Goal: Answer question/provide support: Share knowledge or assist other users

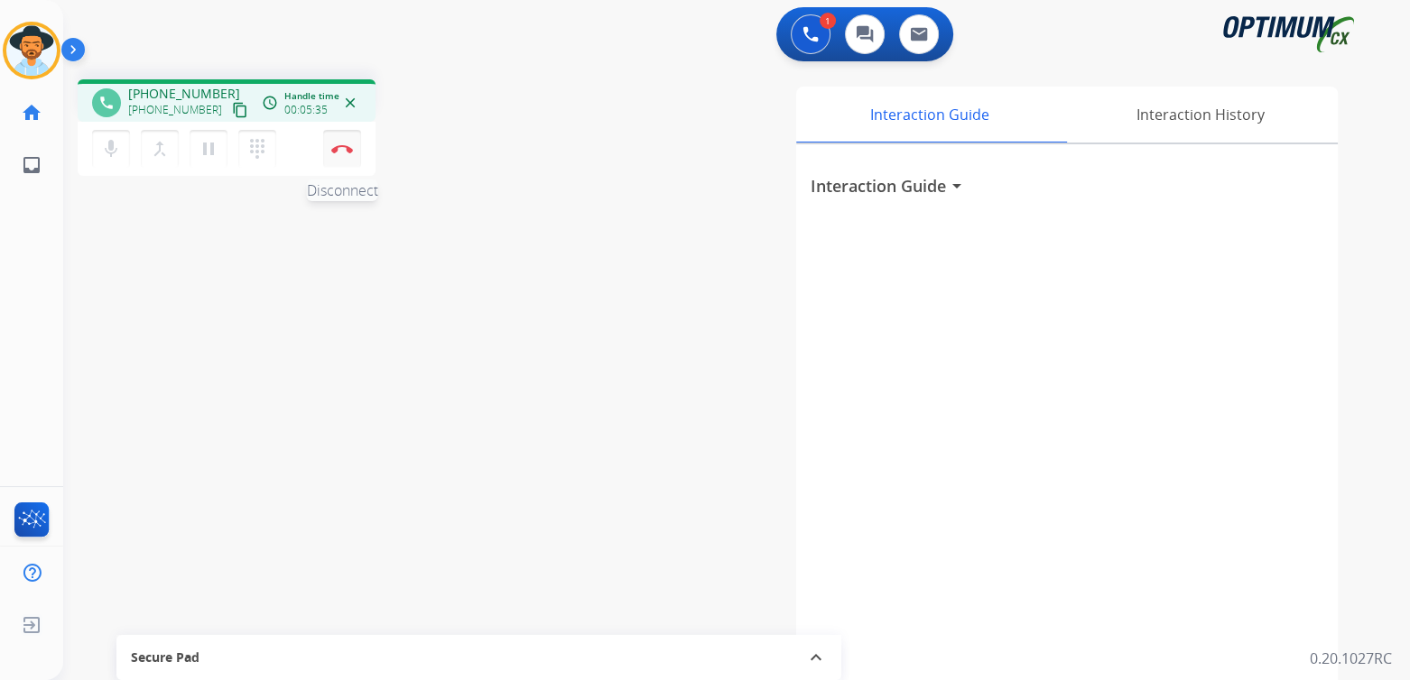
click at [346, 152] on img at bounding box center [342, 148] width 22 height 9
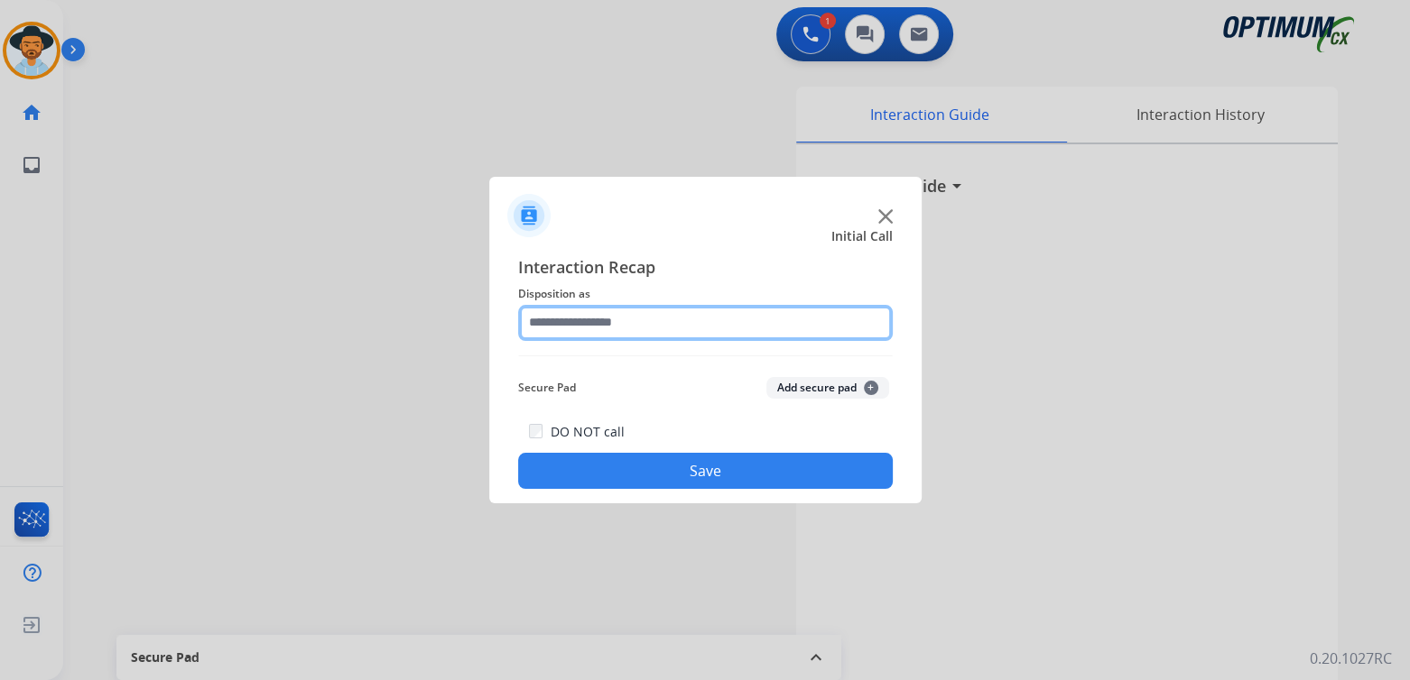
click at [631, 325] on input "text" at bounding box center [705, 323] width 375 height 36
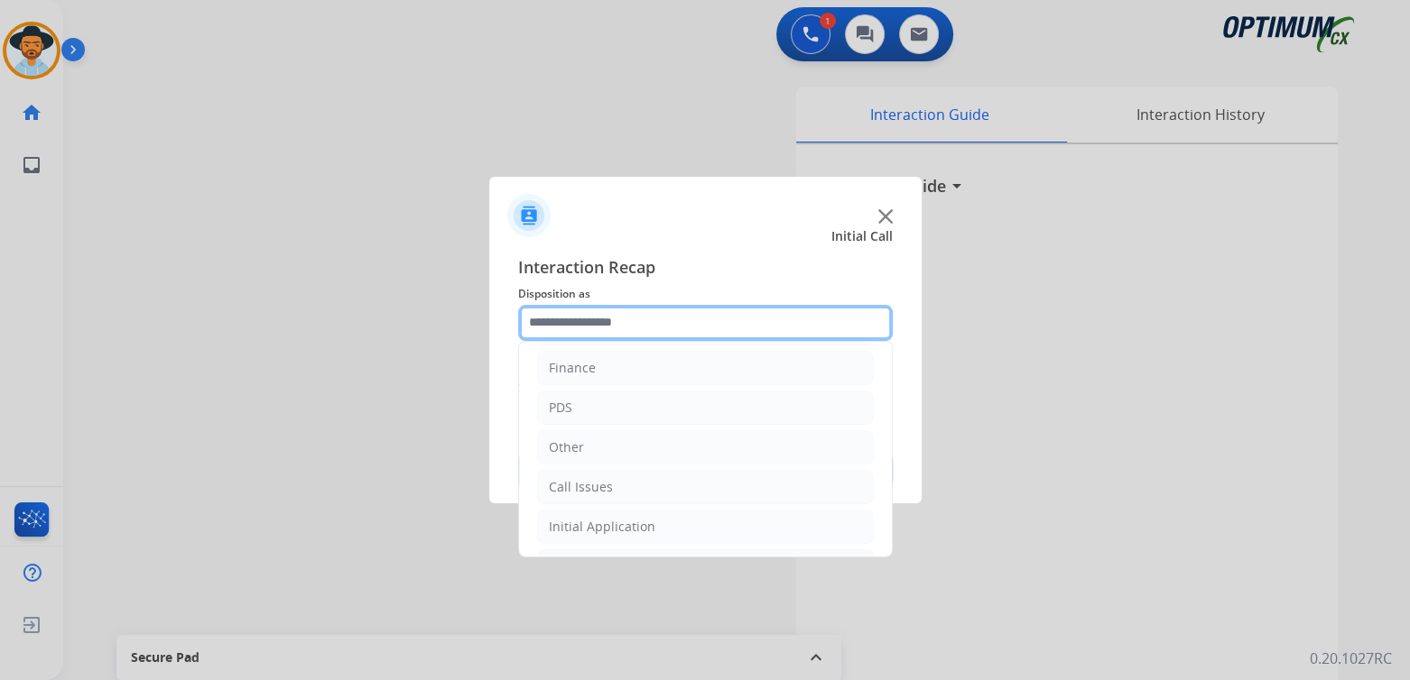
scroll to position [119, 0]
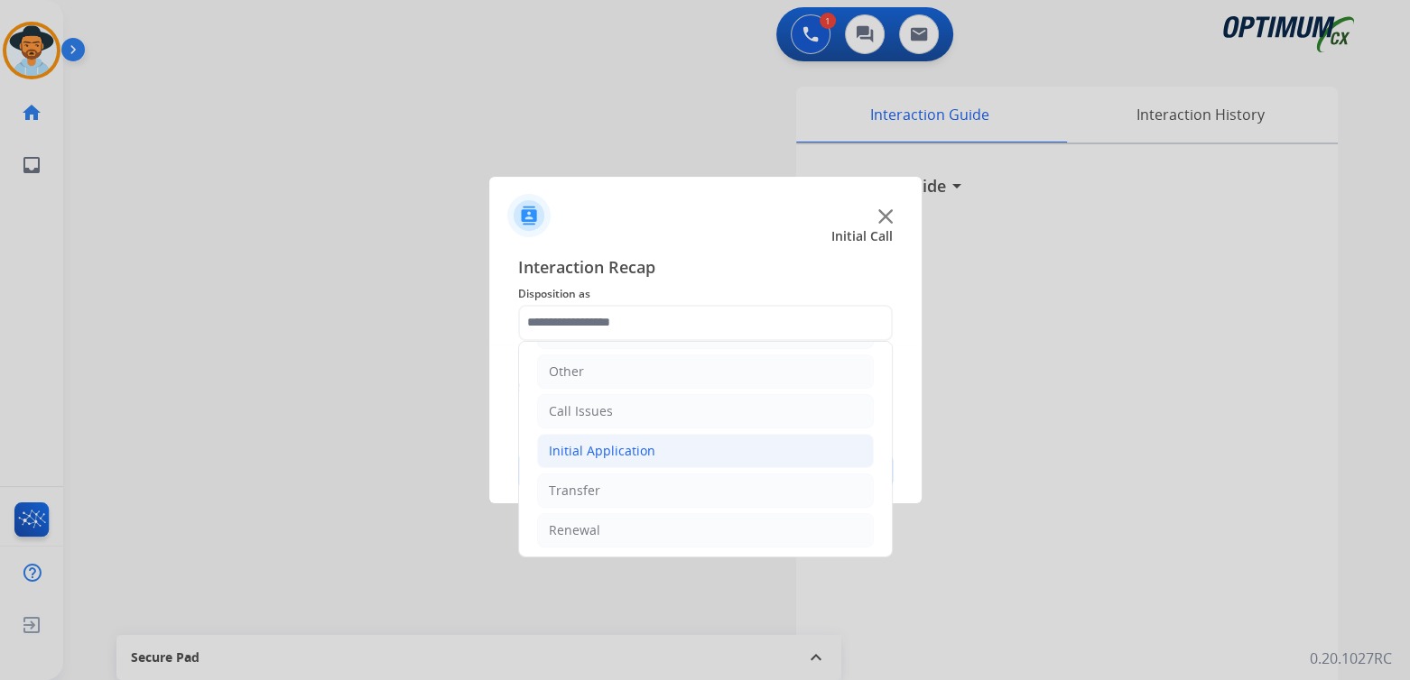
click at [651, 443] on li "Initial Application" at bounding box center [705, 451] width 337 height 34
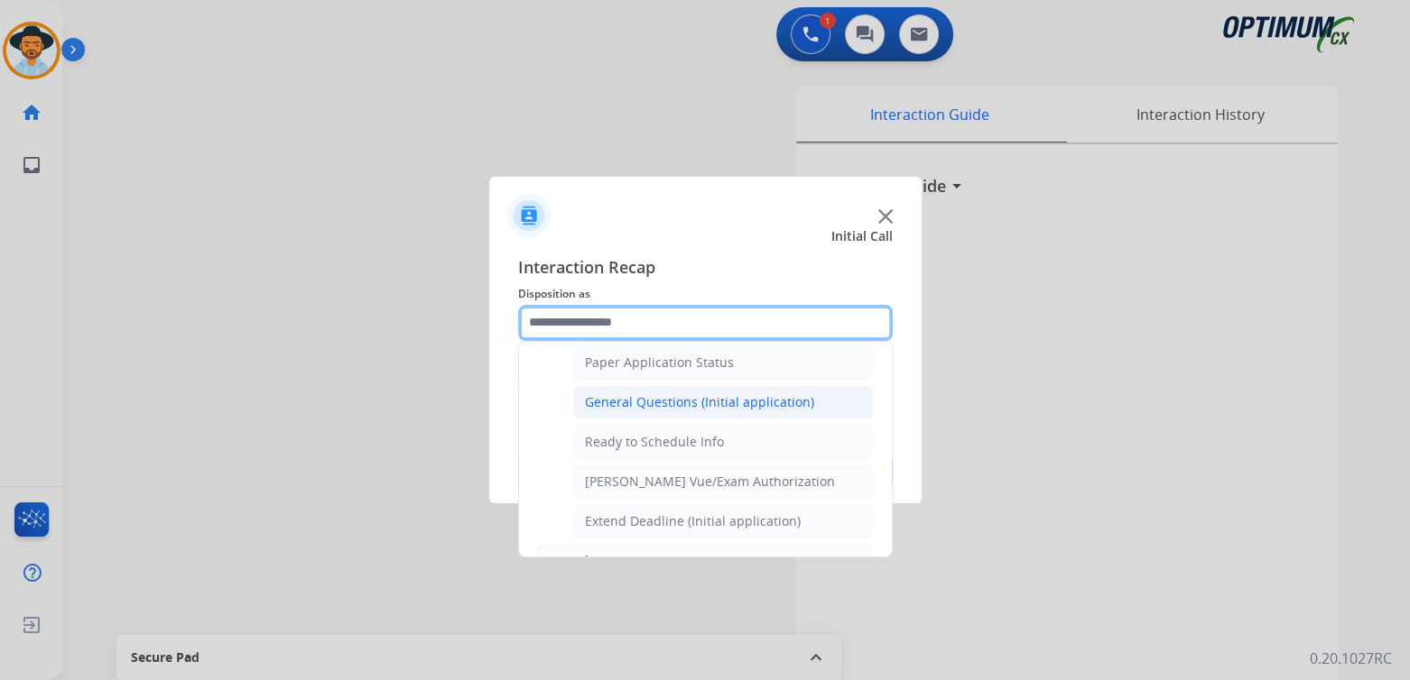
scroll to position [1020, 0]
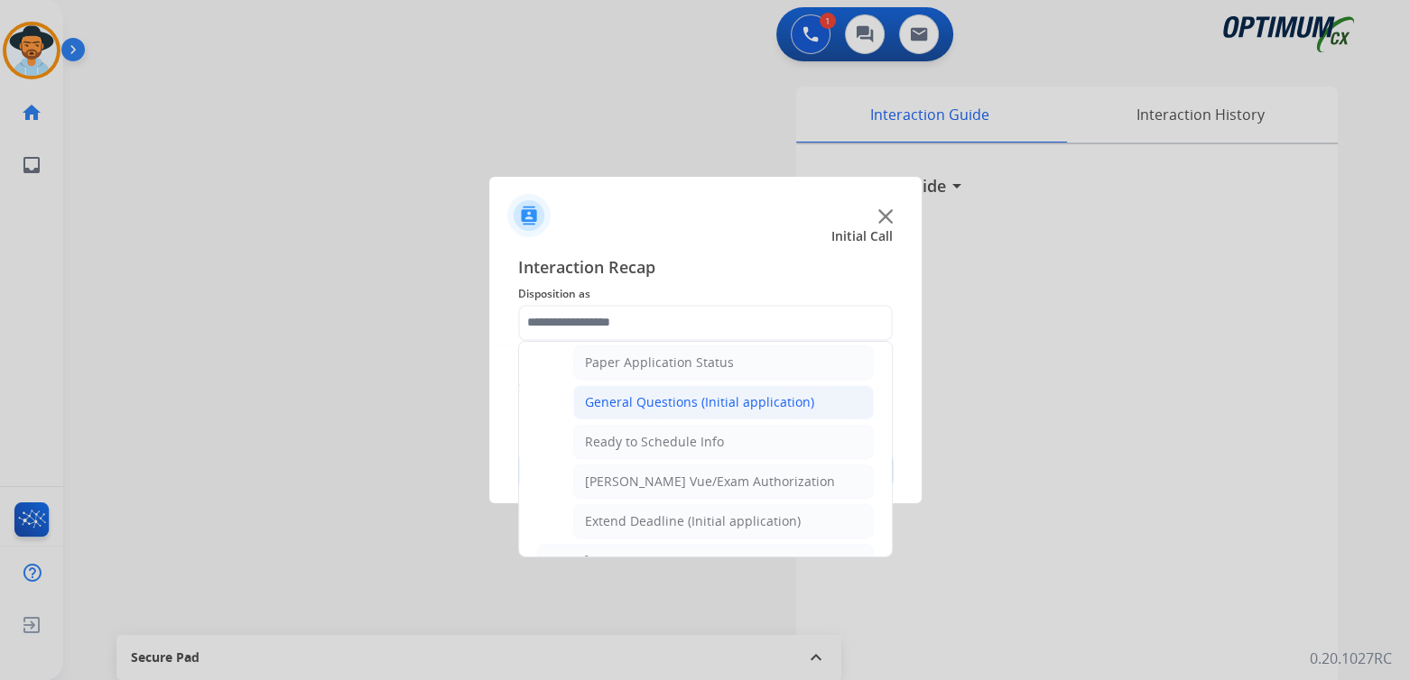
click at [652, 393] on div "General Questions (Initial application)" at bounding box center [699, 402] width 229 height 18
type input "**********"
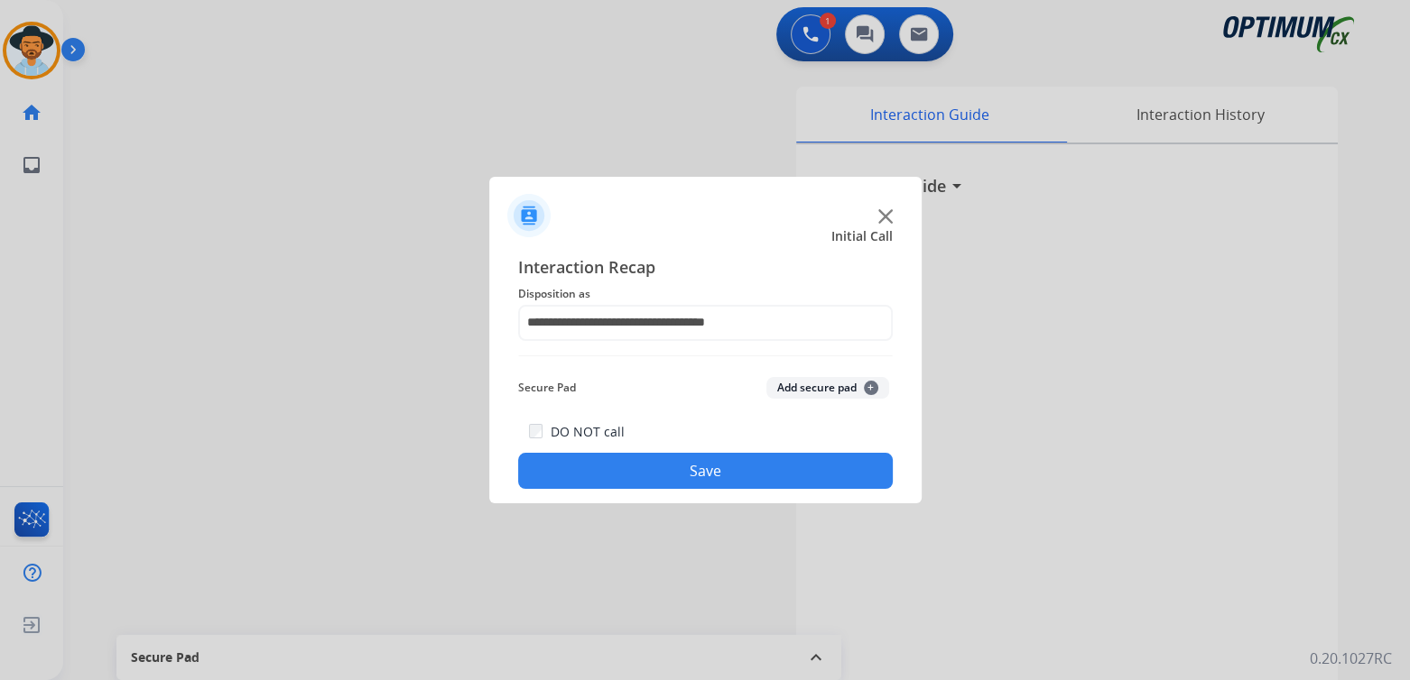
click at [774, 472] on button "Save" at bounding box center [705, 471] width 375 height 36
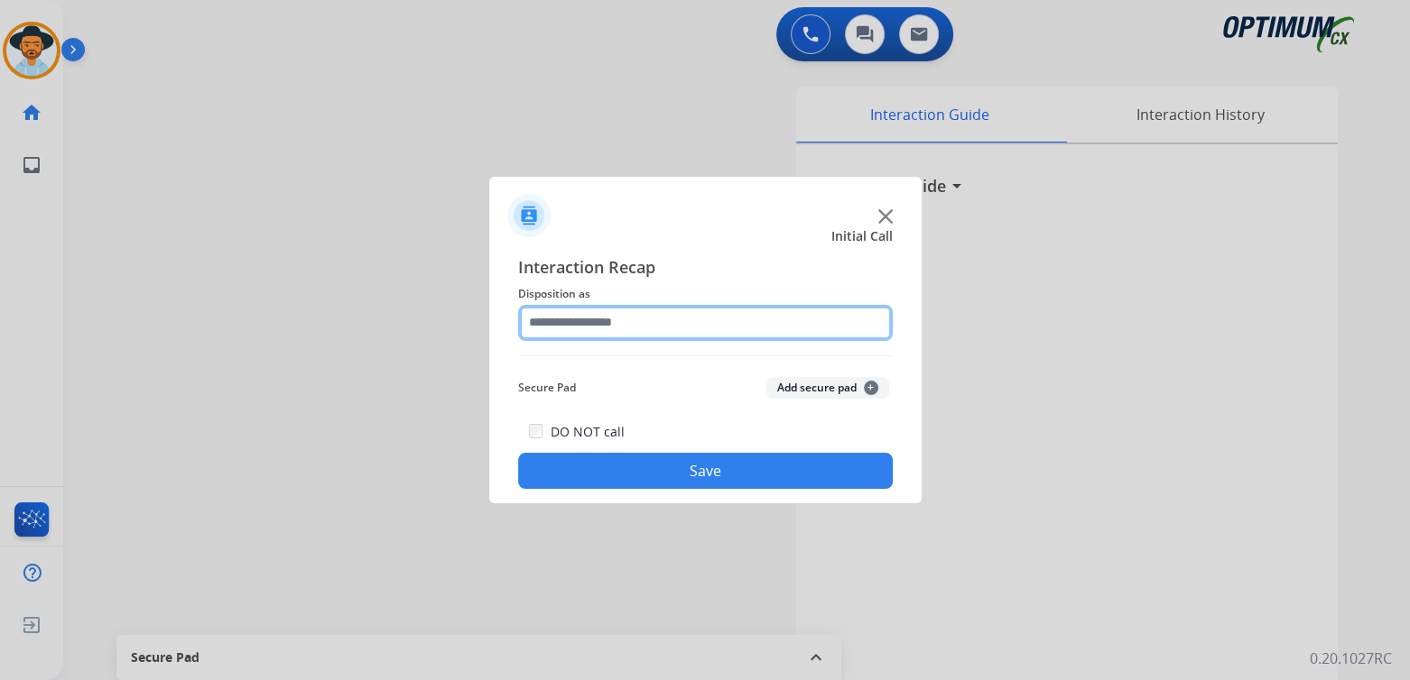
click at [615, 321] on input "text" at bounding box center [705, 323] width 375 height 36
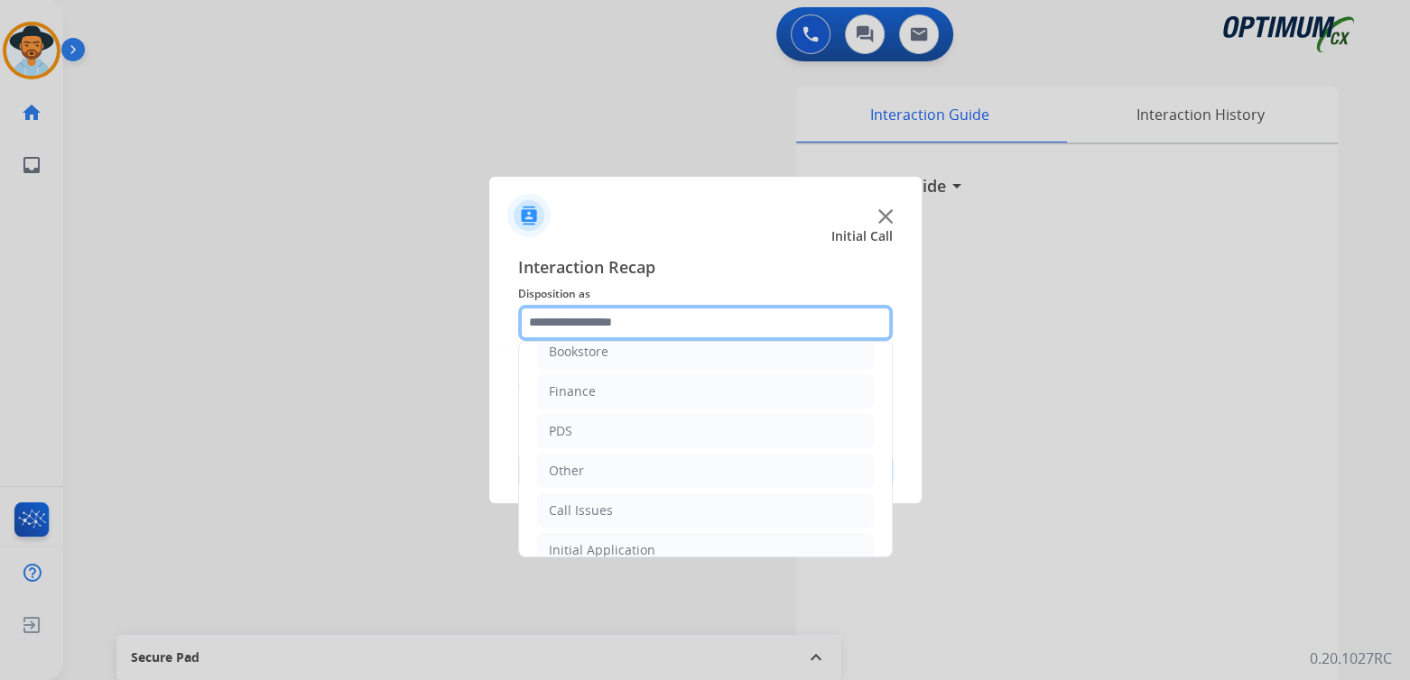
scroll to position [119, 0]
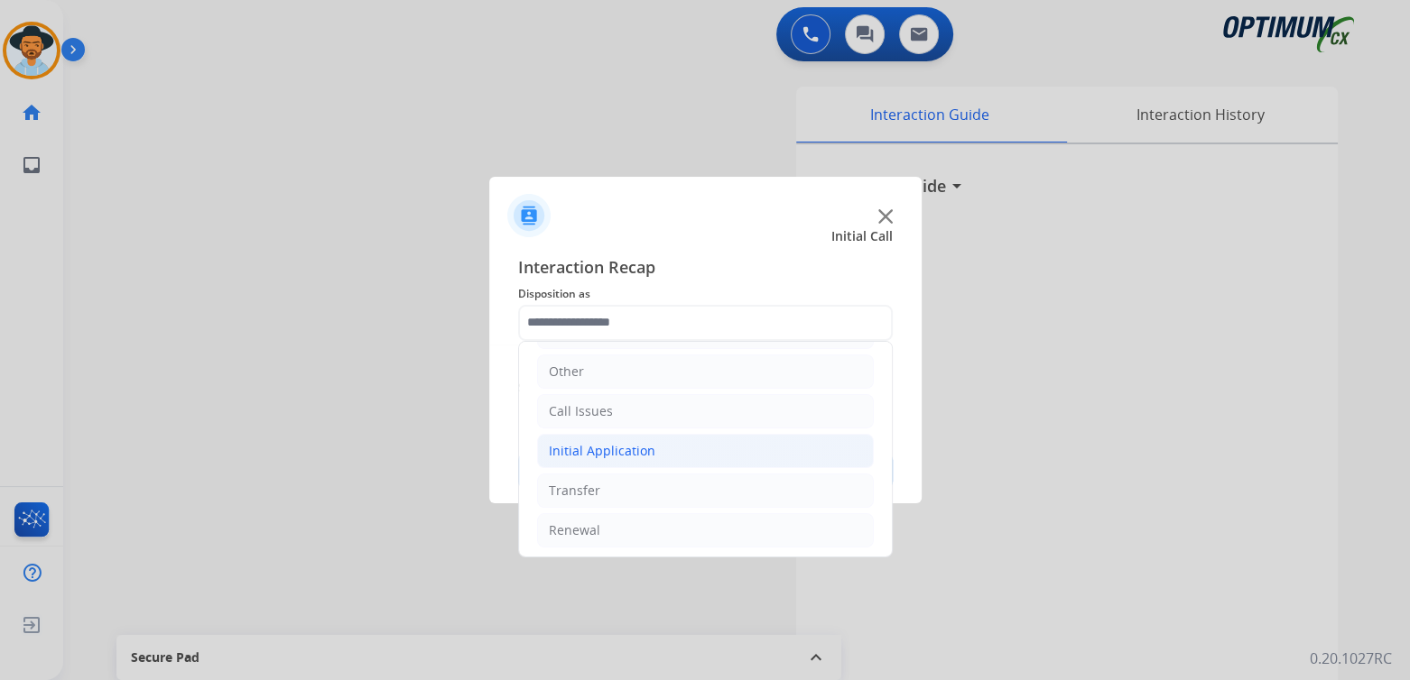
click at [634, 447] on div "Initial Application" at bounding box center [602, 451] width 106 height 18
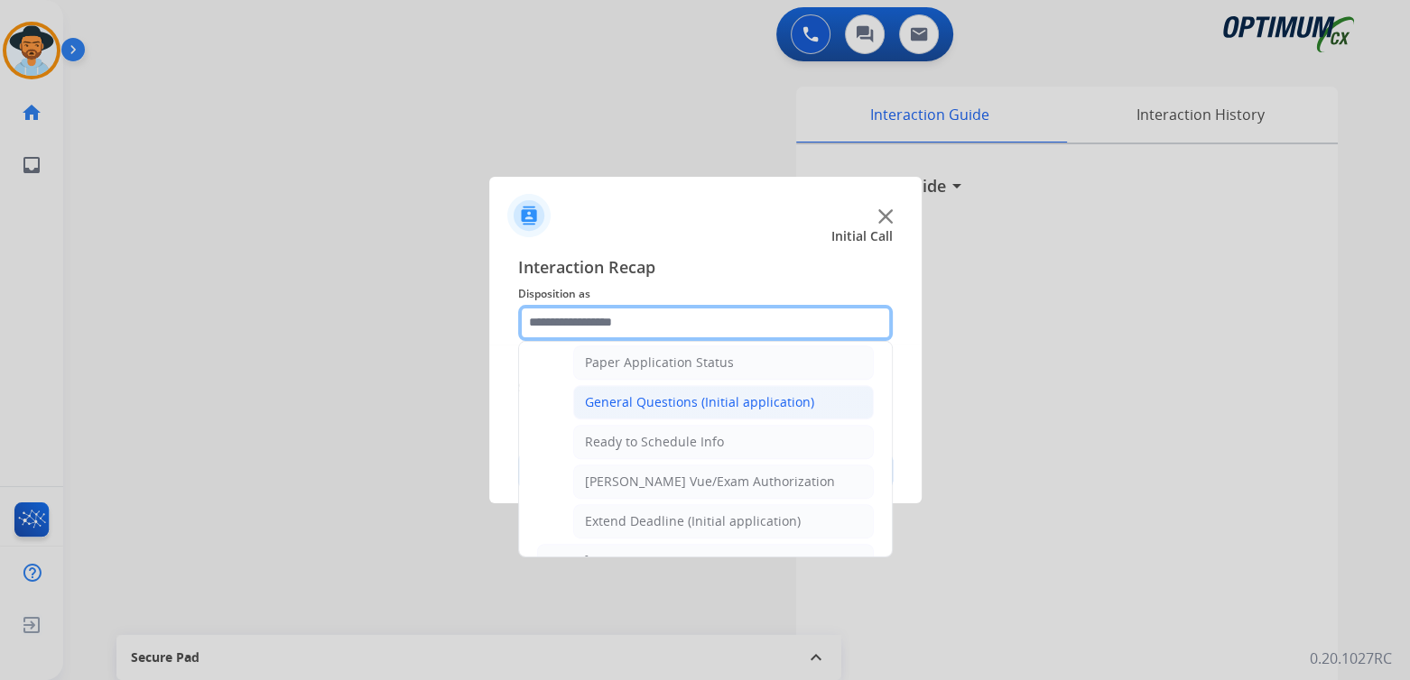
scroll to position [1020, 0]
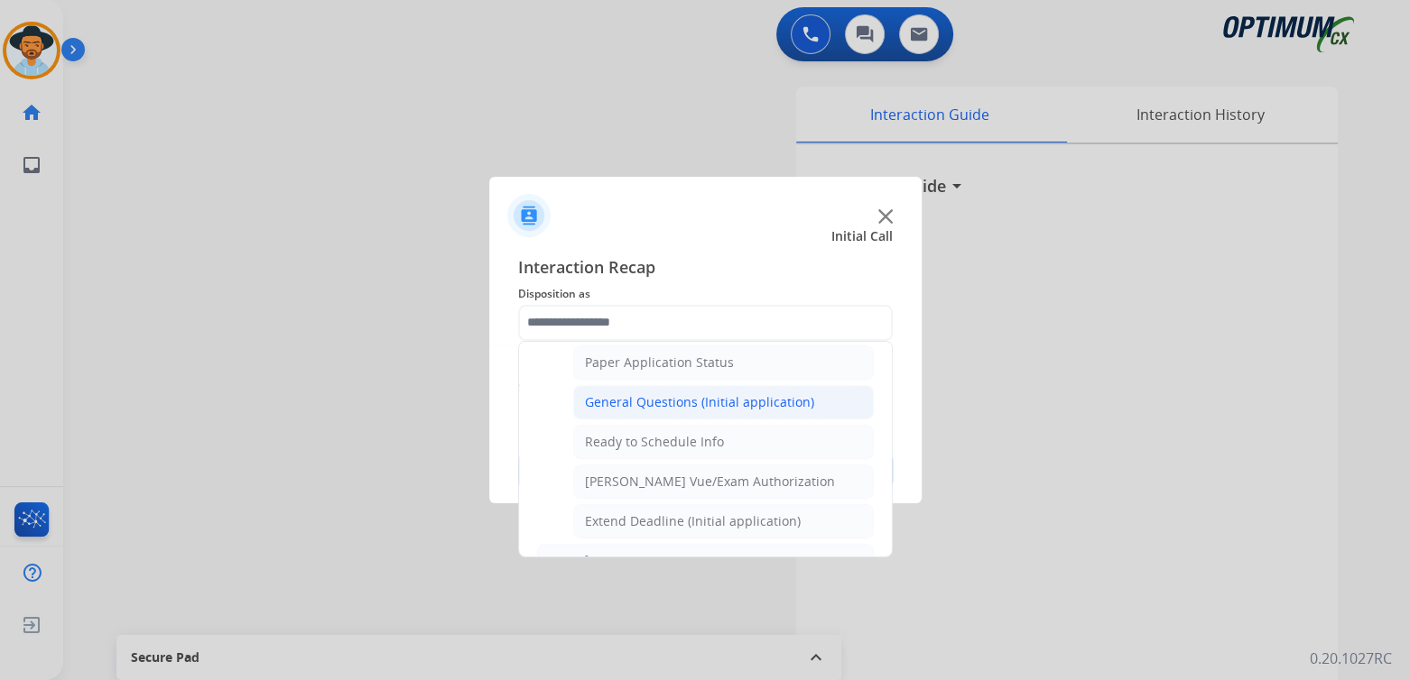
click at [663, 393] on div "General Questions (Initial application)" at bounding box center [699, 402] width 229 height 18
type input "**********"
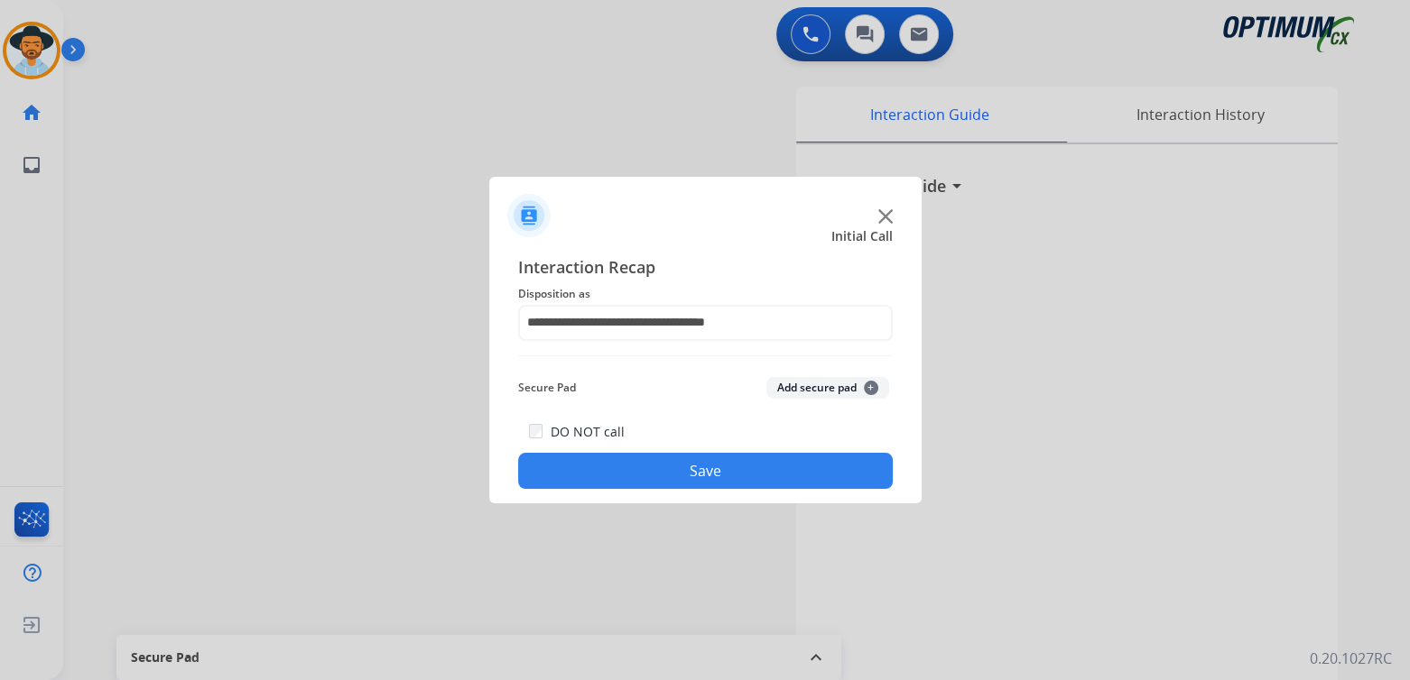
click at [768, 477] on button "Save" at bounding box center [705, 471] width 375 height 36
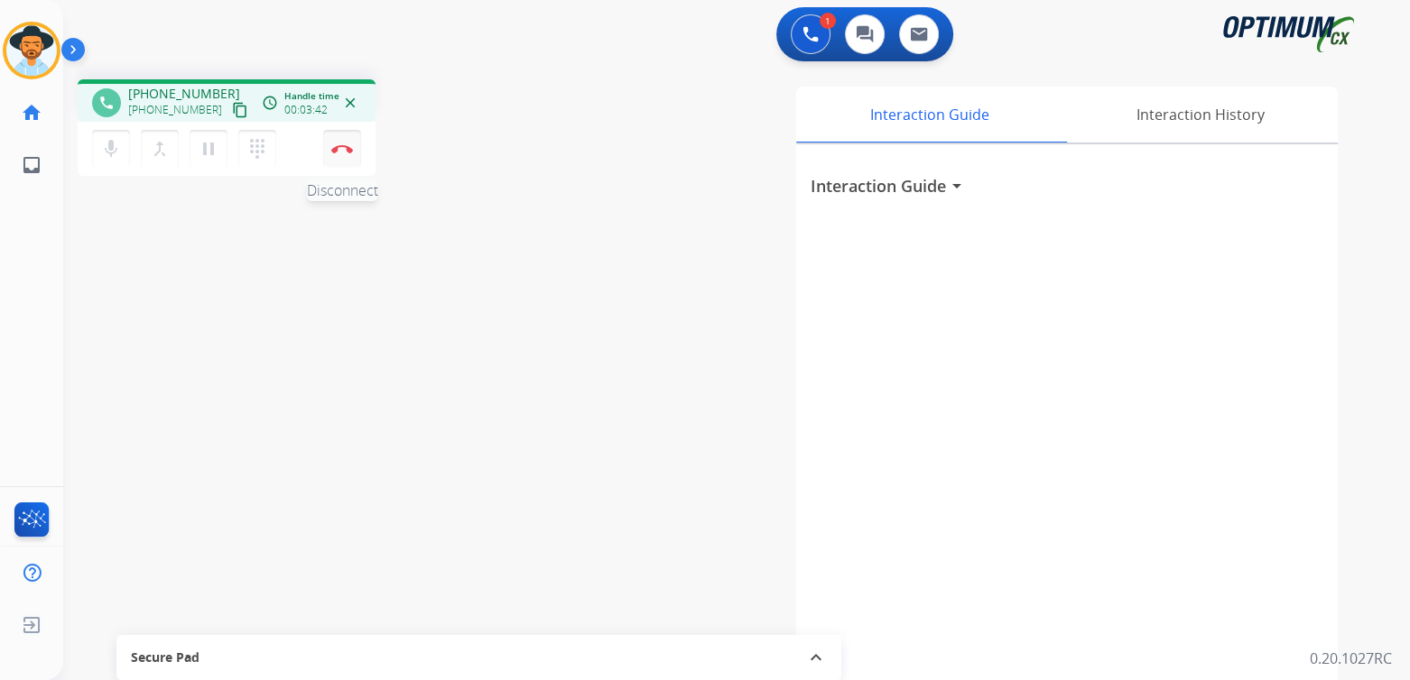
click at [346, 150] on img at bounding box center [342, 148] width 22 height 9
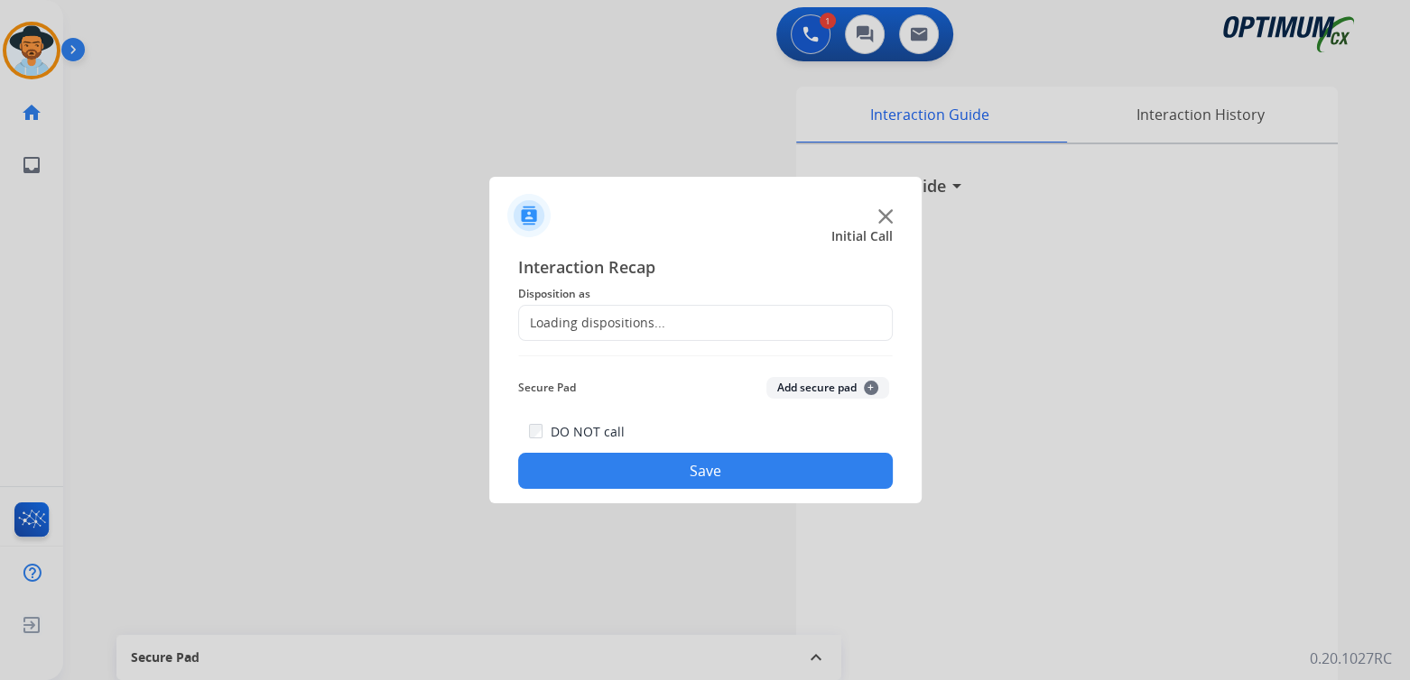
click at [614, 321] on div "Loading dispositions..." at bounding box center [592, 323] width 146 height 18
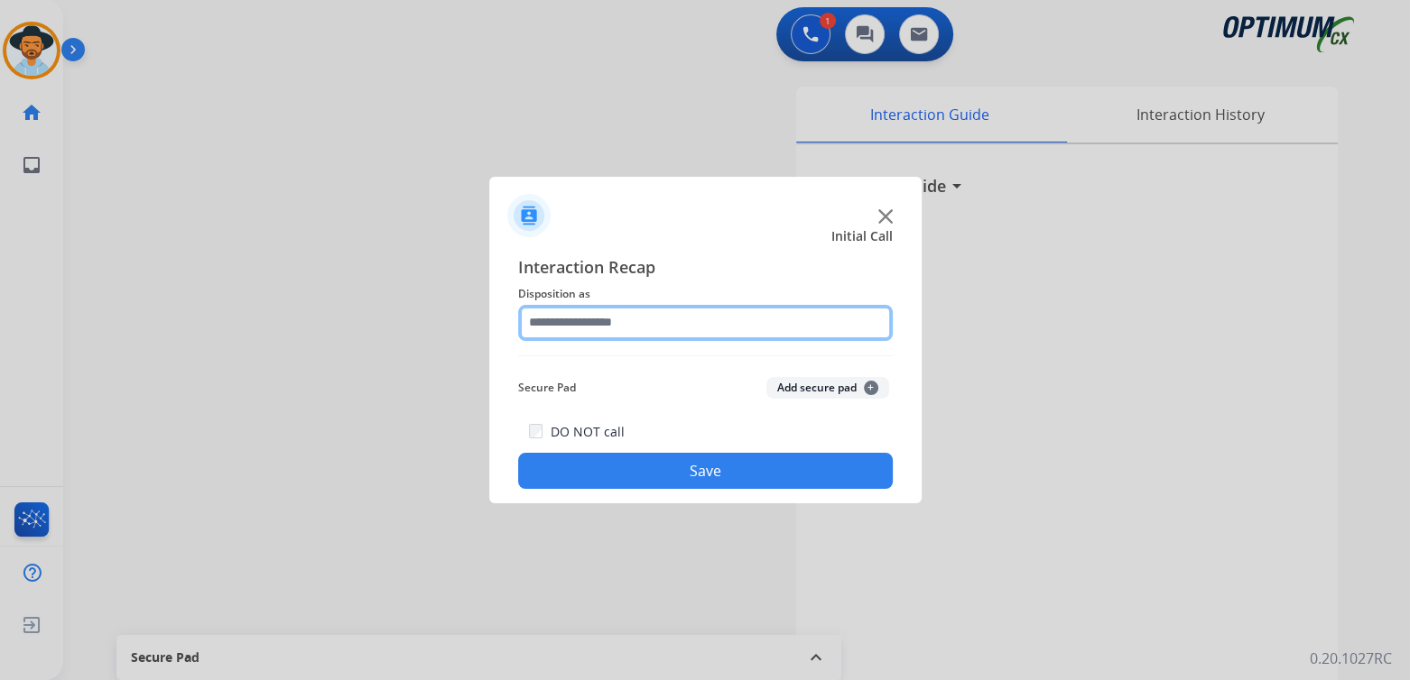
click at [639, 321] on input "text" at bounding box center [705, 323] width 375 height 36
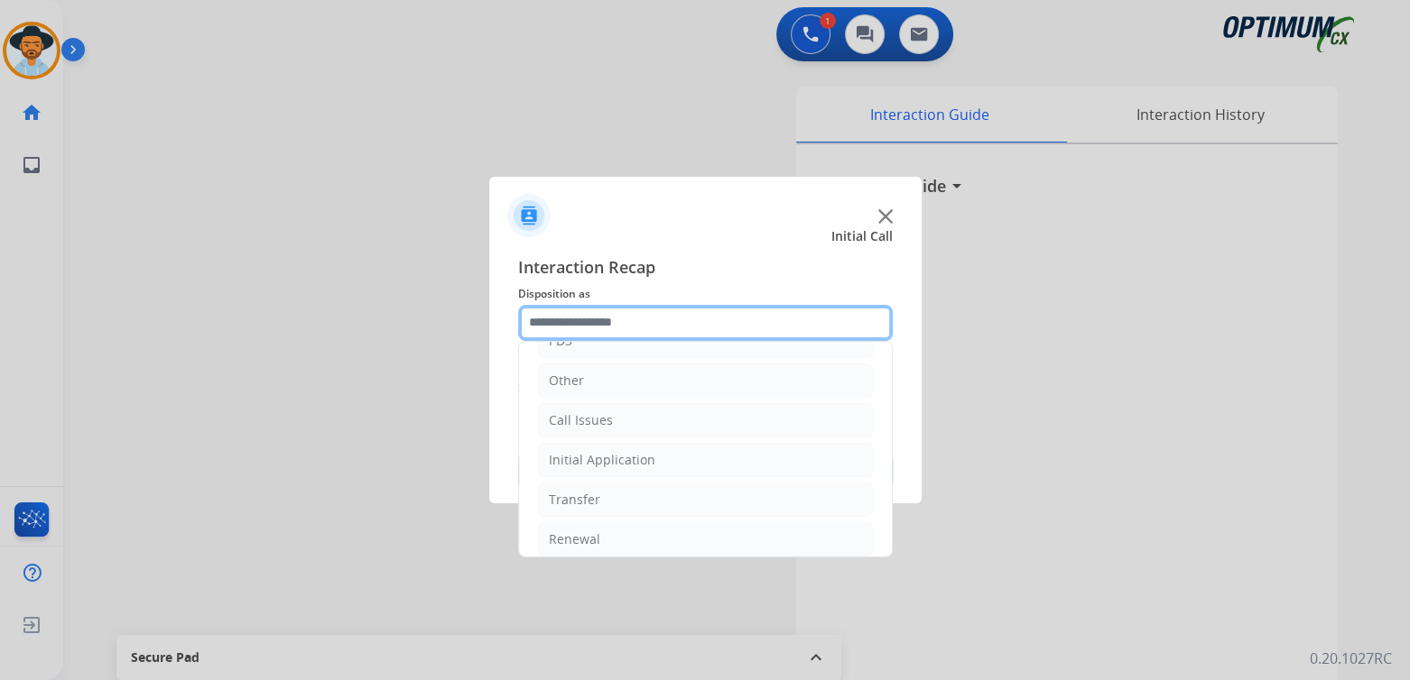
scroll to position [119, 0]
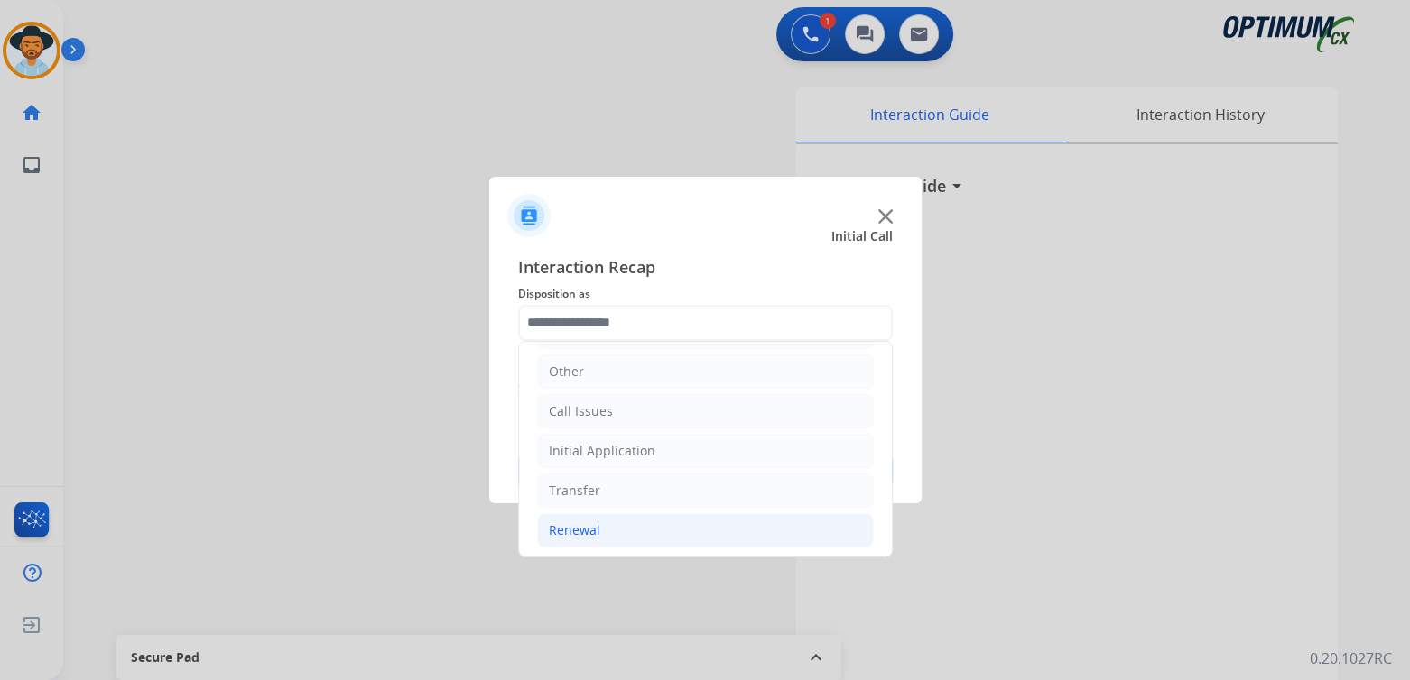
click at [598, 527] on li "Renewal" at bounding box center [705, 531] width 337 height 34
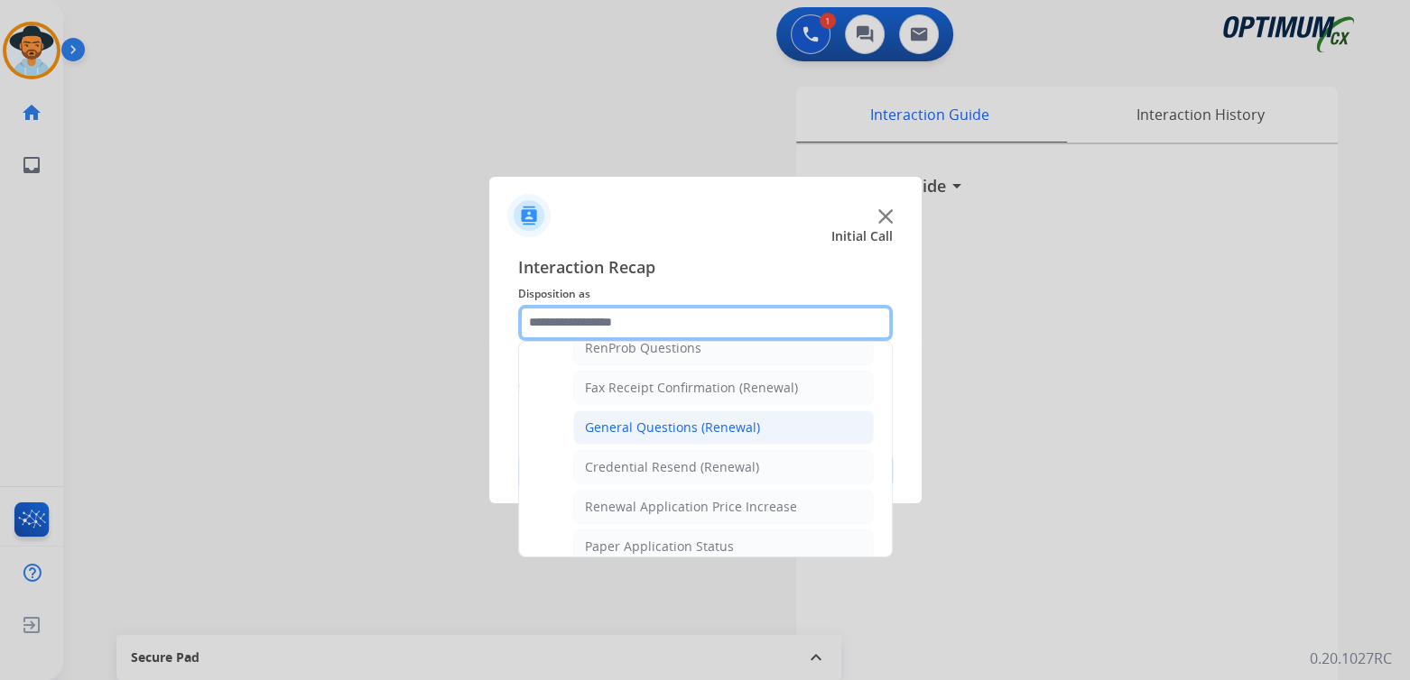
scroll to position [479, 0]
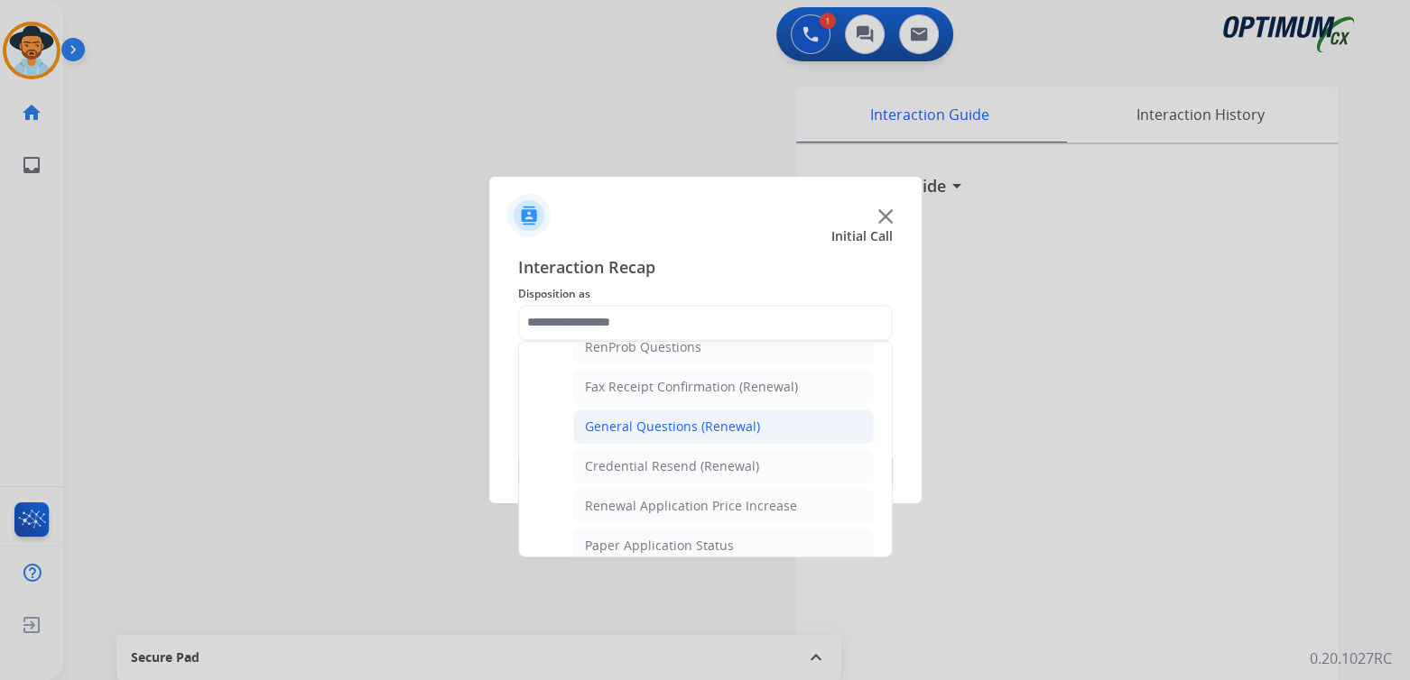
click at [640, 418] on div "General Questions (Renewal)" at bounding box center [672, 427] width 175 height 18
type input "**********"
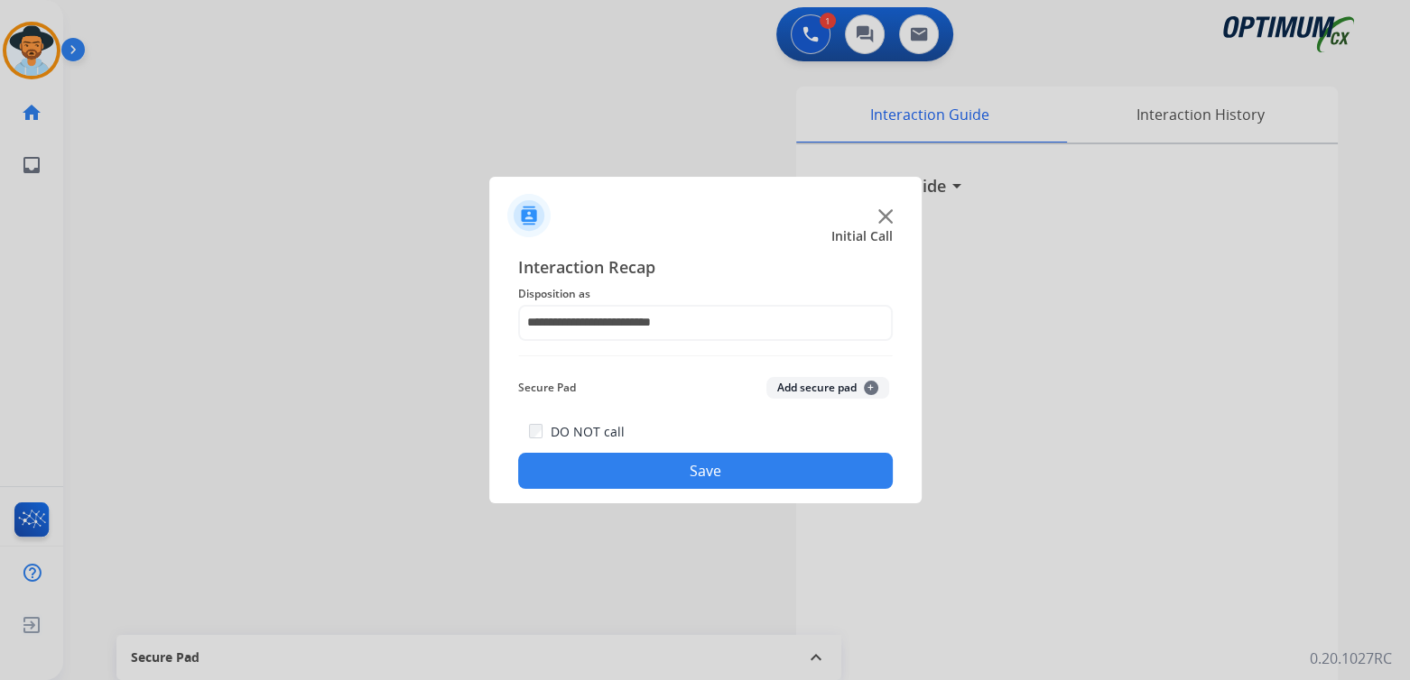
click at [737, 467] on button "Save" at bounding box center [705, 471] width 375 height 36
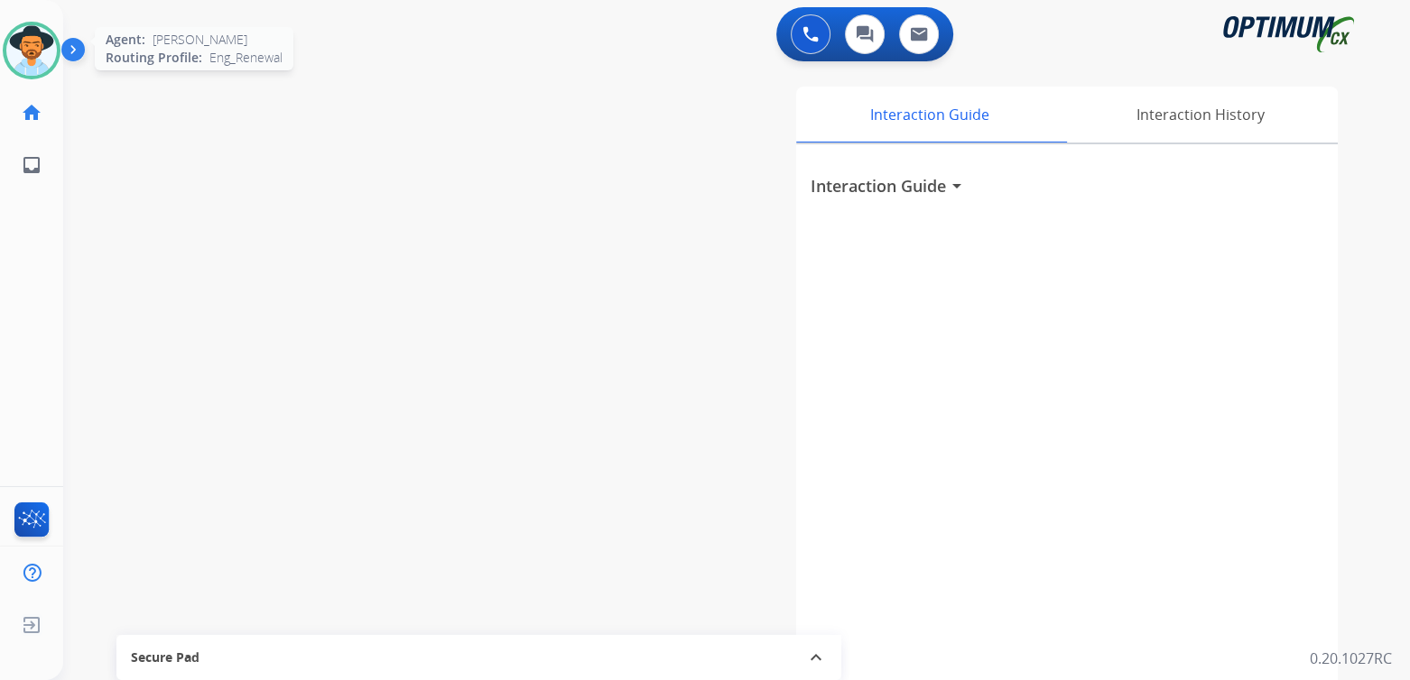
click at [29, 45] on img at bounding box center [31, 50] width 51 height 51
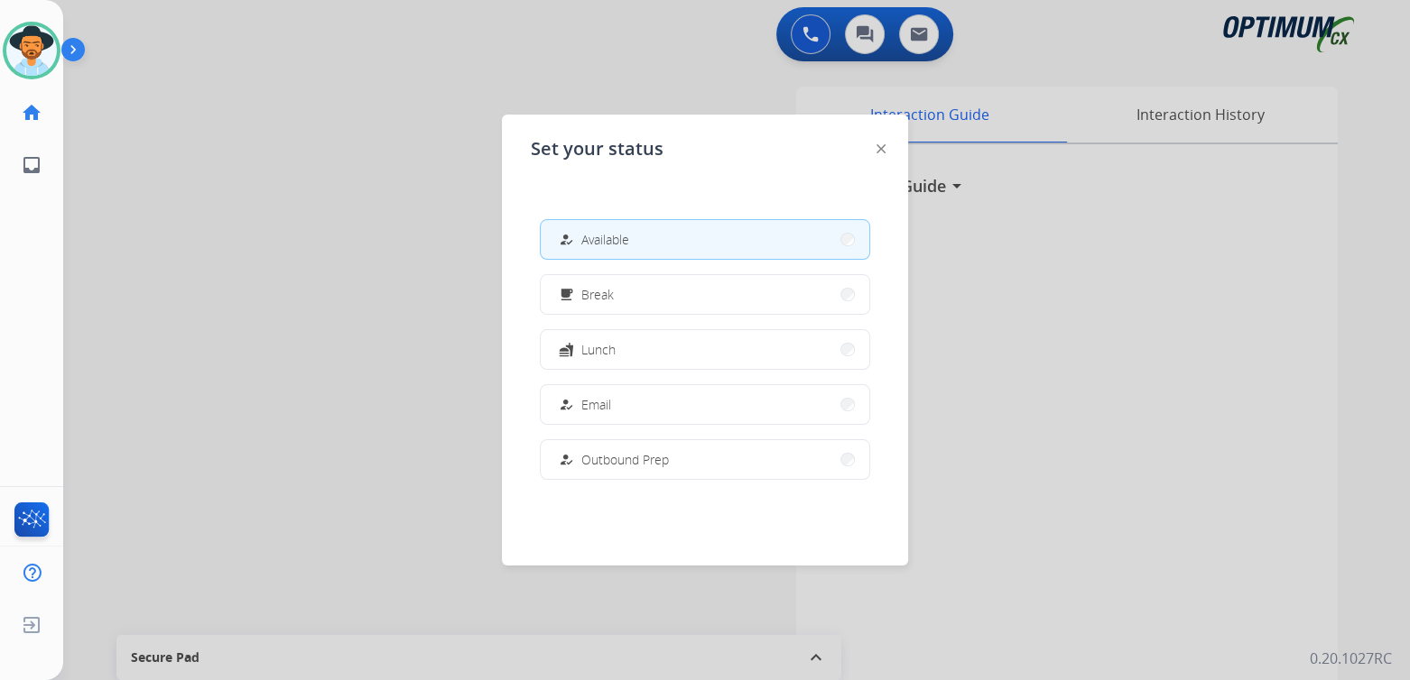
click at [607, 296] on span "Break" at bounding box center [597, 294] width 32 height 19
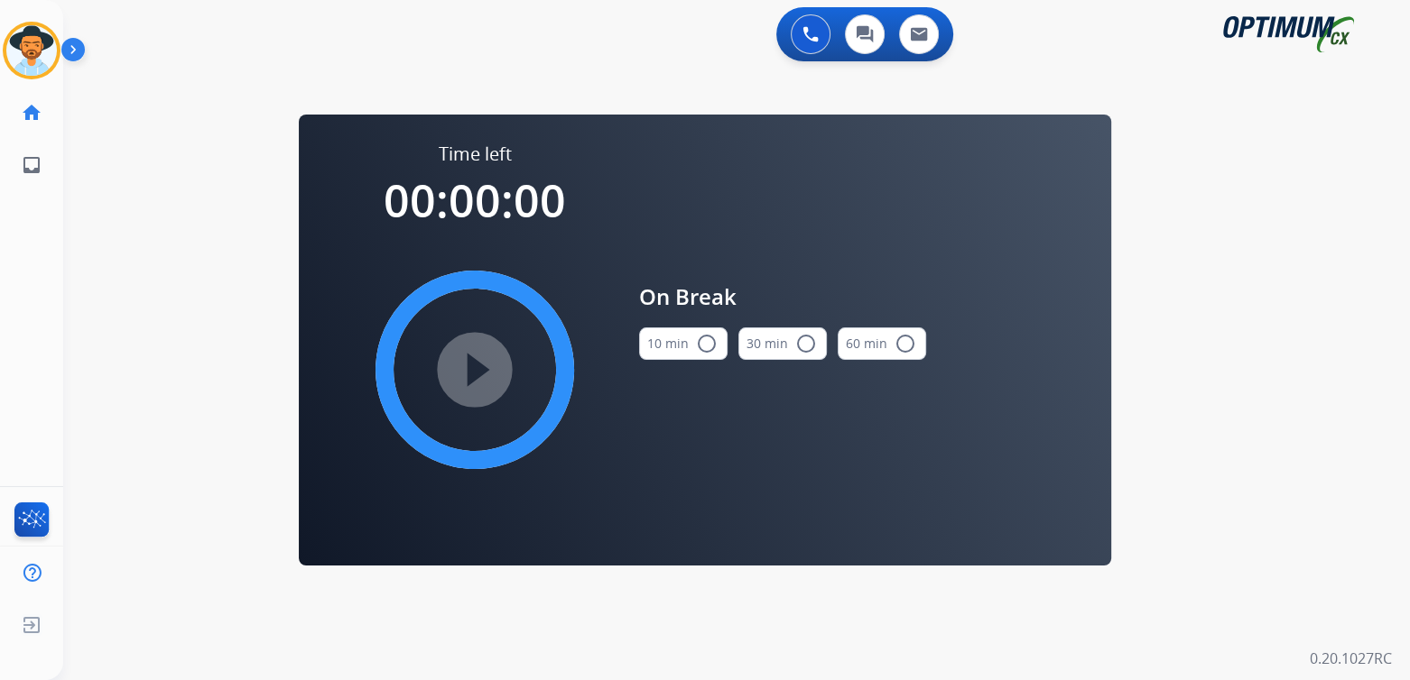
click at [708, 342] on mat-icon "radio_button_unchecked" at bounding box center [707, 344] width 22 height 22
drag, startPoint x: 475, startPoint y: 364, endPoint x: 565, endPoint y: 339, distance: 93.5
click at [476, 364] on mat-icon "play_circle_filled" at bounding box center [475, 370] width 22 height 22
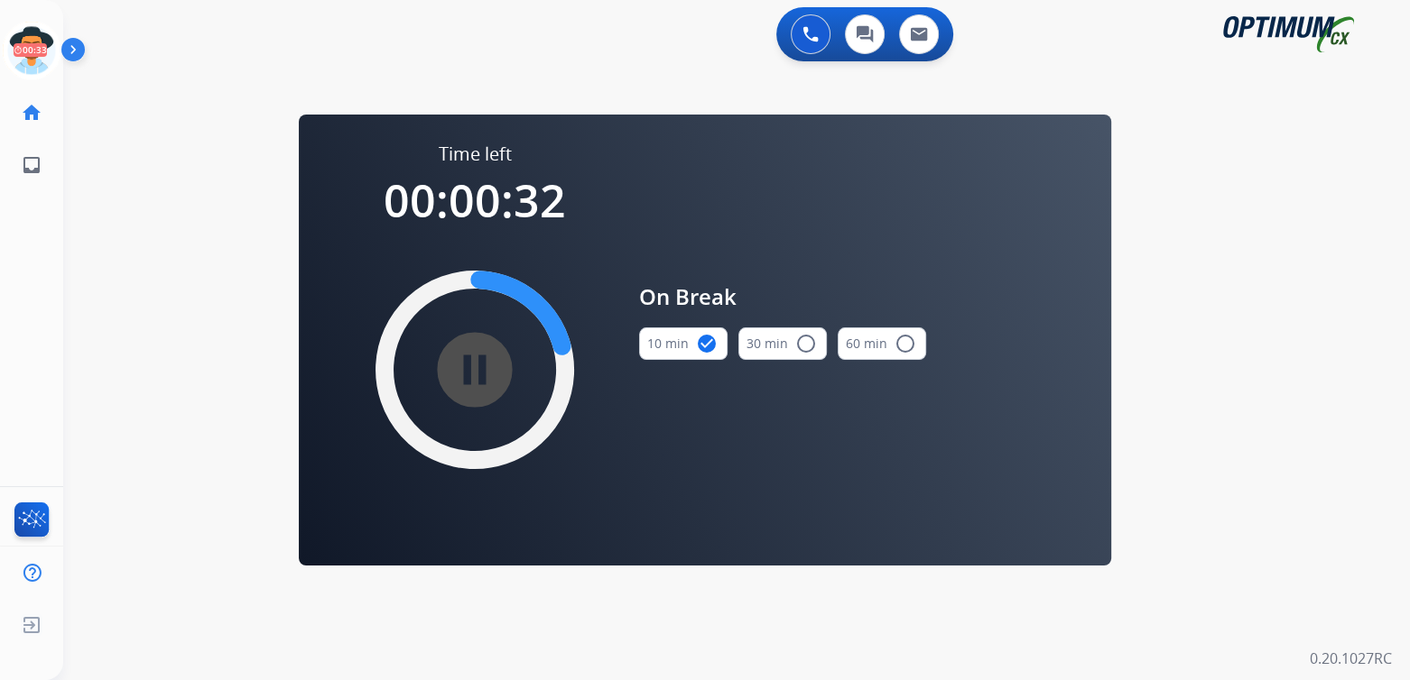
click at [43, 44] on icon at bounding box center [32, 51] width 59 height 59
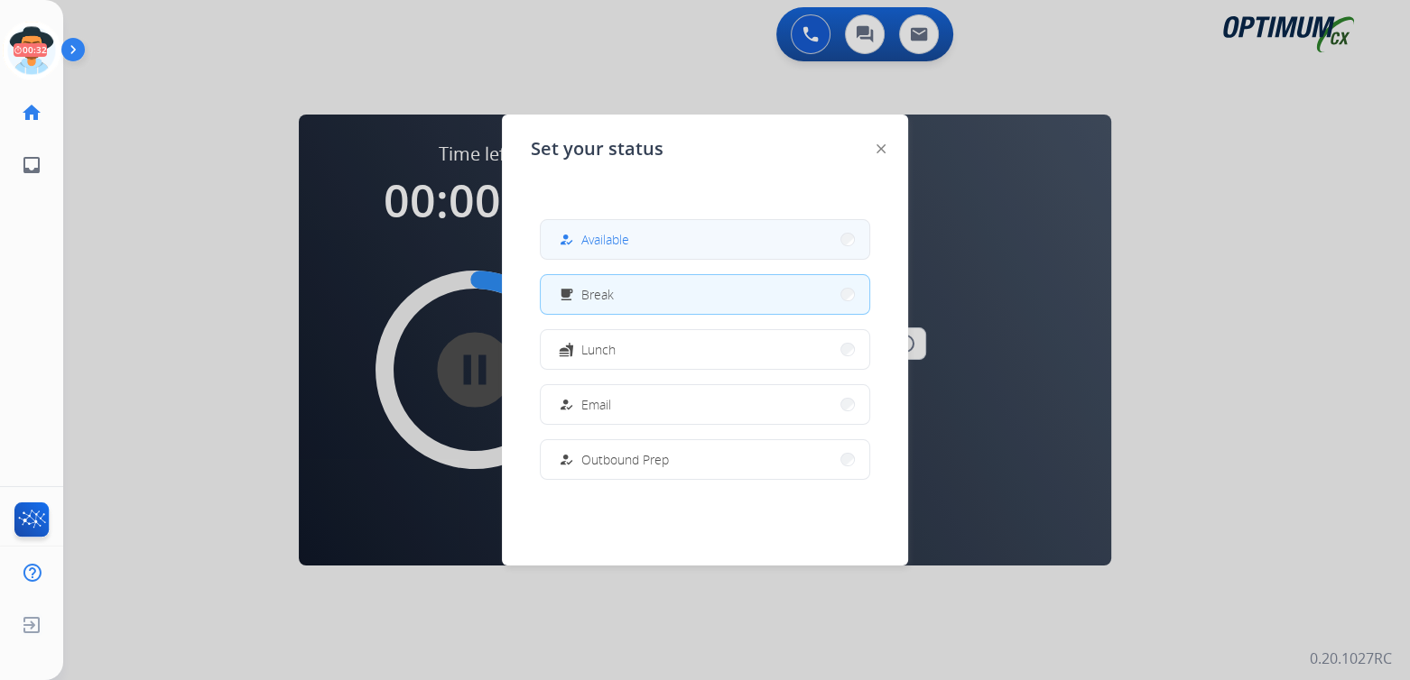
click at [615, 242] on span "Available" at bounding box center [605, 239] width 48 height 19
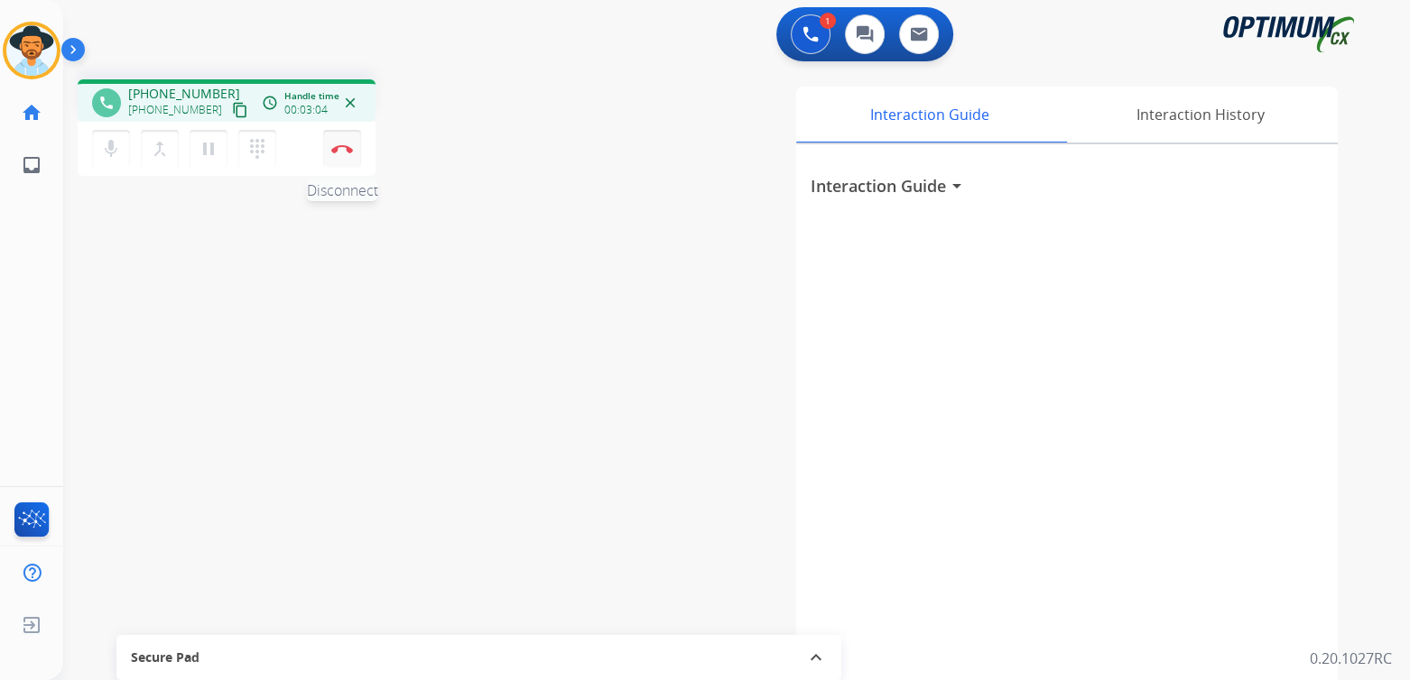
click at [341, 152] on img at bounding box center [342, 148] width 22 height 9
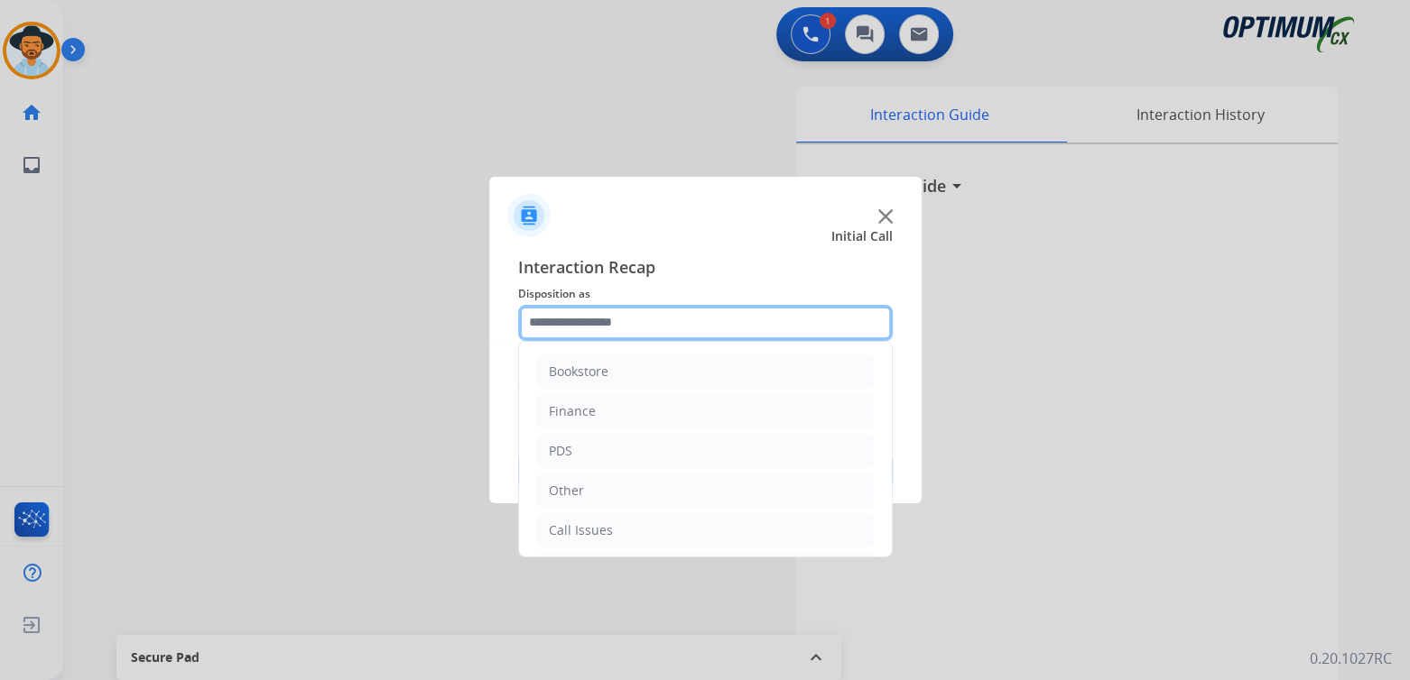
click at [627, 333] on input "text" at bounding box center [705, 323] width 375 height 36
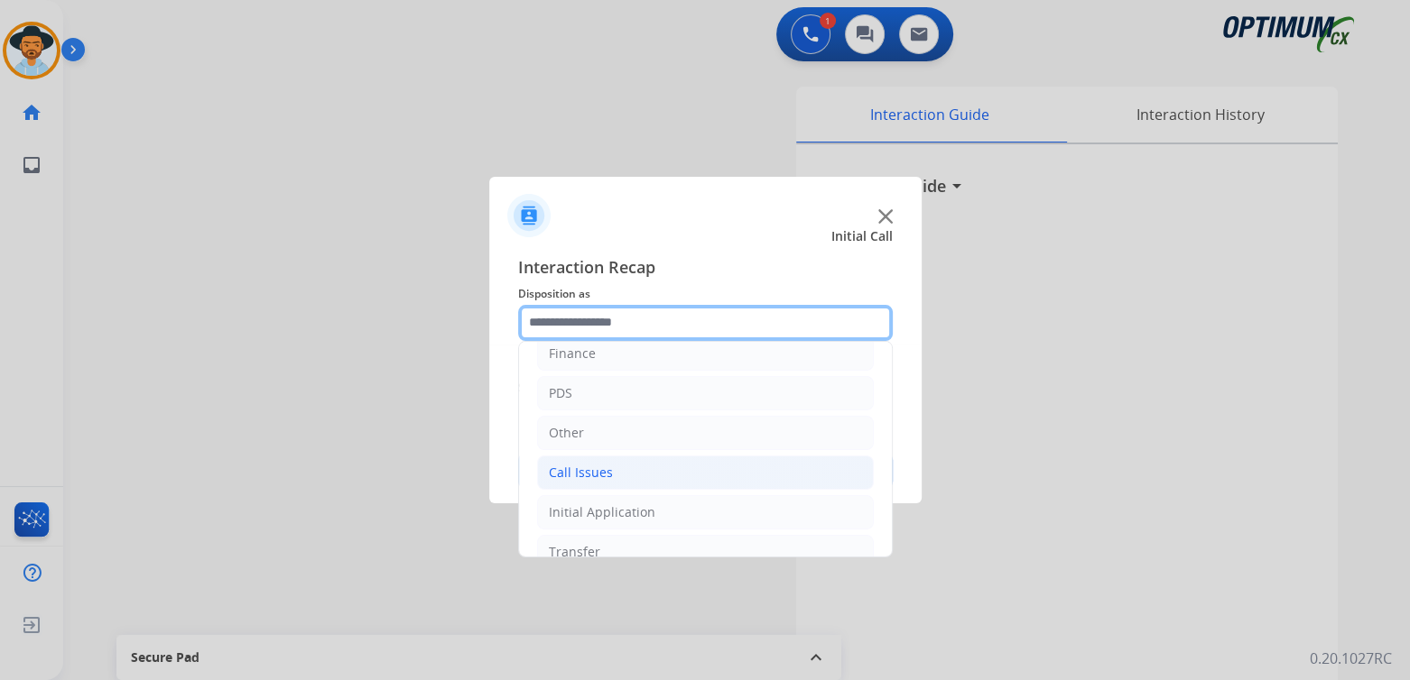
scroll to position [119, 0]
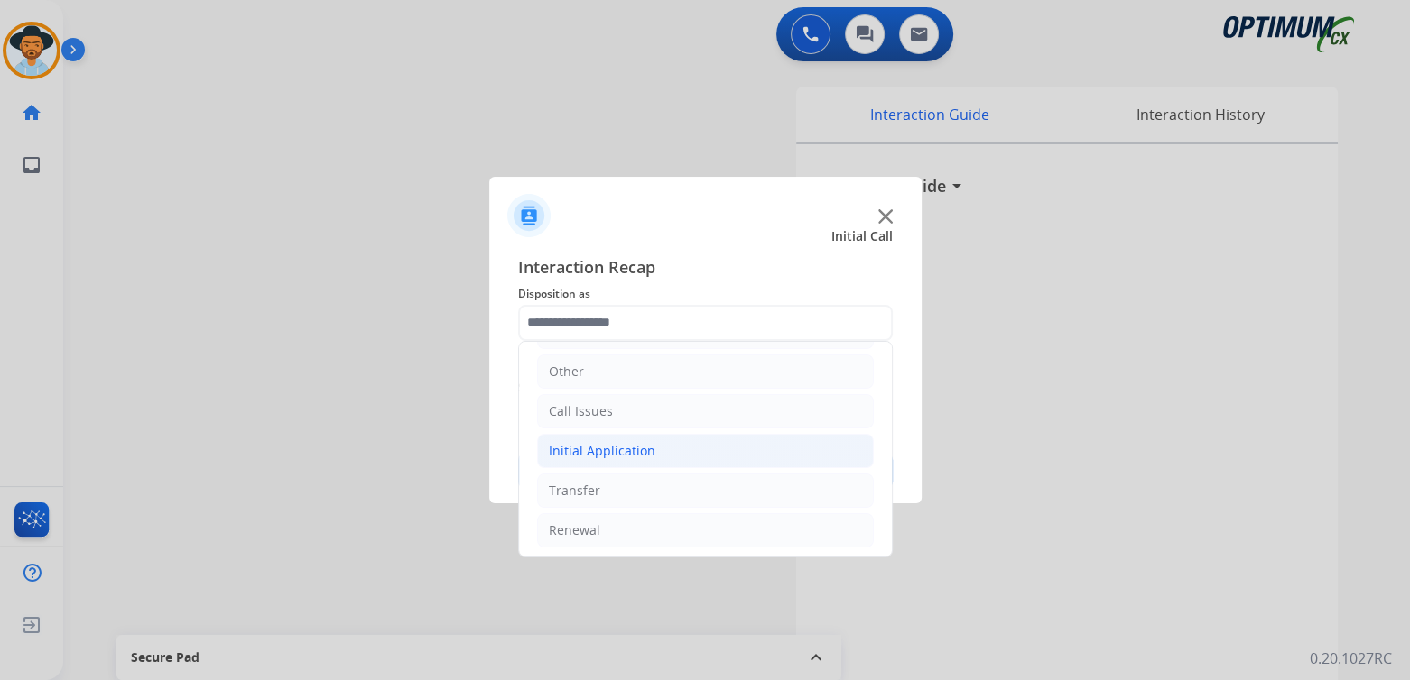
click at [619, 449] on div "Initial Application" at bounding box center [602, 451] width 106 height 18
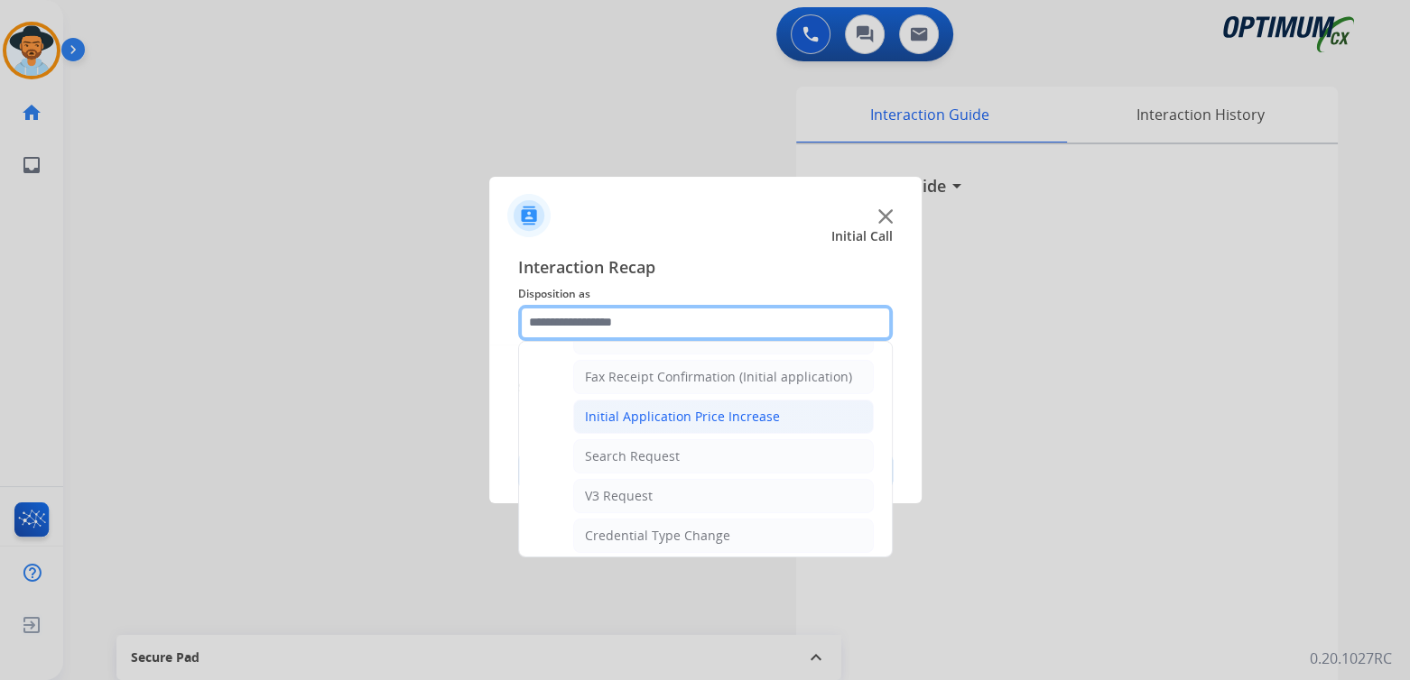
scroll to position [569, 0]
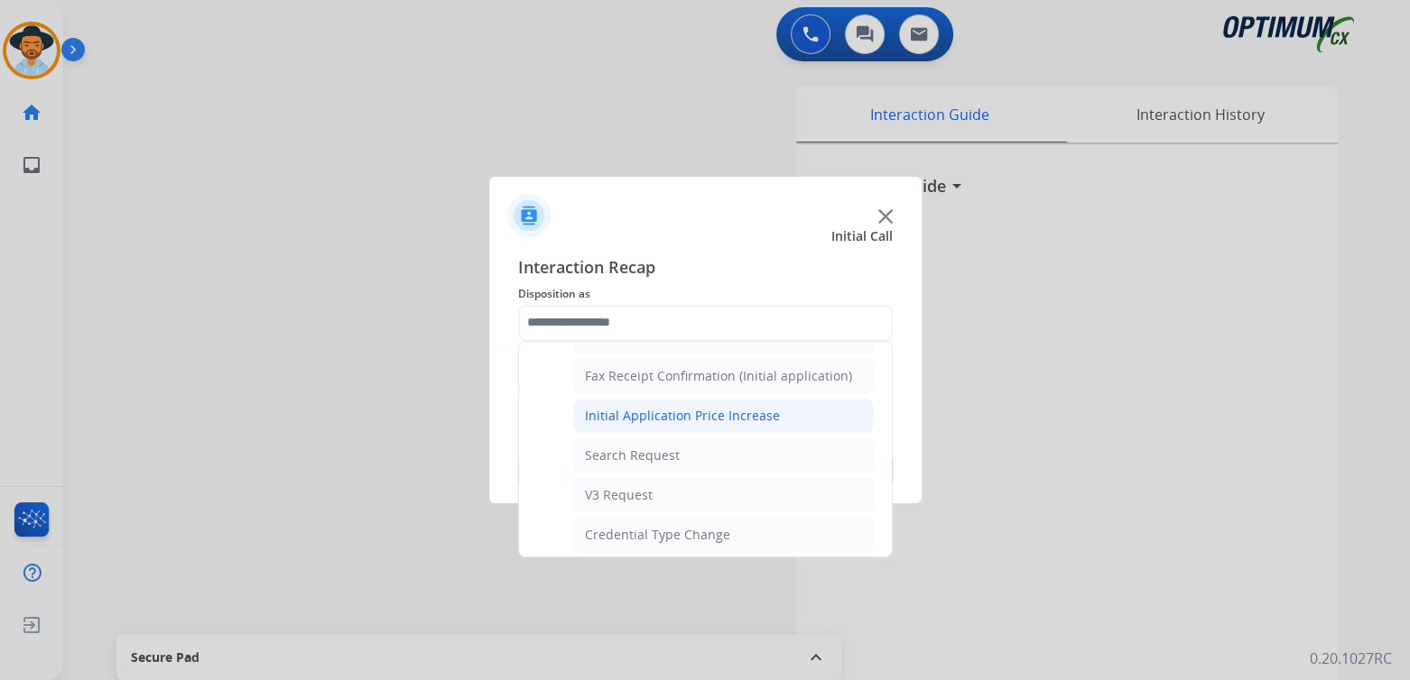
click at [671, 408] on div "Initial Application Price Increase" at bounding box center [682, 416] width 195 height 18
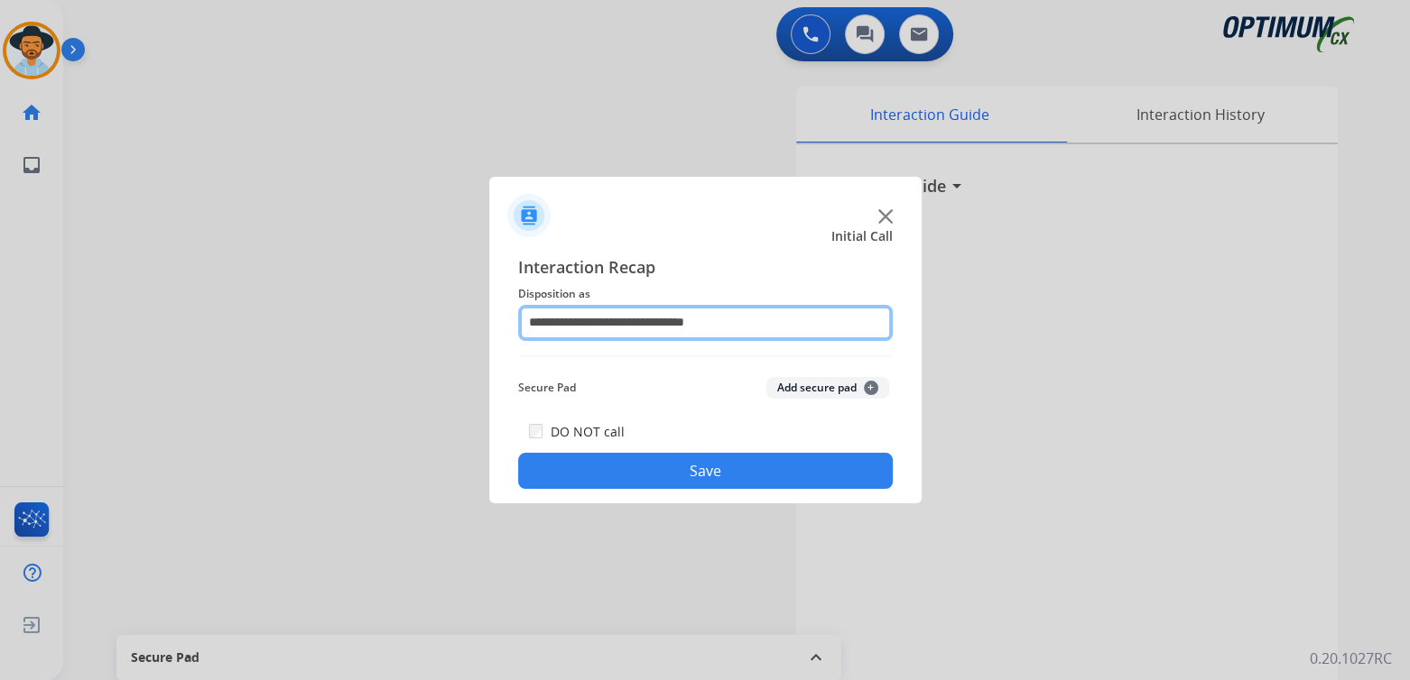
click at [671, 324] on input "**********" at bounding box center [705, 323] width 375 height 36
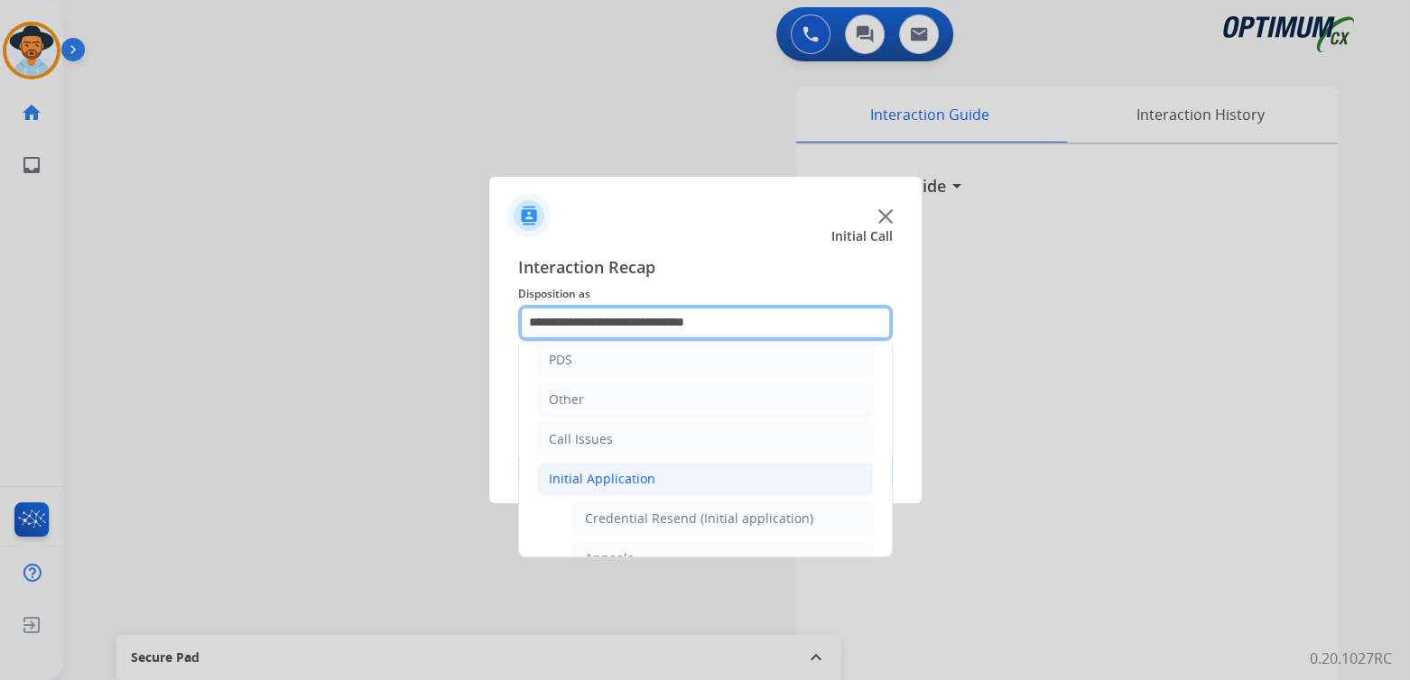
scroll to position [90, 0]
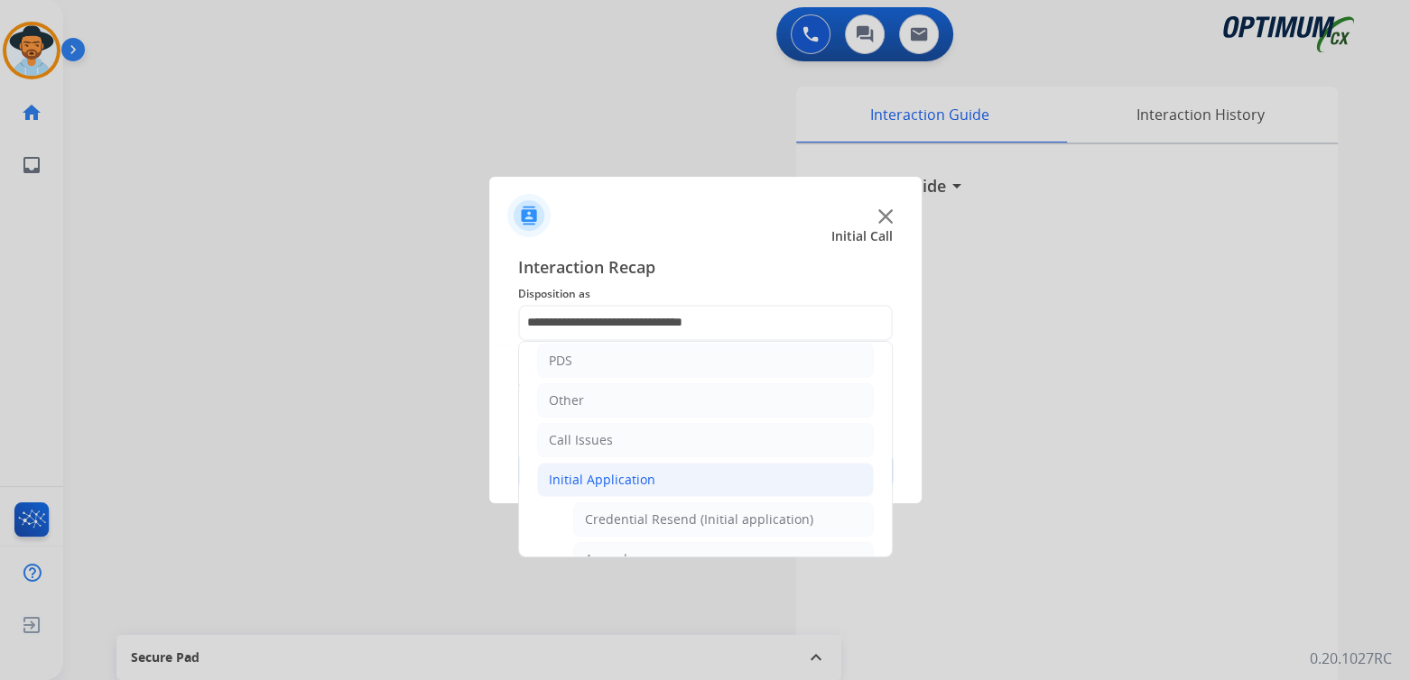
click at [615, 476] on div "Initial Application" at bounding box center [602, 480] width 106 height 18
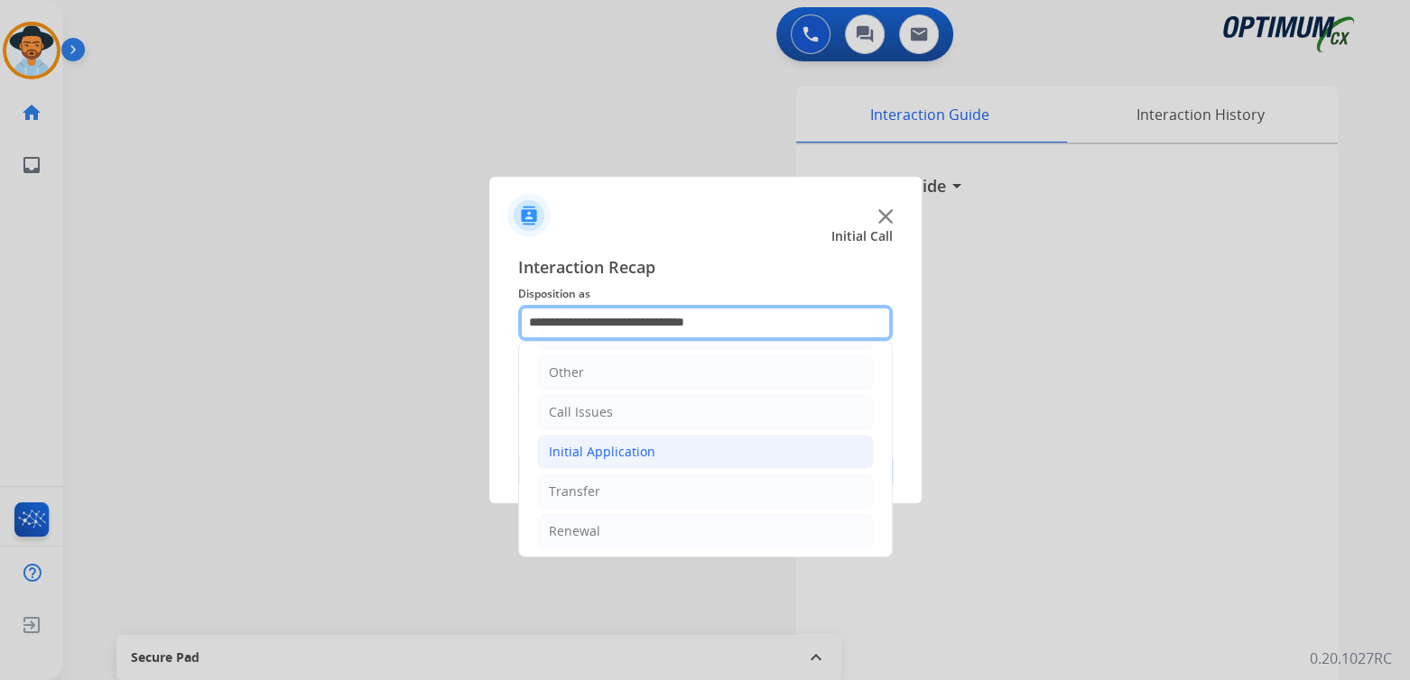
scroll to position [119, 0]
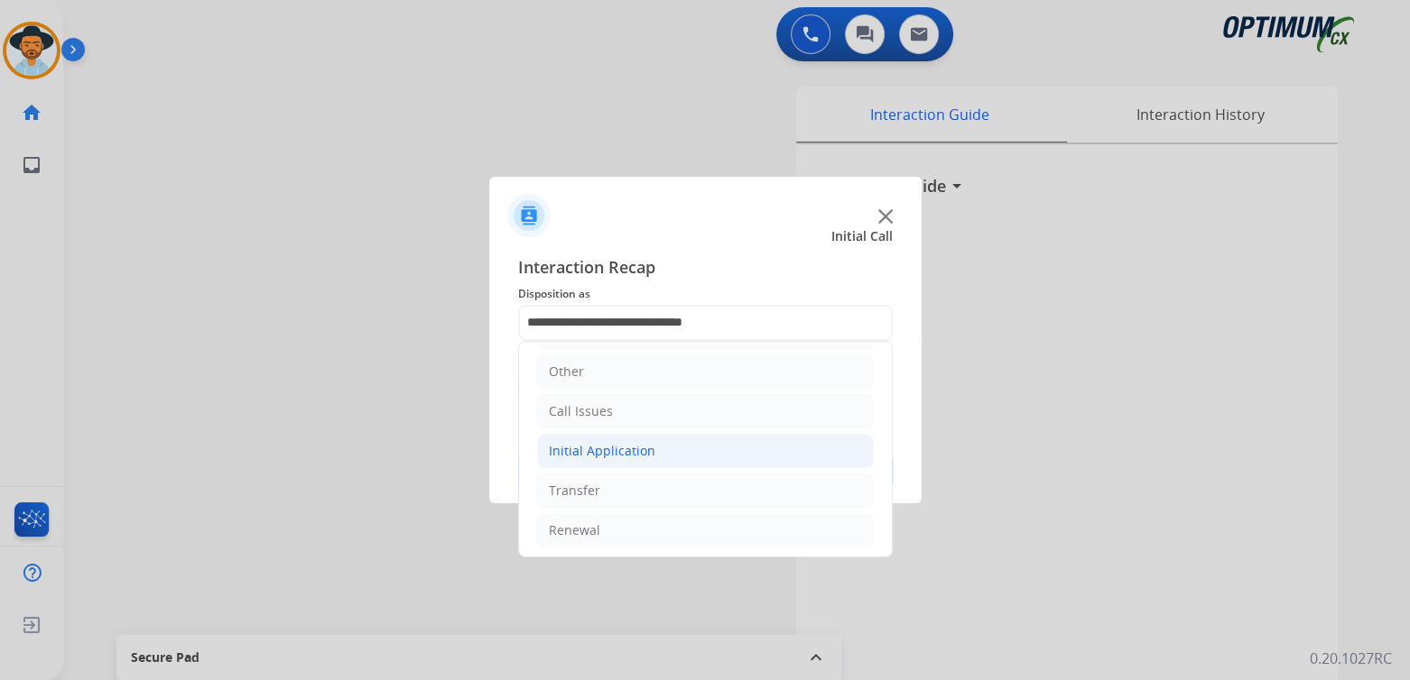
click at [635, 449] on div "Initial Application" at bounding box center [602, 451] width 106 height 18
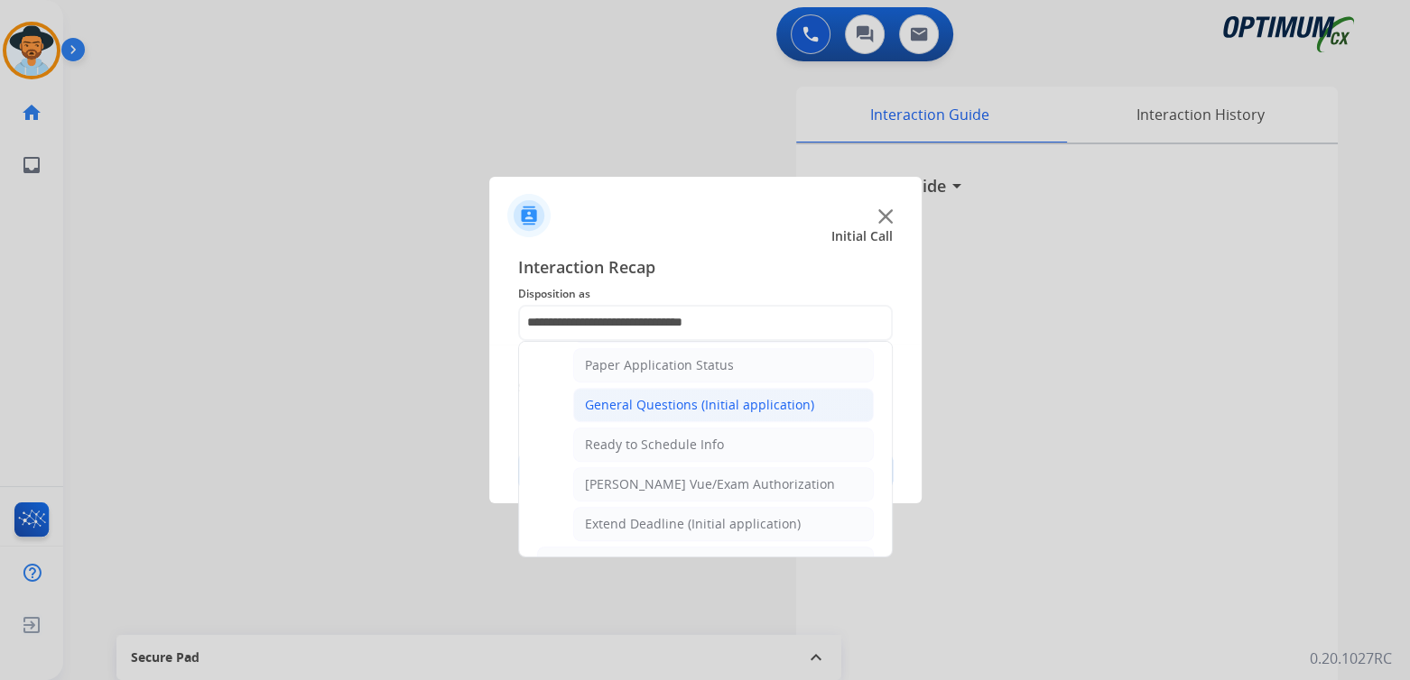
scroll to position [1019, 0]
click at [655, 398] on div "General Questions (Initial application)" at bounding box center [699, 403] width 229 height 18
type input "**********"
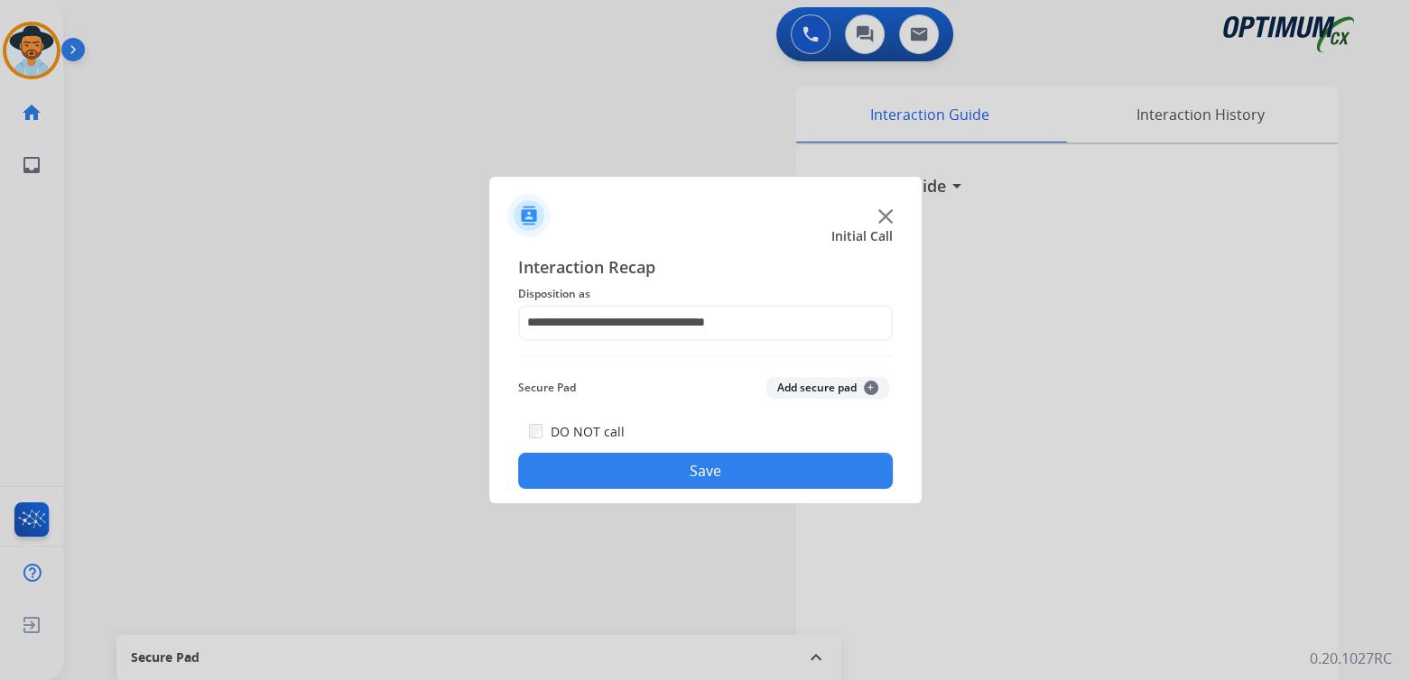
click at [754, 466] on button "Save" at bounding box center [705, 471] width 375 height 36
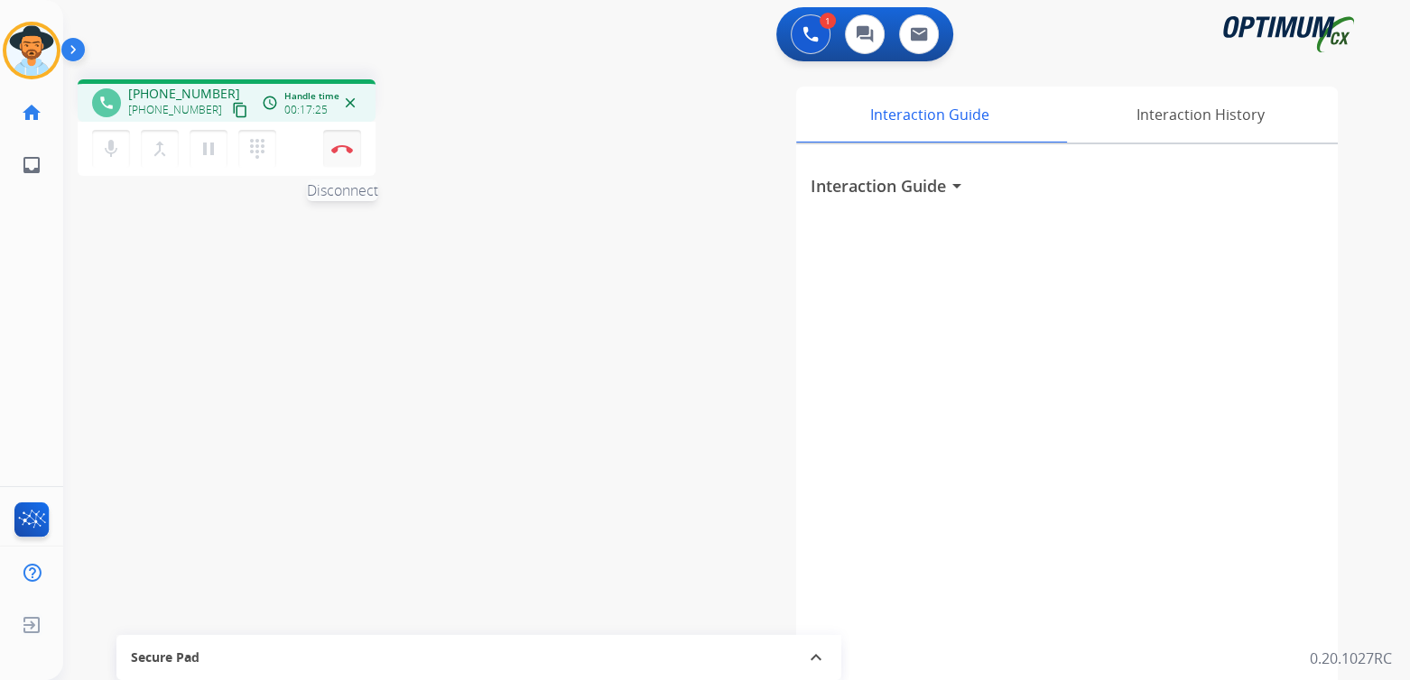
click at [345, 152] on img at bounding box center [342, 148] width 22 height 9
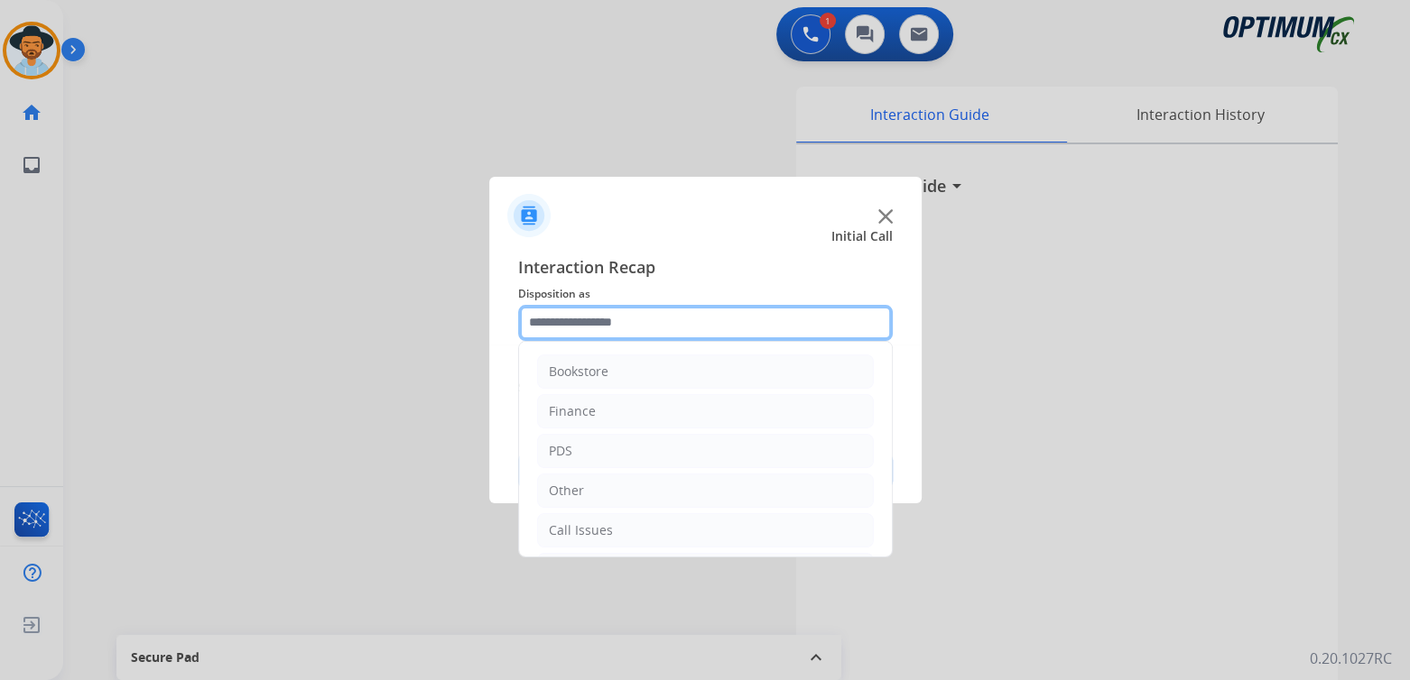
click at [639, 322] on input "text" at bounding box center [705, 323] width 375 height 36
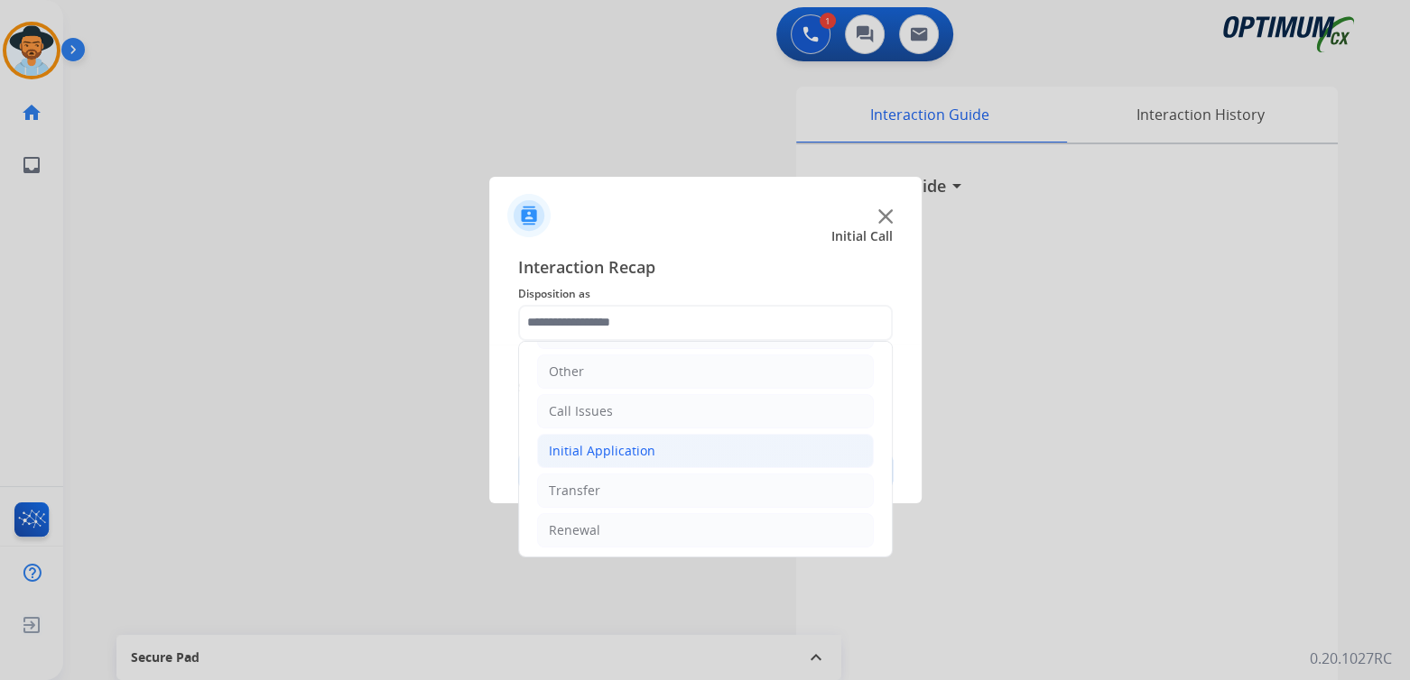
click at [631, 455] on div "Initial Application" at bounding box center [602, 451] width 106 height 18
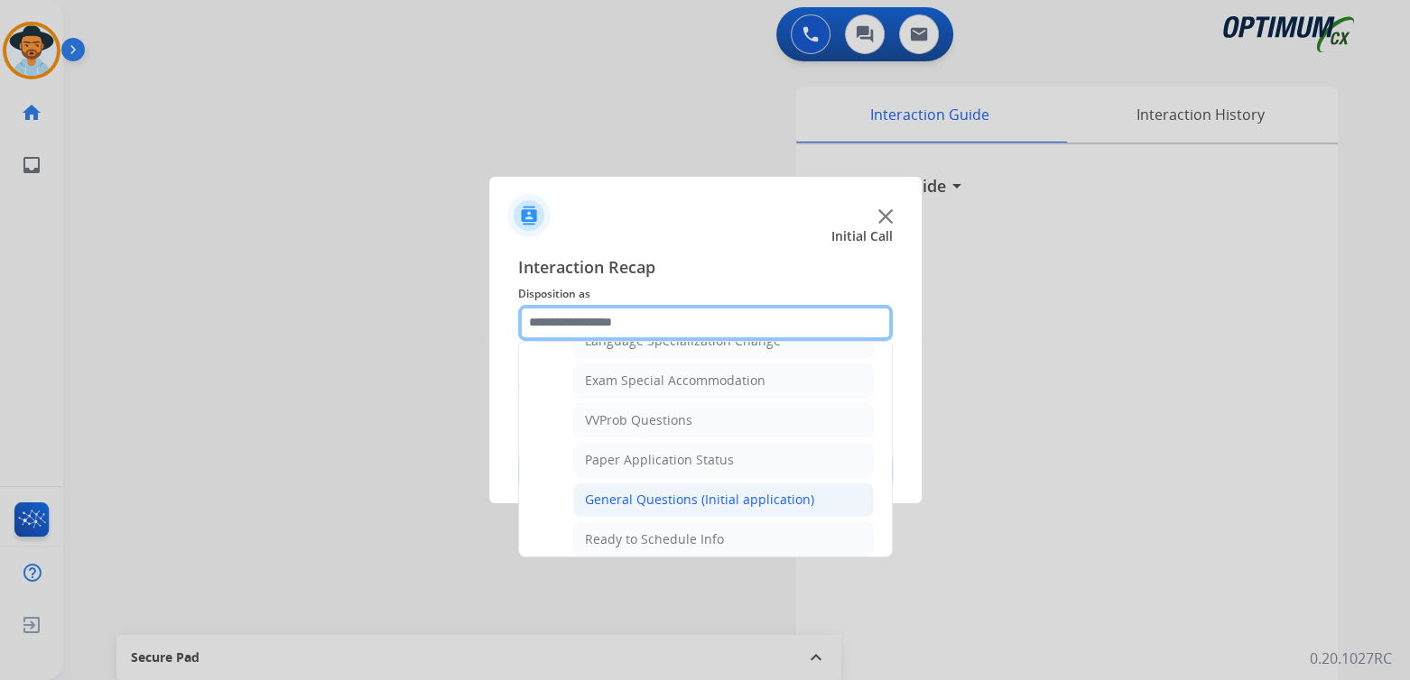
scroll to position [924, 0]
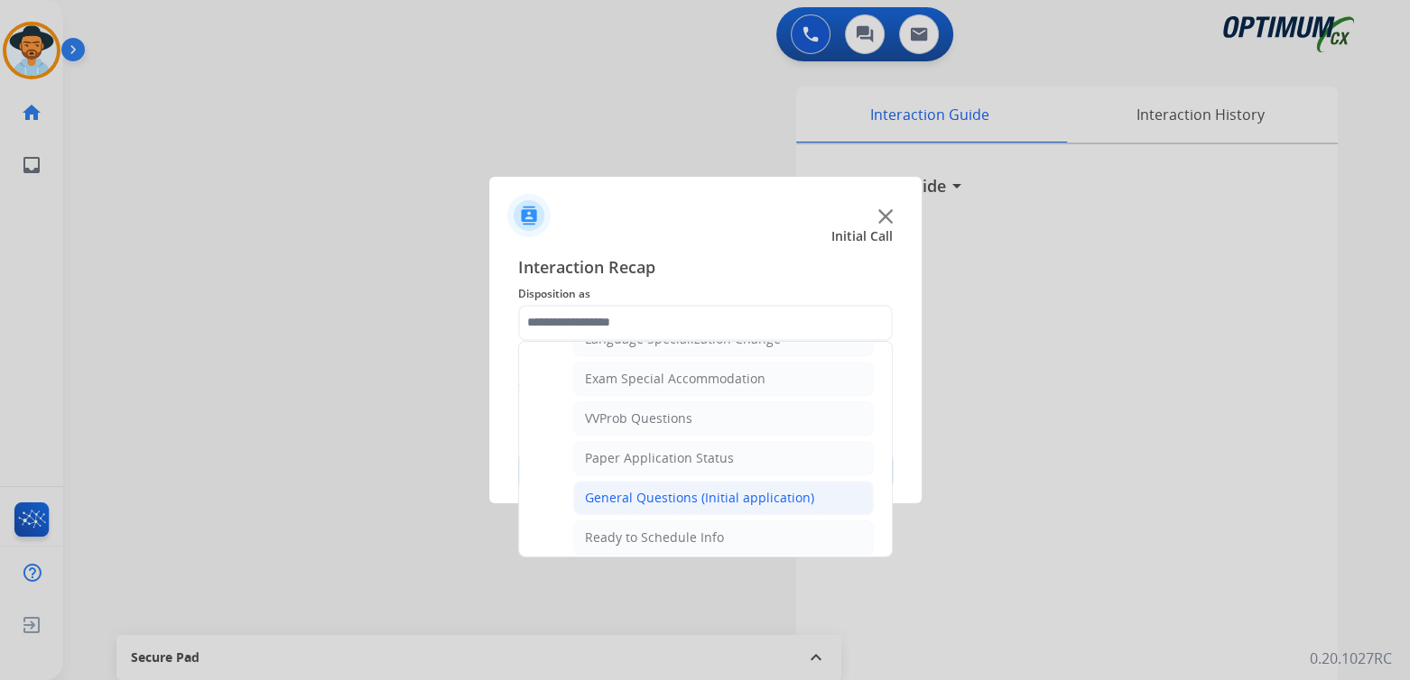
click at [653, 489] on div "General Questions (Initial application)" at bounding box center [699, 498] width 229 height 18
type input "**********"
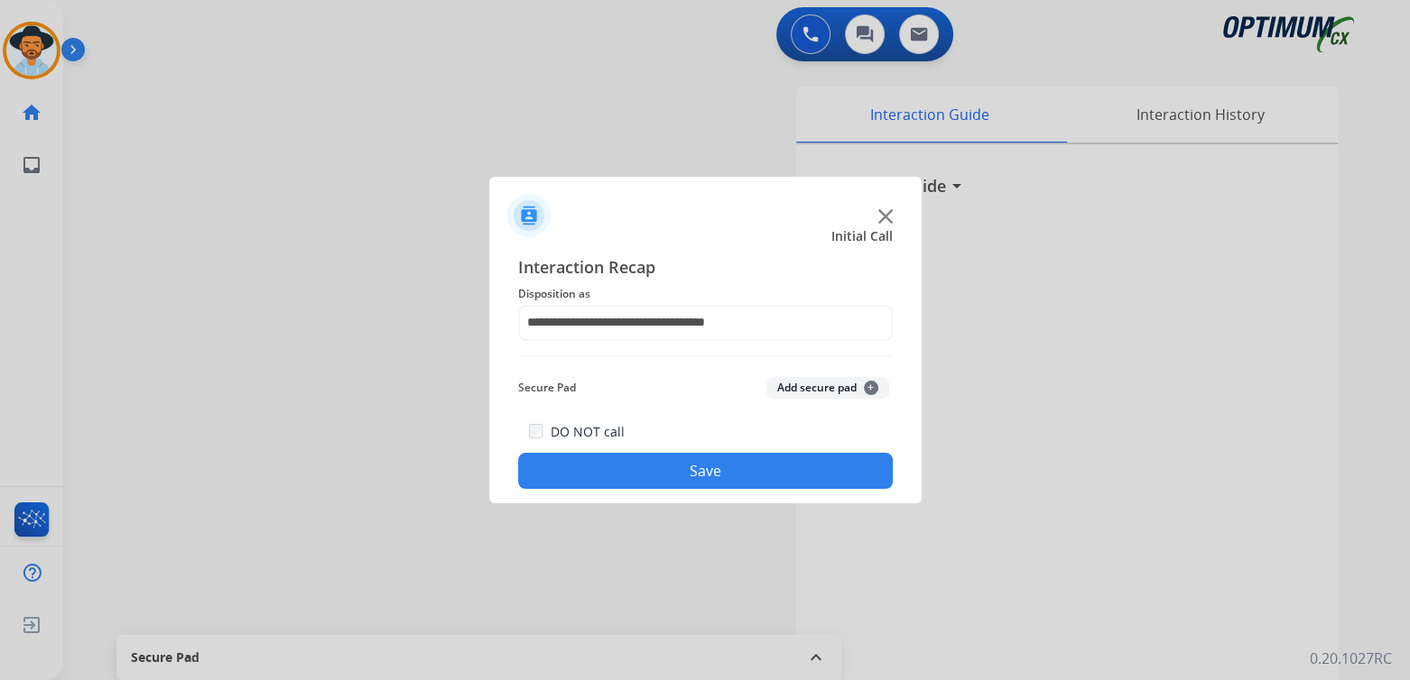
click at [781, 469] on button "Save" at bounding box center [705, 471] width 375 height 36
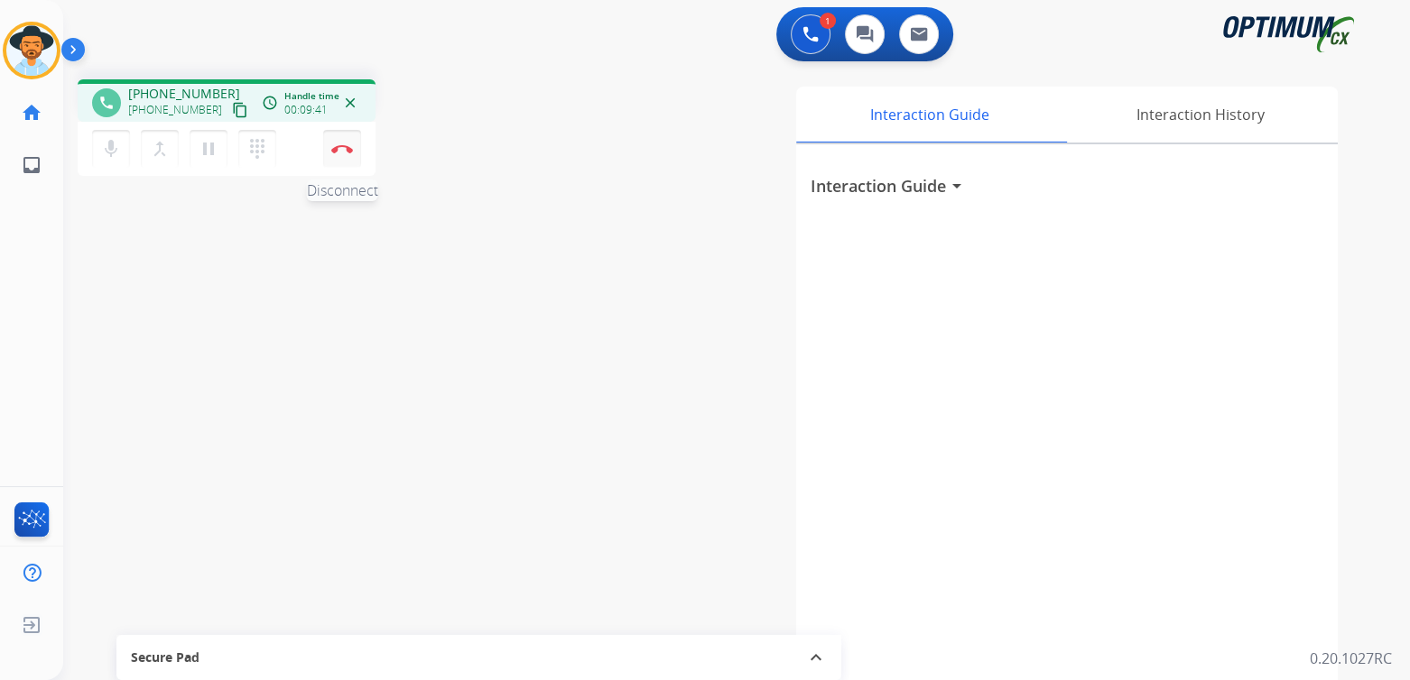
click at [338, 153] on button "Disconnect" at bounding box center [342, 149] width 38 height 38
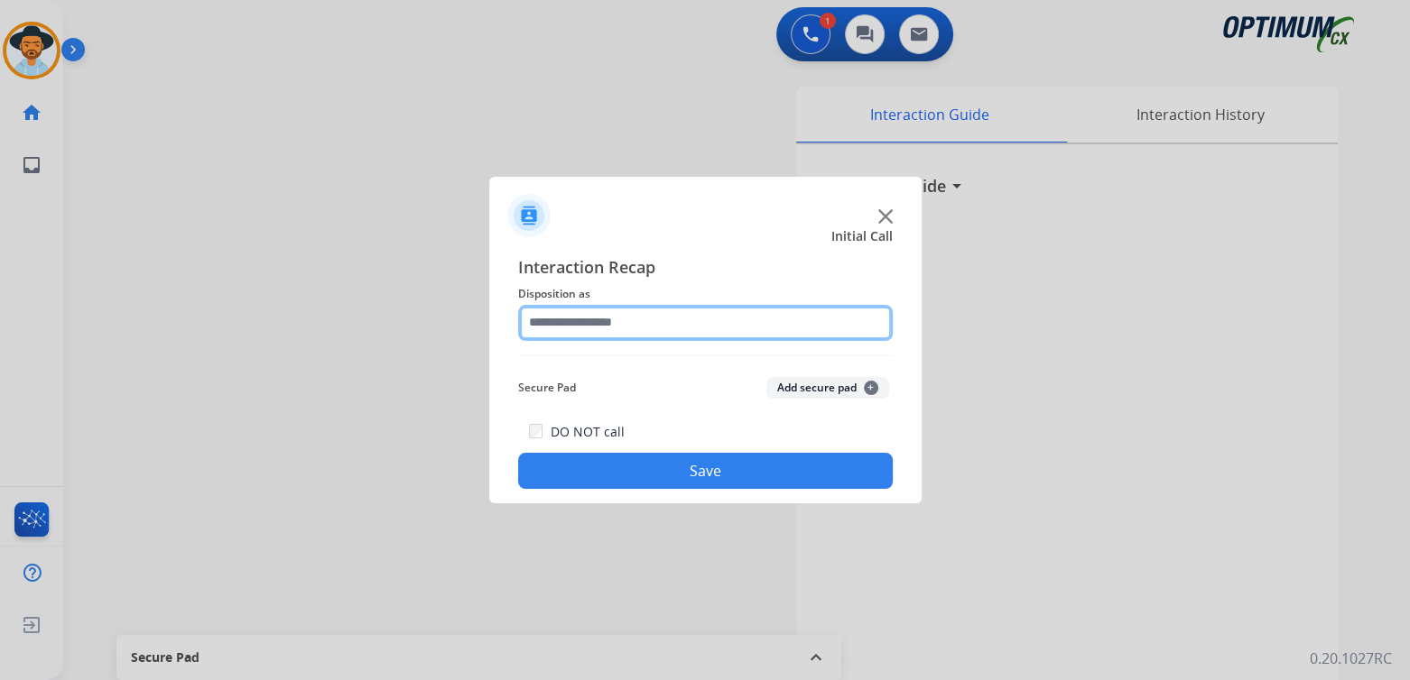
click at [639, 329] on input "text" at bounding box center [705, 323] width 375 height 36
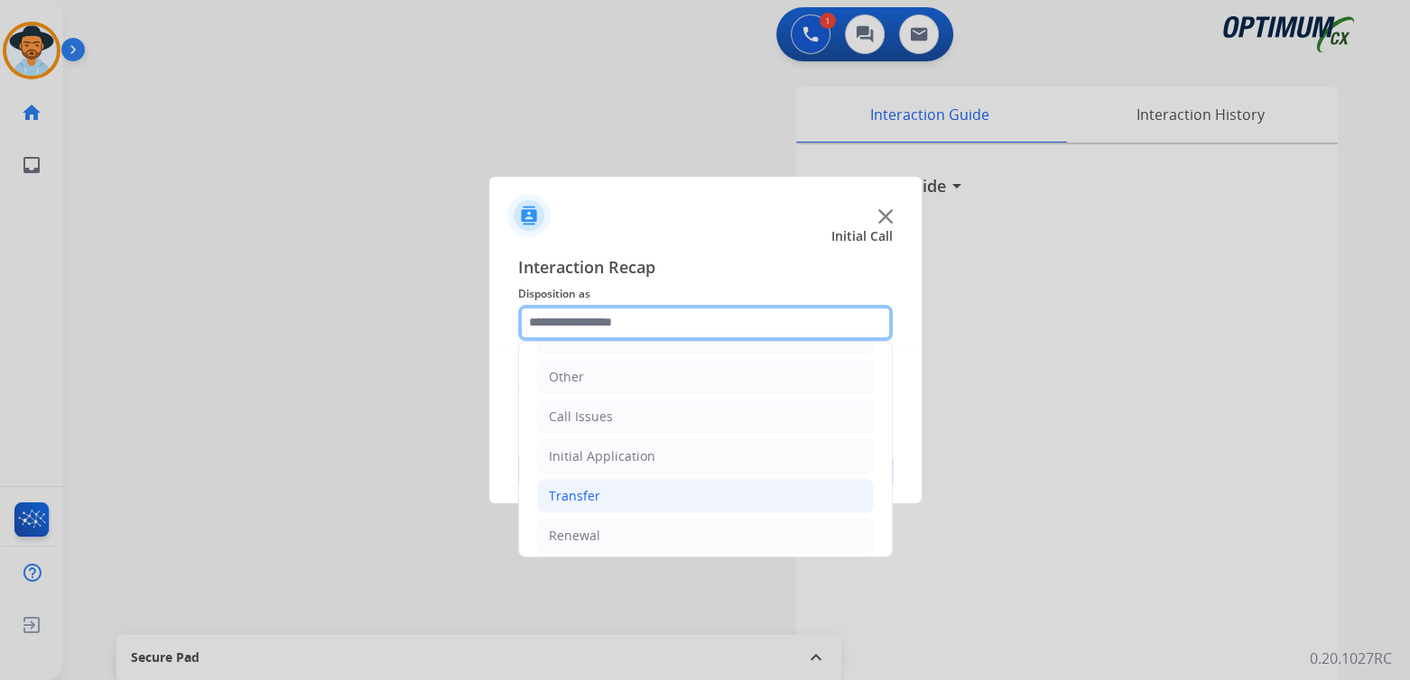
scroll to position [119, 0]
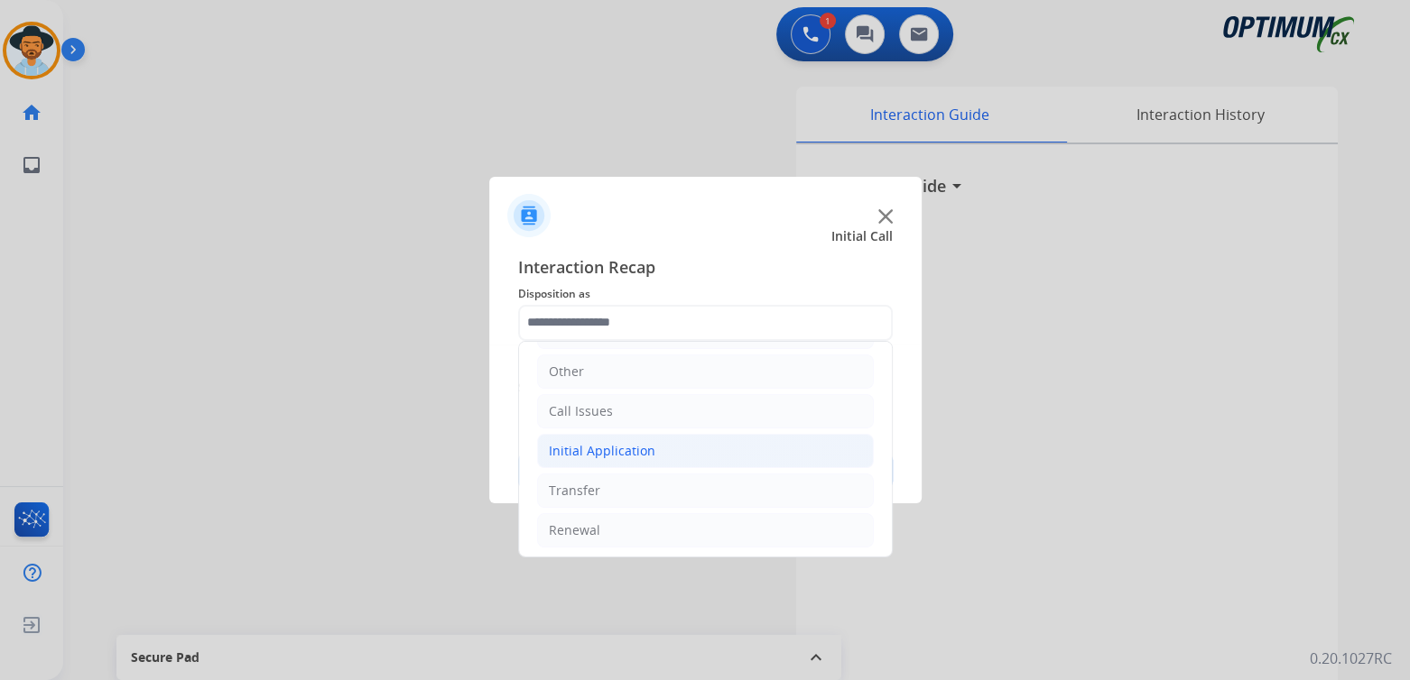
click at [646, 451] on div "Initial Application" at bounding box center [602, 451] width 106 height 18
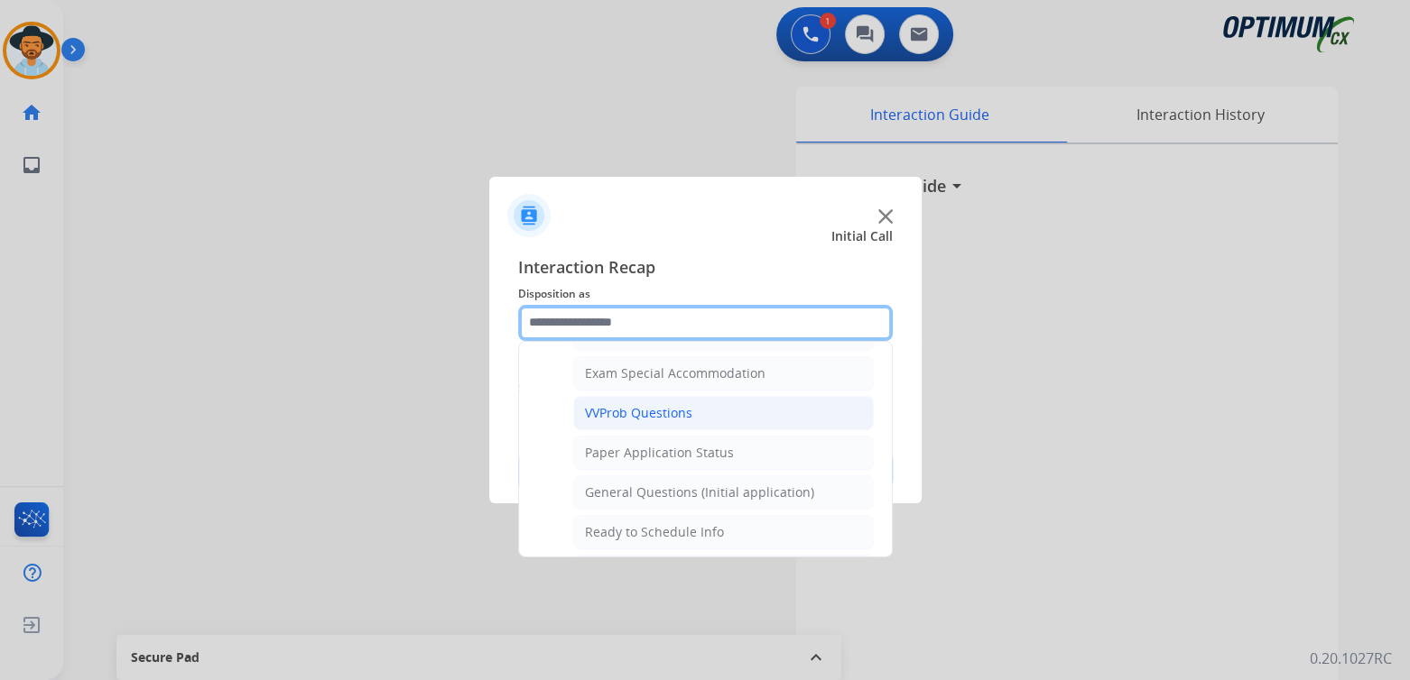
scroll to position [930, 0]
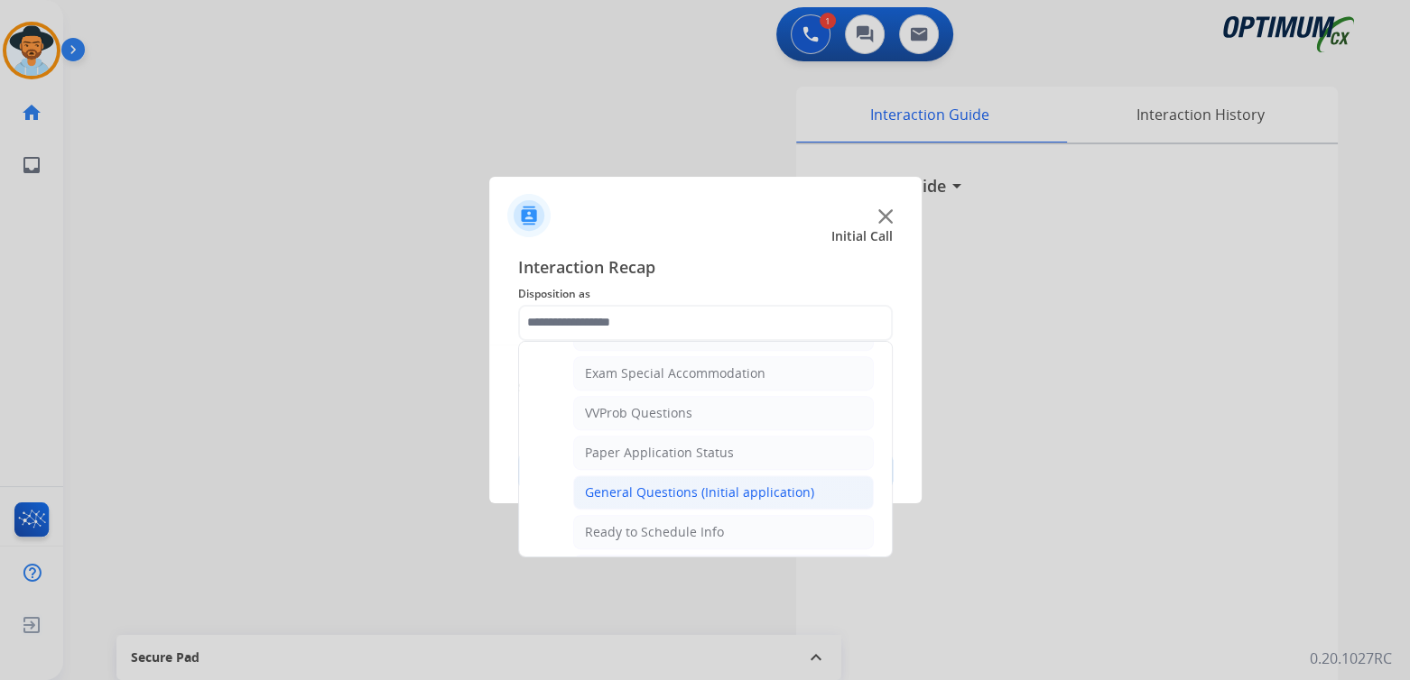
click at [654, 484] on div "General Questions (Initial application)" at bounding box center [699, 493] width 229 height 18
type input "**********"
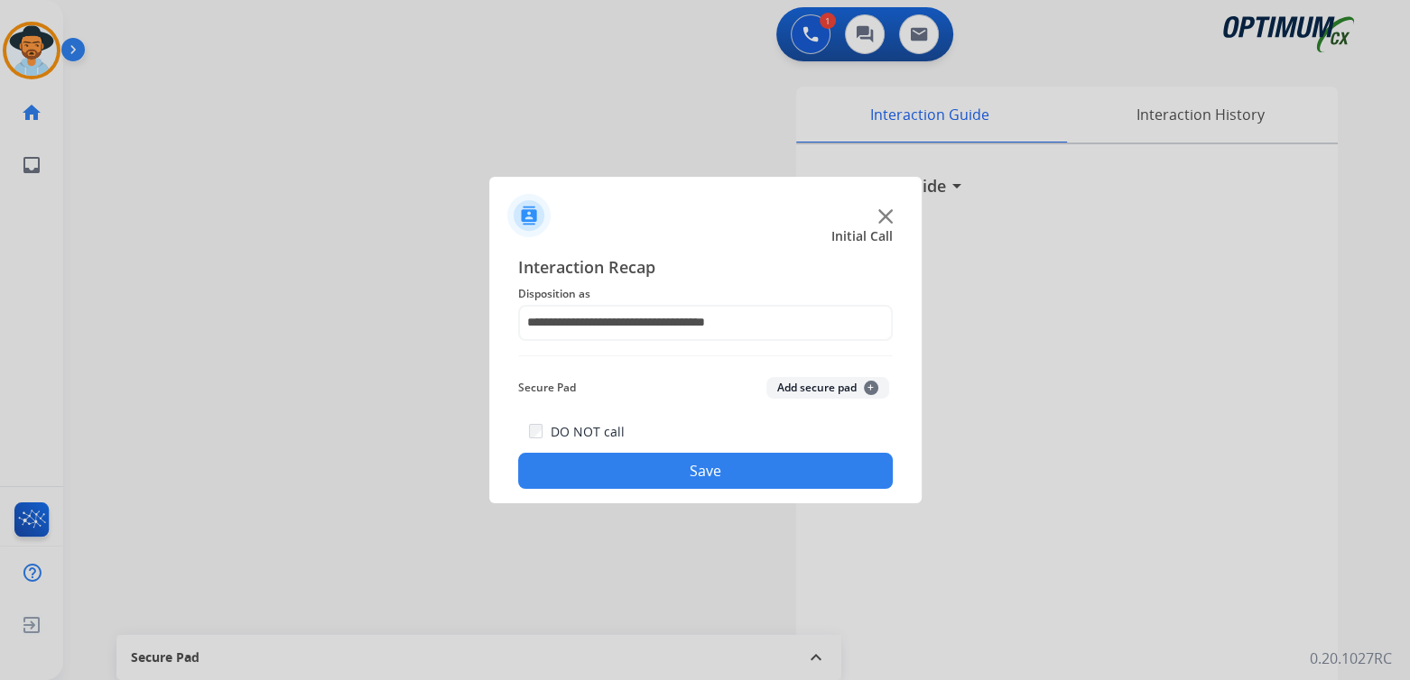
click at [730, 458] on button "Save" at bounding box center [705, 471] width 375 height 36
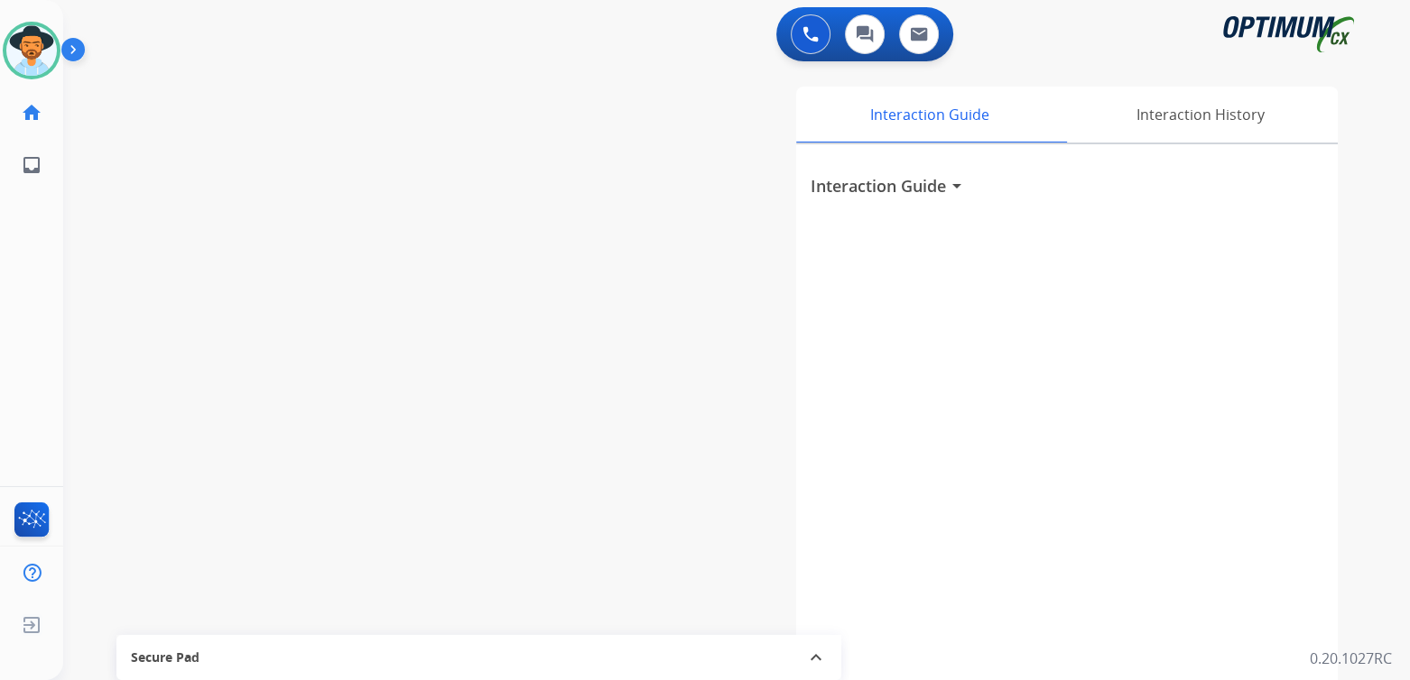
scroll to position [0, 0]
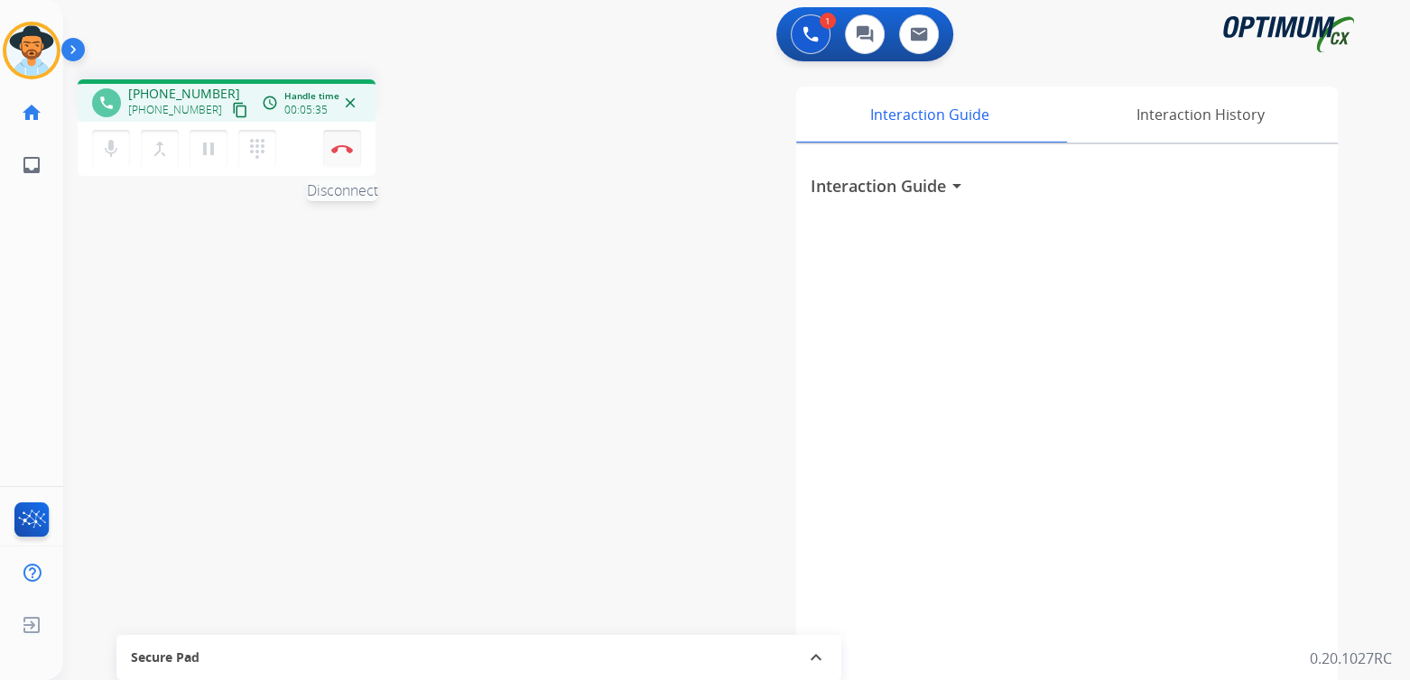
click at [348, 146] on img at bounding box center [342, 148] width 22 height 9
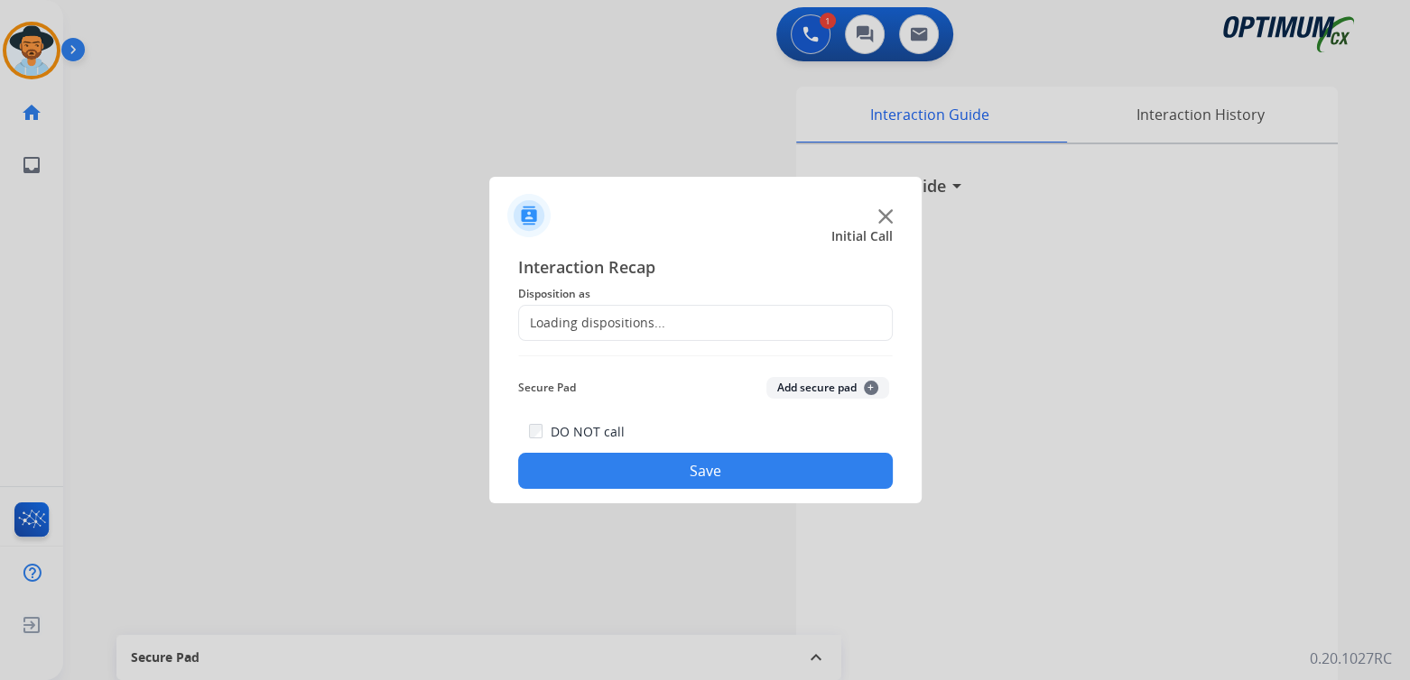
click at [664, 327] on div "Loading dispositions..." at bounding box center [705, 323] width 375 height 36
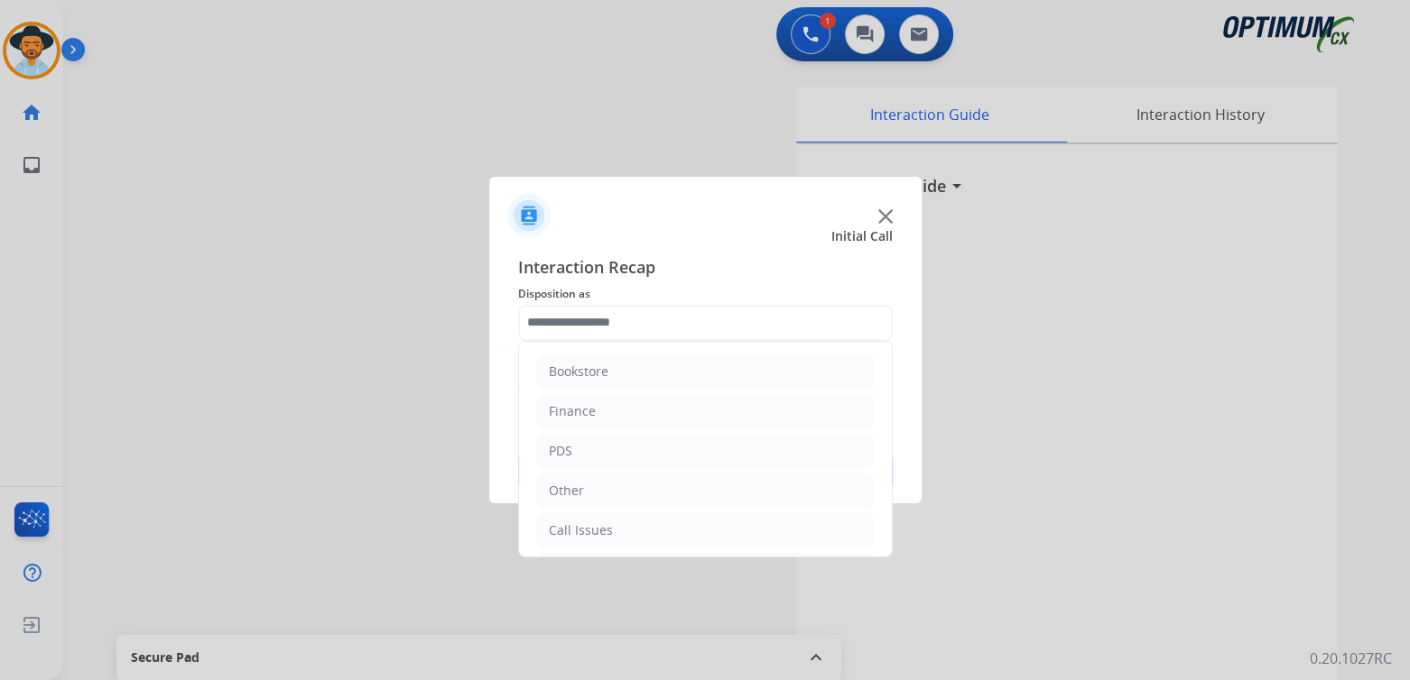
click at [654, 320] on input "text" at bounding box center [705, 323] width 375 height 36
click at [620, 452] on div "Initial Application" at bounding box center [602, 451] width 106 height 18
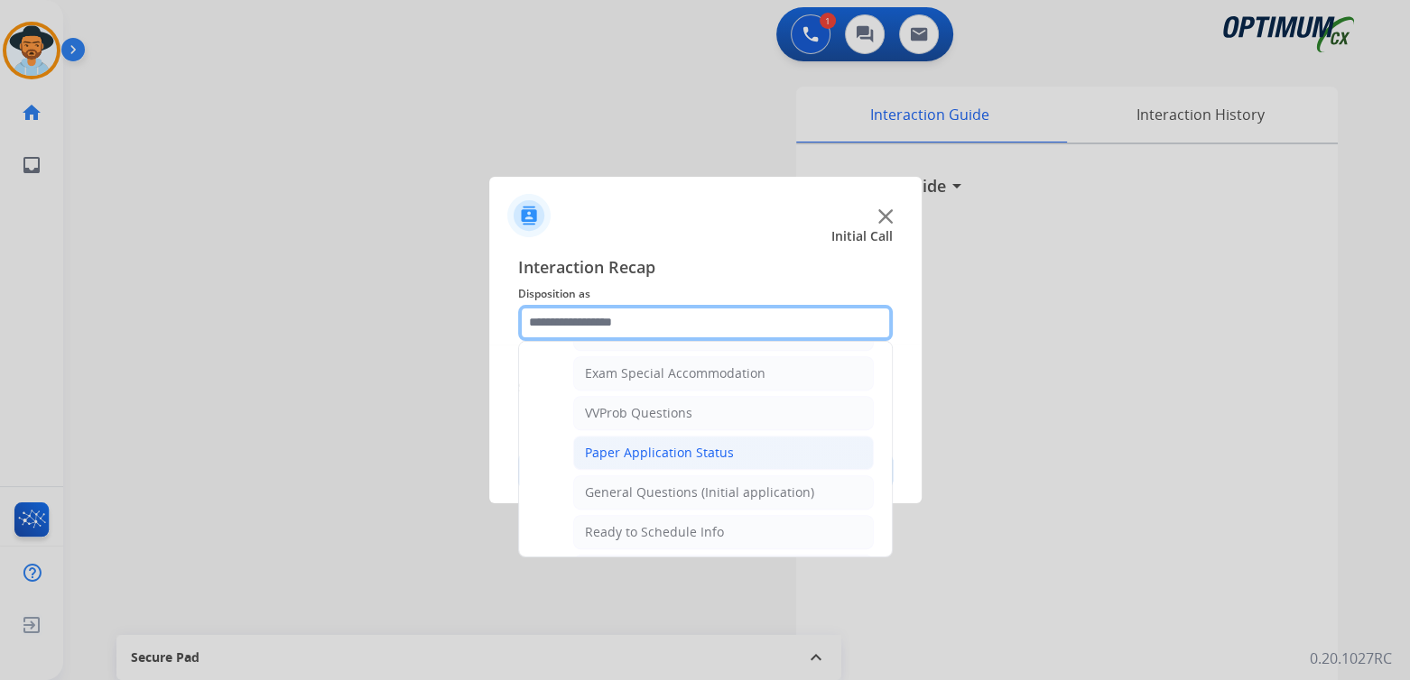
scroll to position [930, 0]
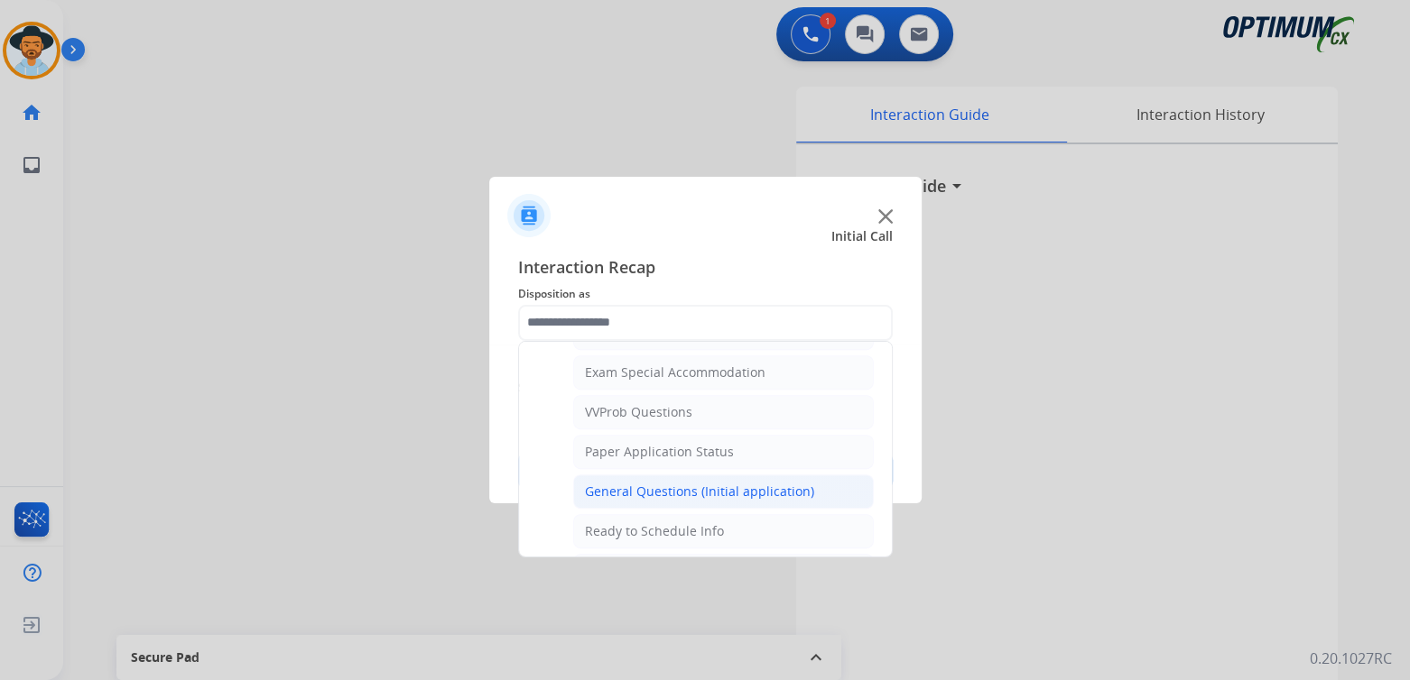
click at [652, 483] on div "General Questions (Initial application)" at bounding box center [699, 492] width 229 height 18
type input "**********"
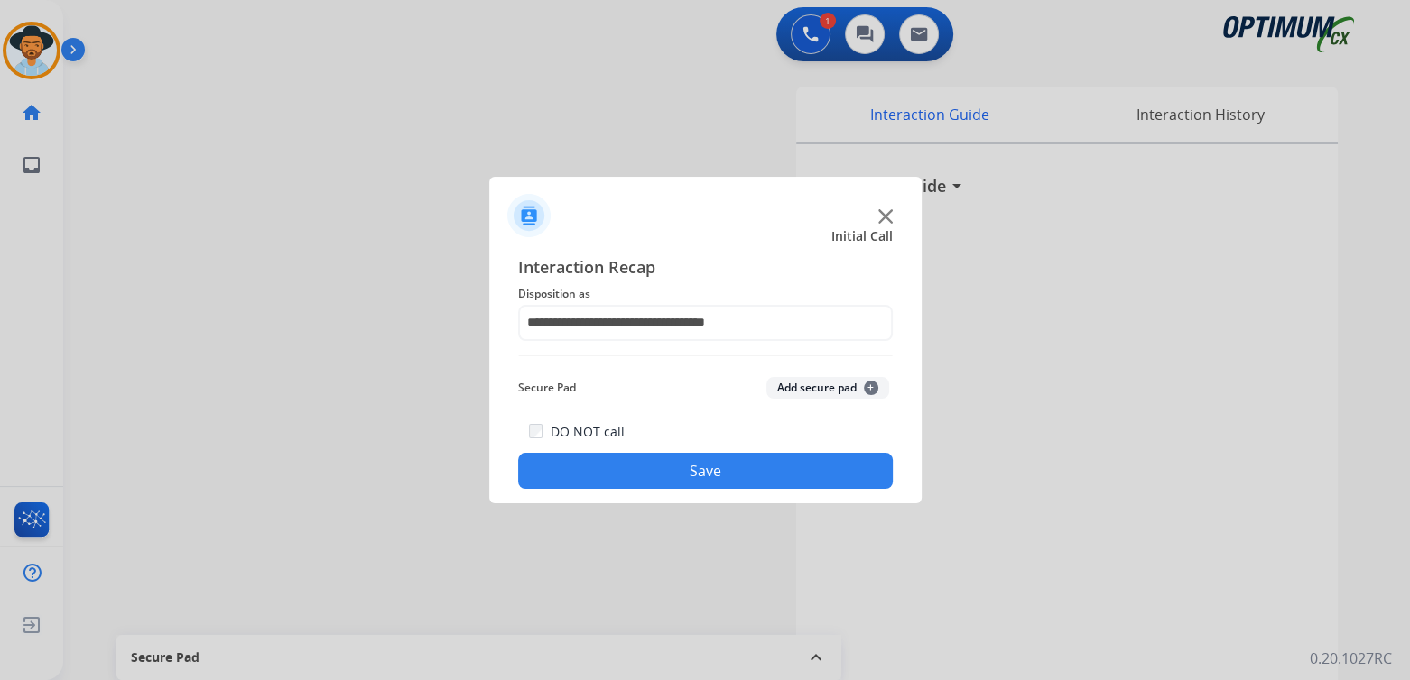
click at [736, 470] on button "Save" at bounding box center [705, 471] width 375 height 36
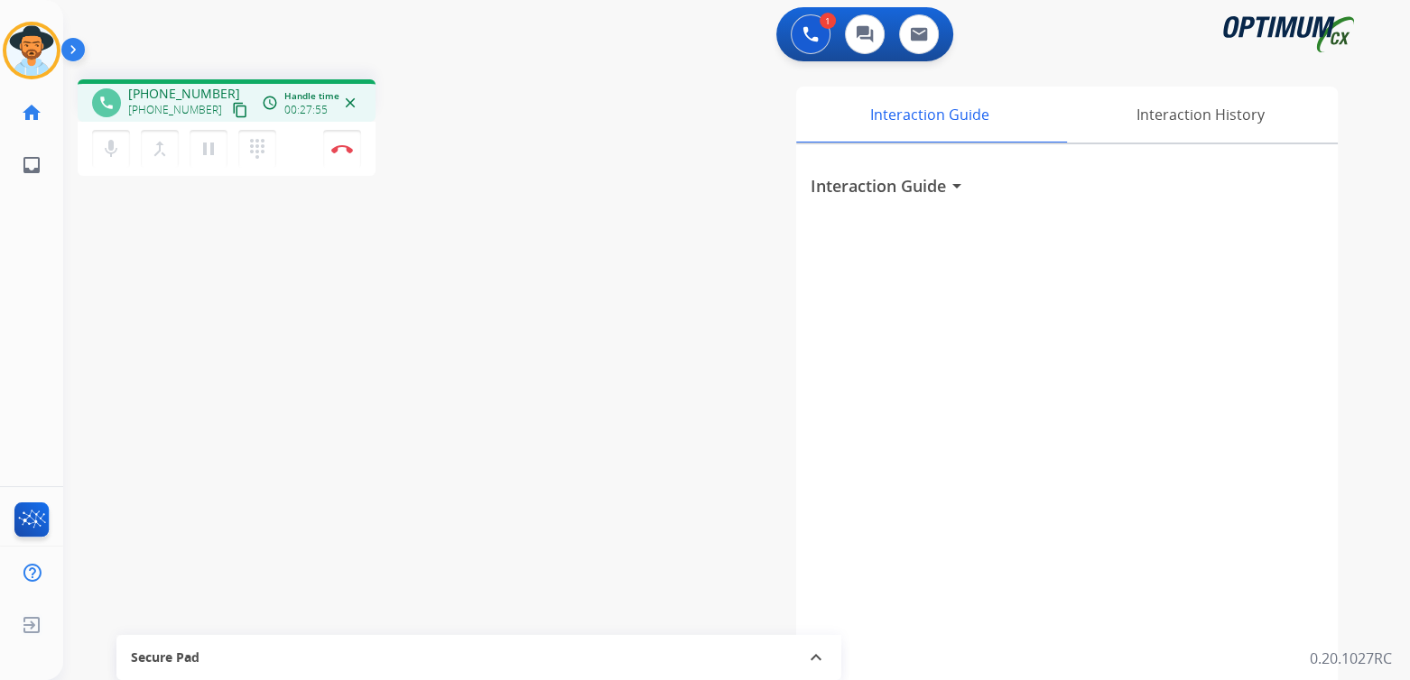
drag, startPoint x: 342, startPoint y: 150, endPoint x: 456, endPoint y: 206, distance: 126.7
click at [342, 150] on img at bounding box center [342, 148] width 22 height 9
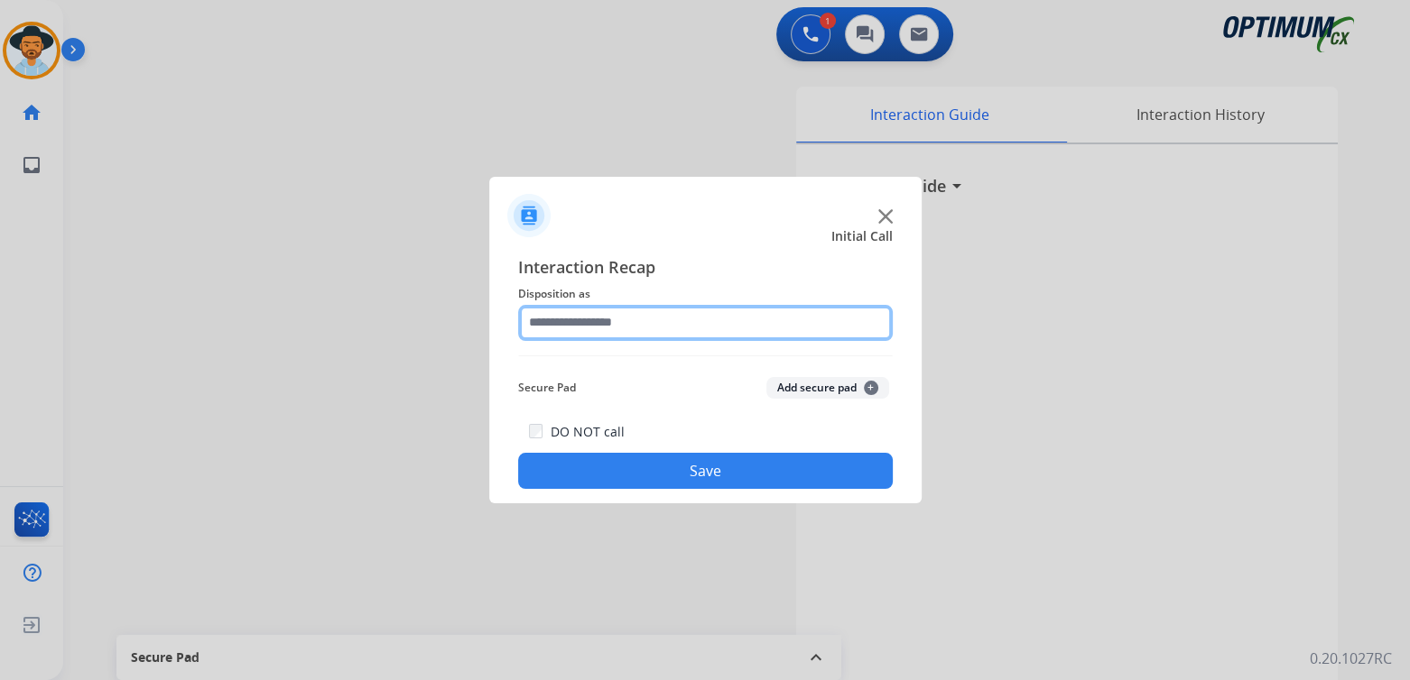
click at [646, 328] on input "text" at bounding box center [705, 323] width 375 height 36
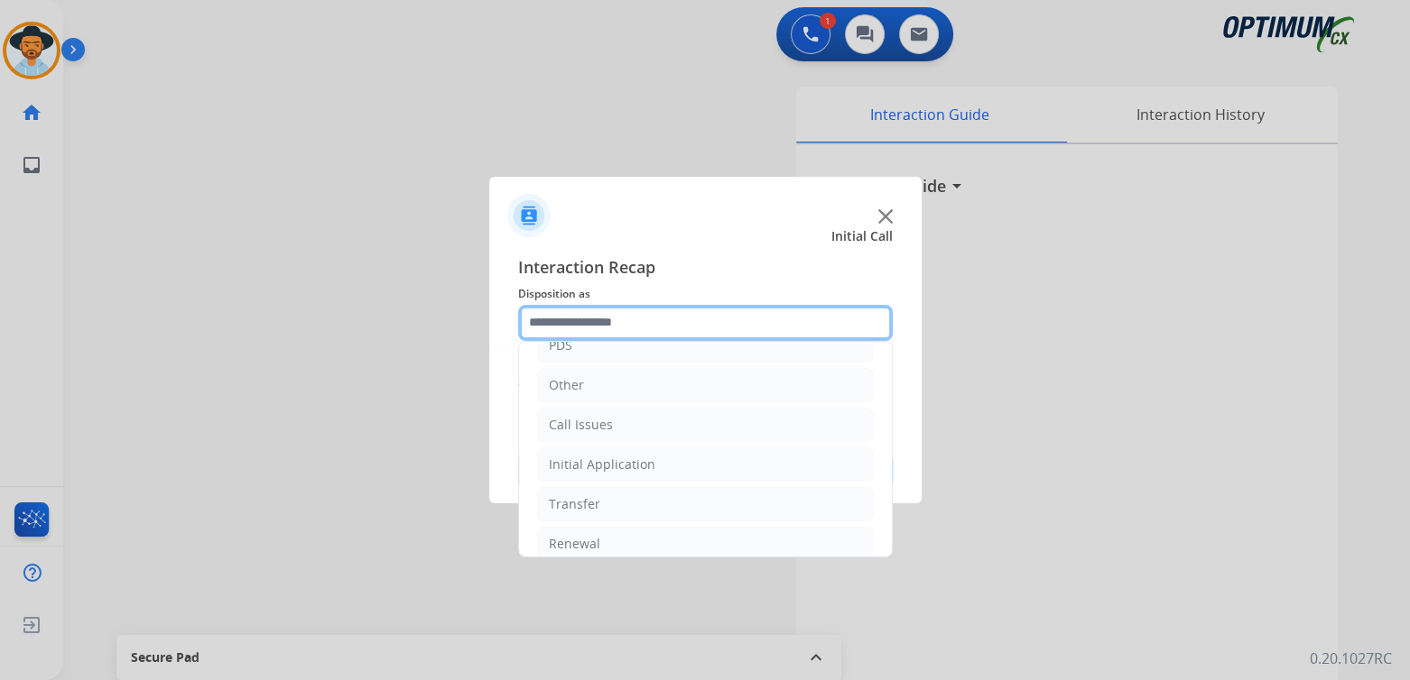
scroll to position [119, 0]
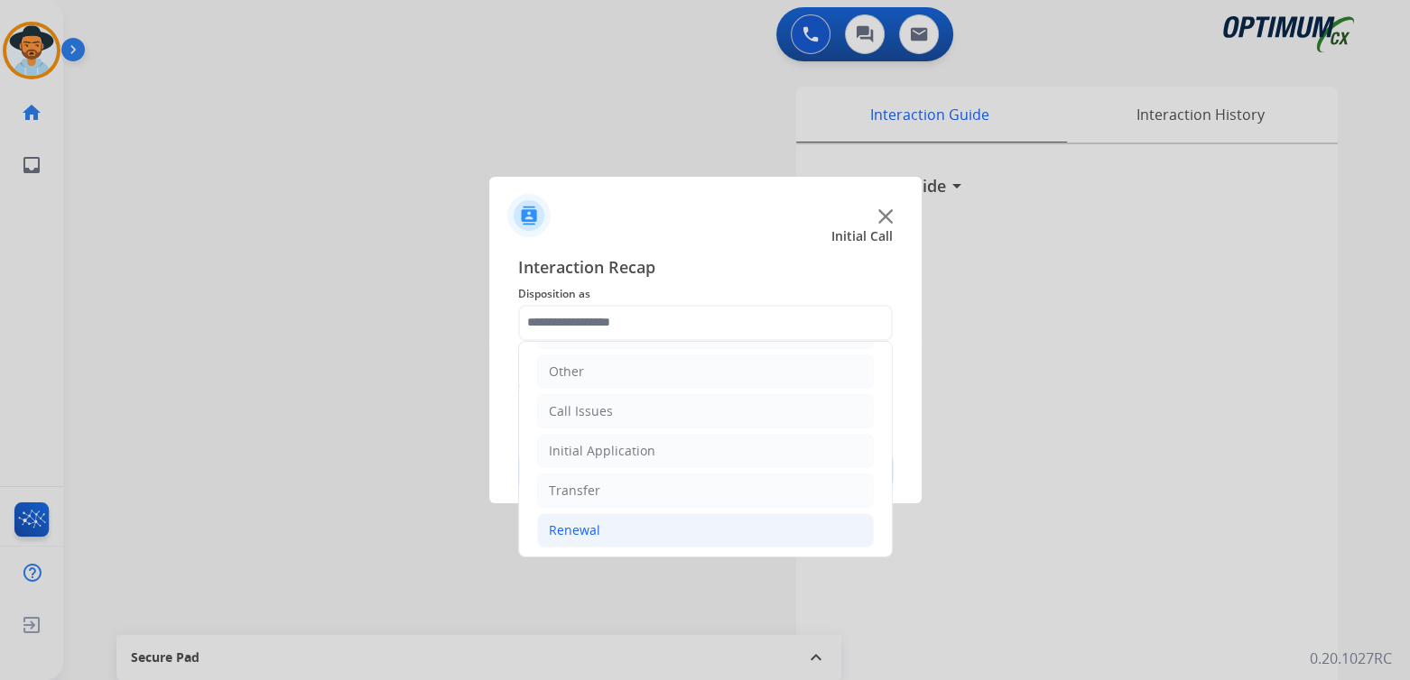
click at [577, 530] on div "Renewal" at bounding box center [574, 531] width 51 height 18
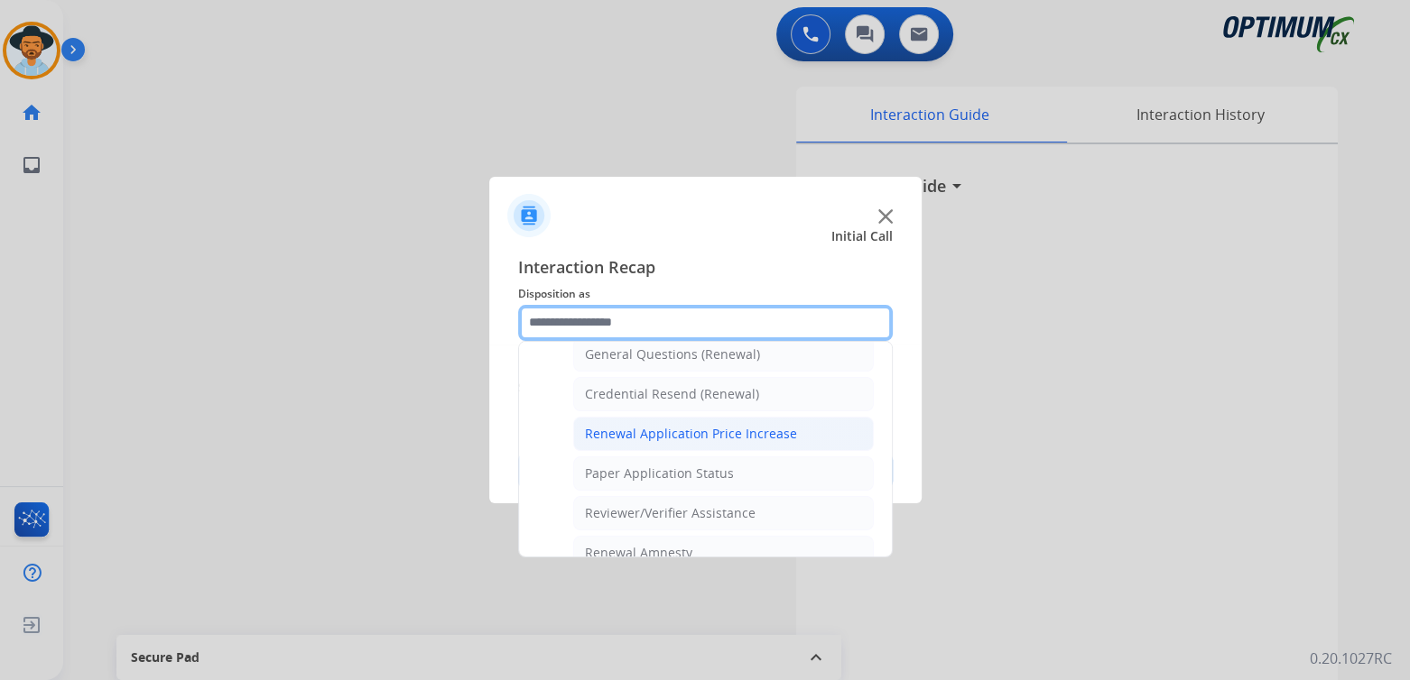
scroll to position [553, 0]
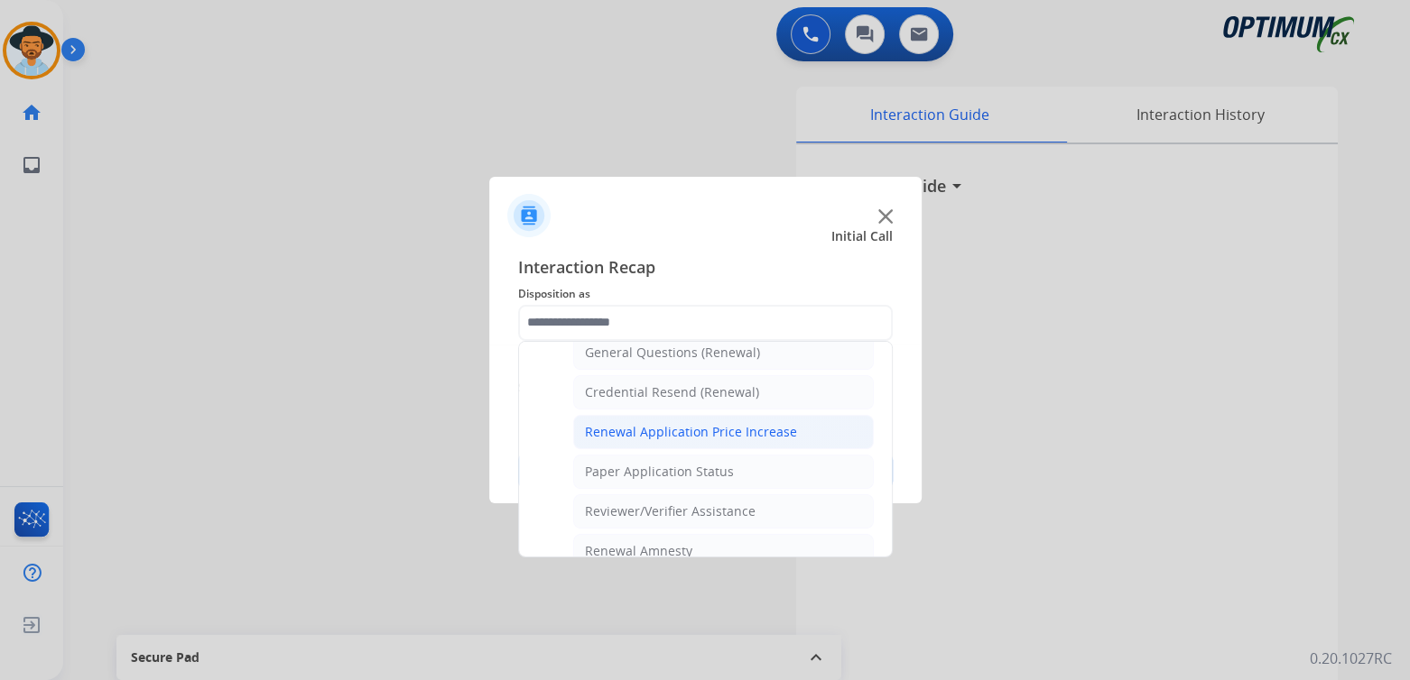
click at [653, 427] on div "Renewal Application Price Increase" at bounding box center [691, 432] width 212 height 18
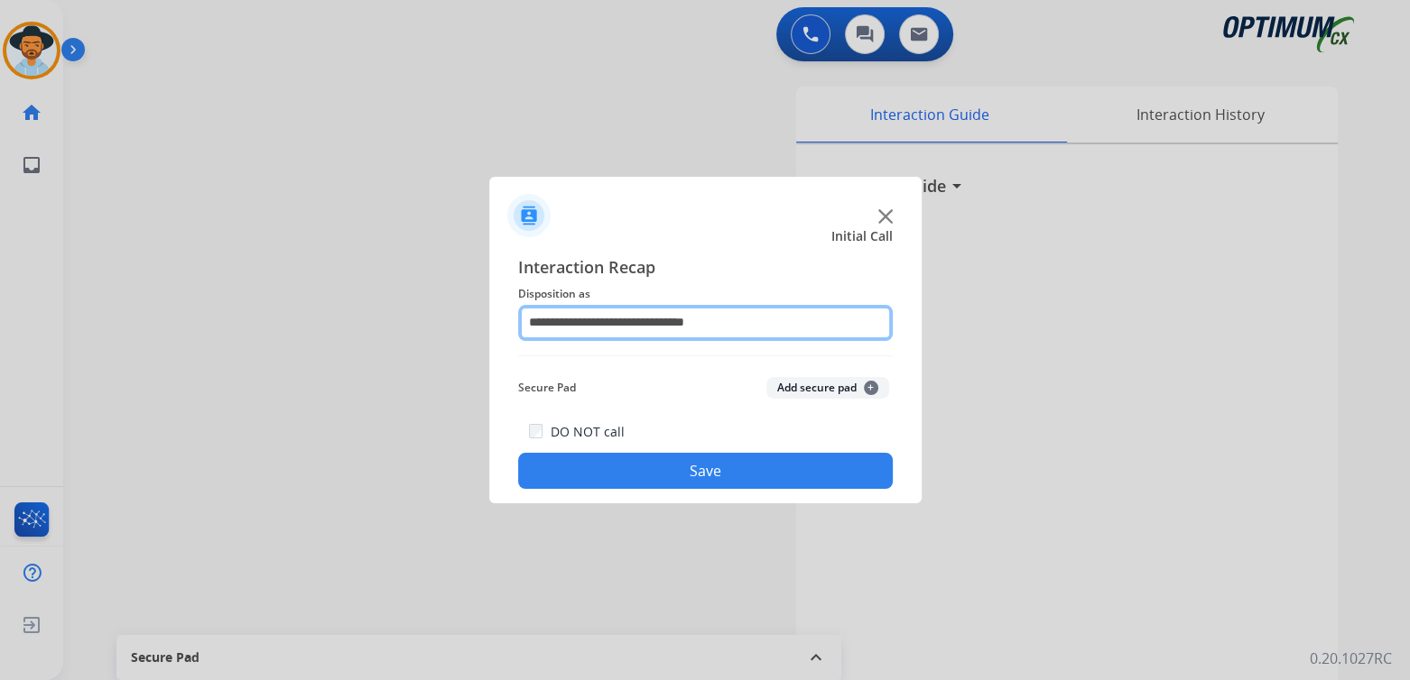
click at [670, 321] on input "**********" at bounding box center [705, 323] width 375 height 36
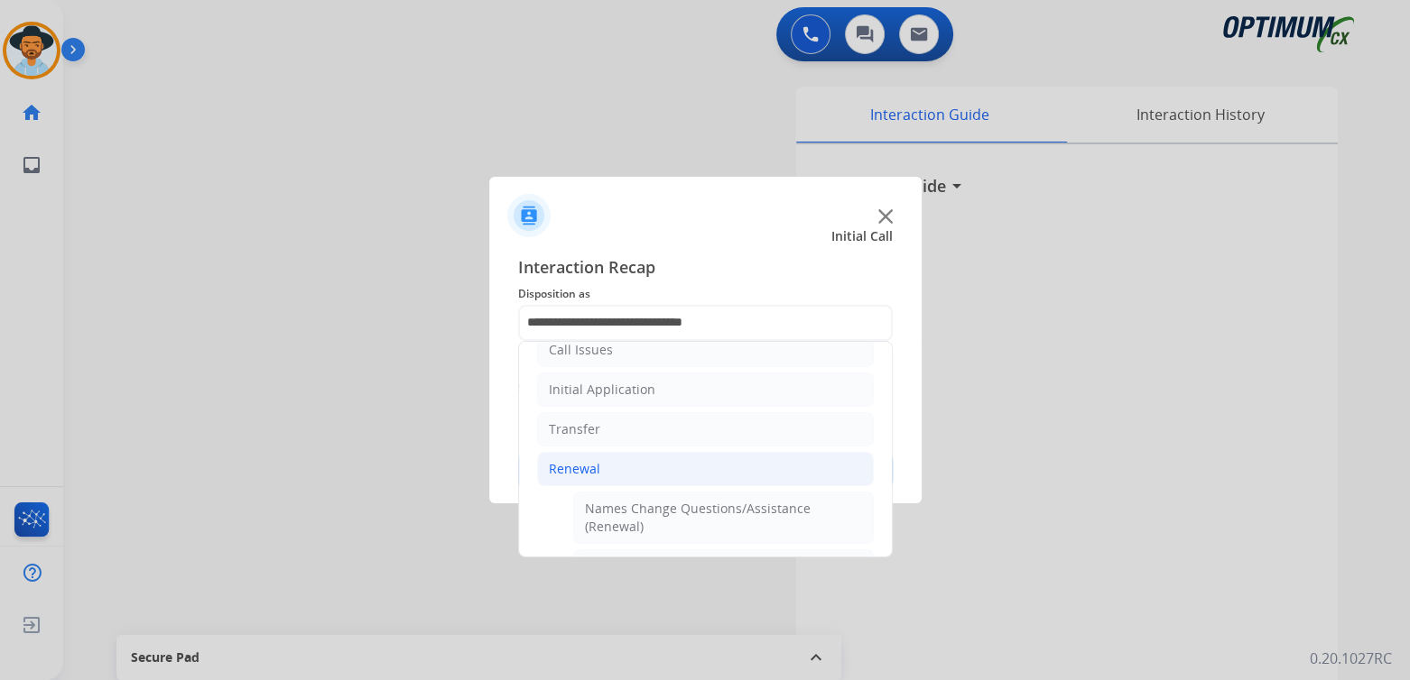
click at [580, 467] on div "Renewal" at bounding box center [574, 469] width 51 height 18
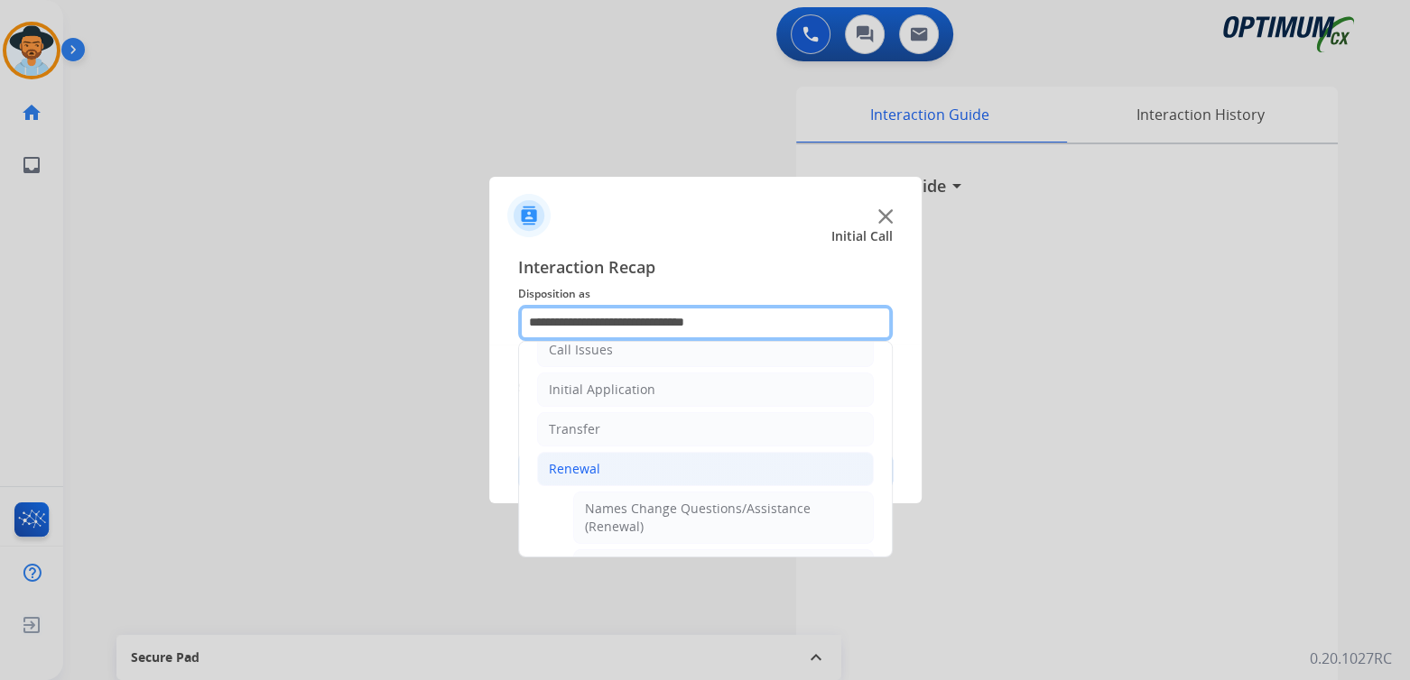
scroll to position [119, 0]
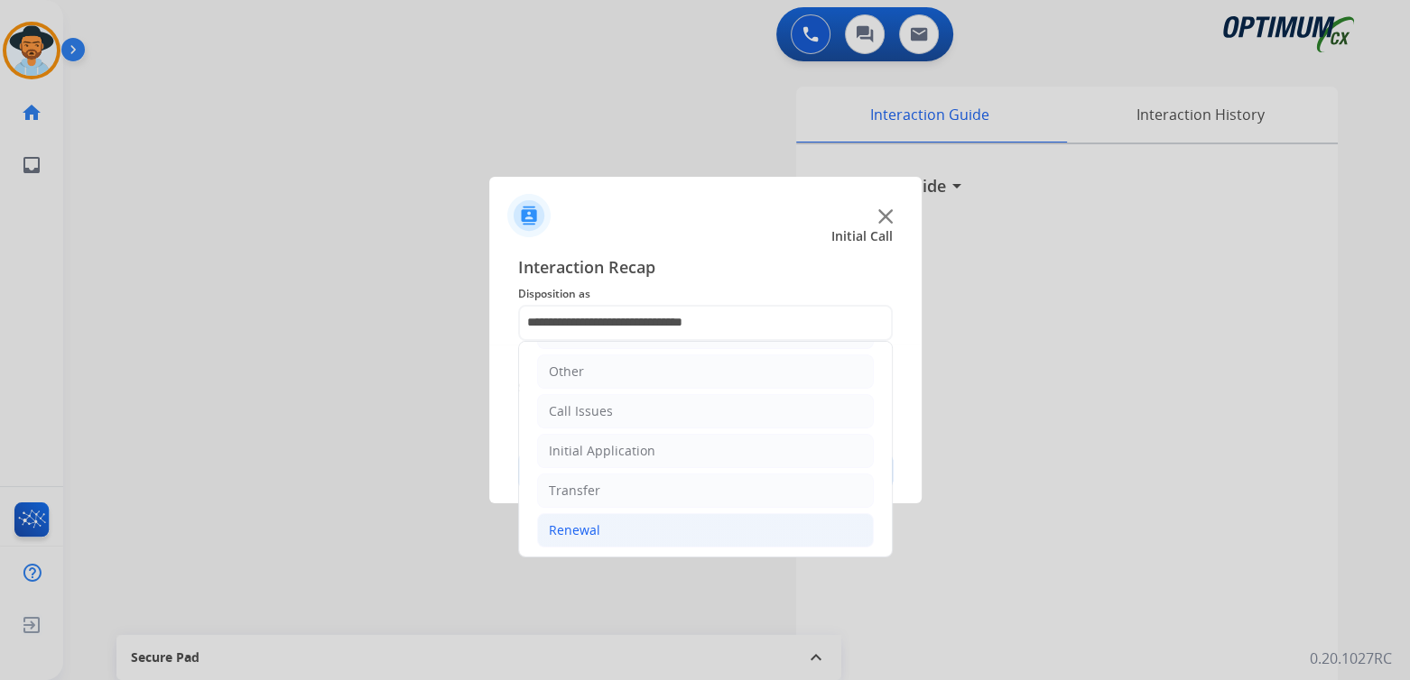
click at [643, 529] on li "Renewal" at bounding box center [705, 531] width 337 height 34
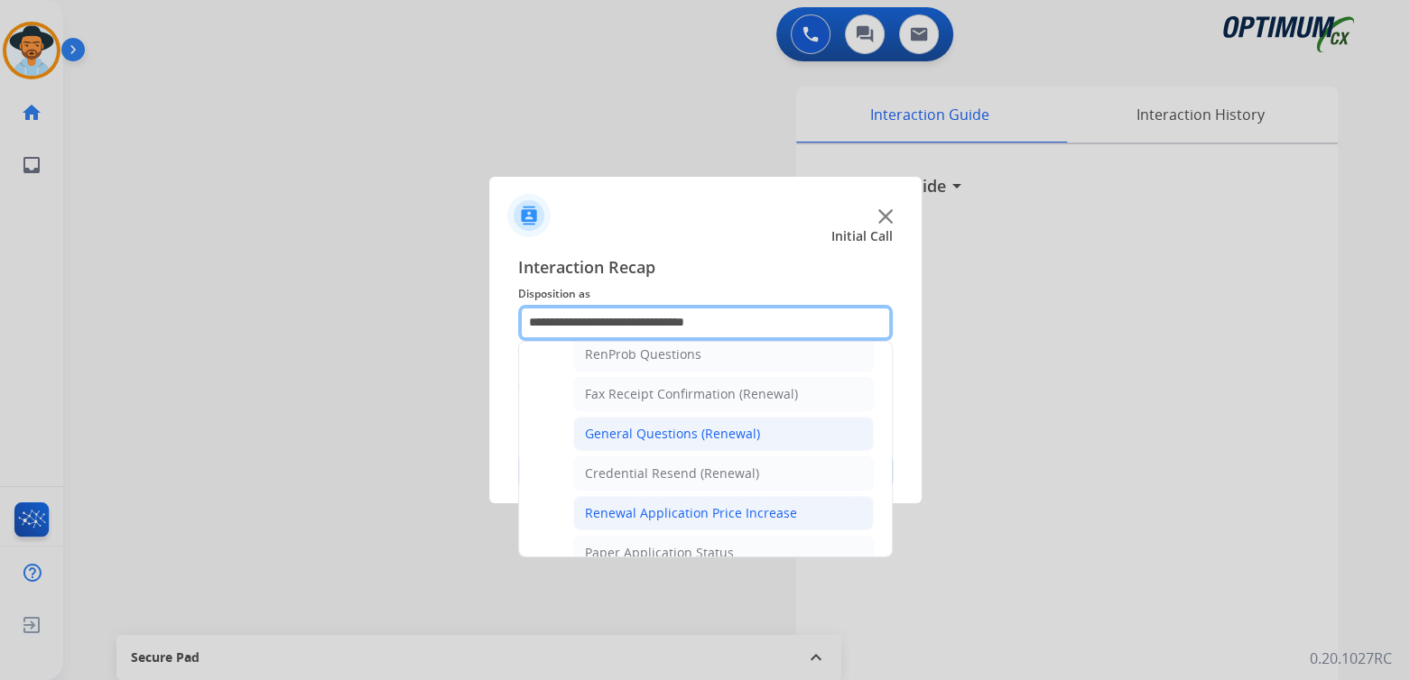
scroll to position [473, 0]
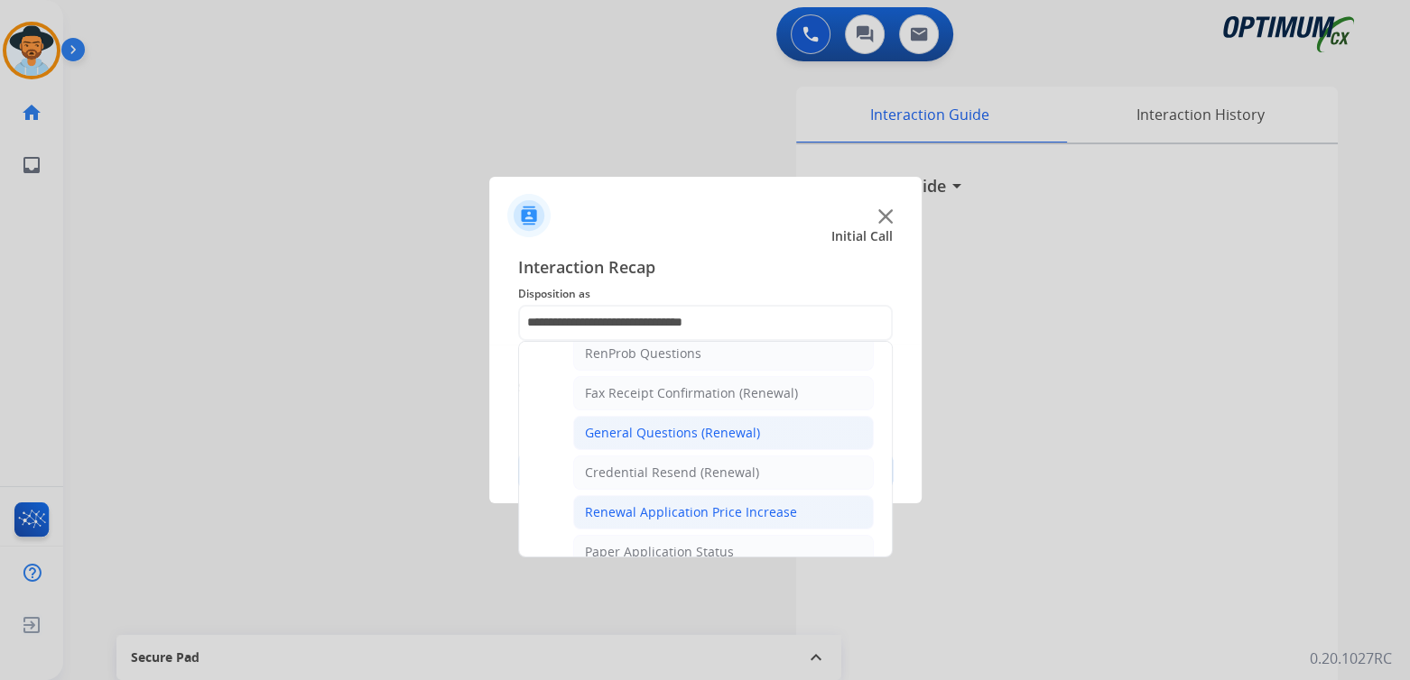
click at [651, 425] on div "General Questions (Renewal)" at bounding box center [672, 433] width 175 height 18
type input "**********"
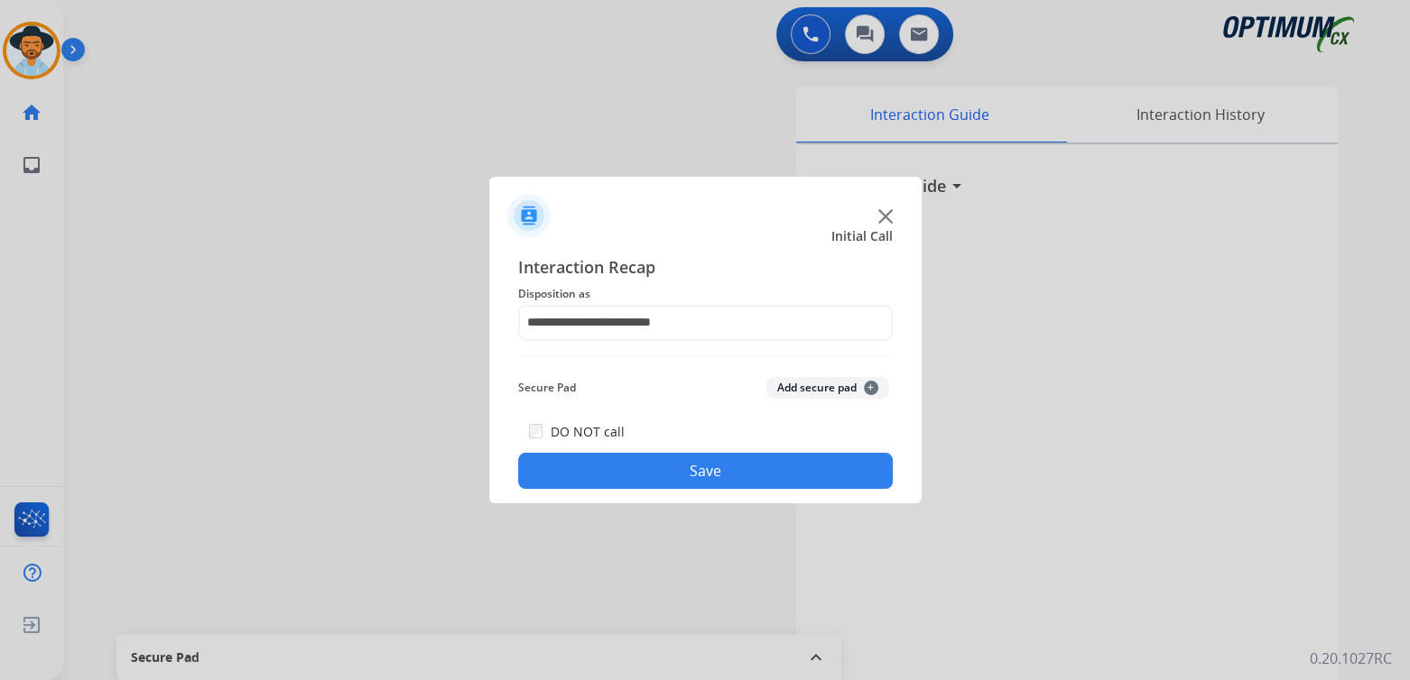
click at [705, 470] on button "Save" at bounding box center [705, 471] width 375 height 36
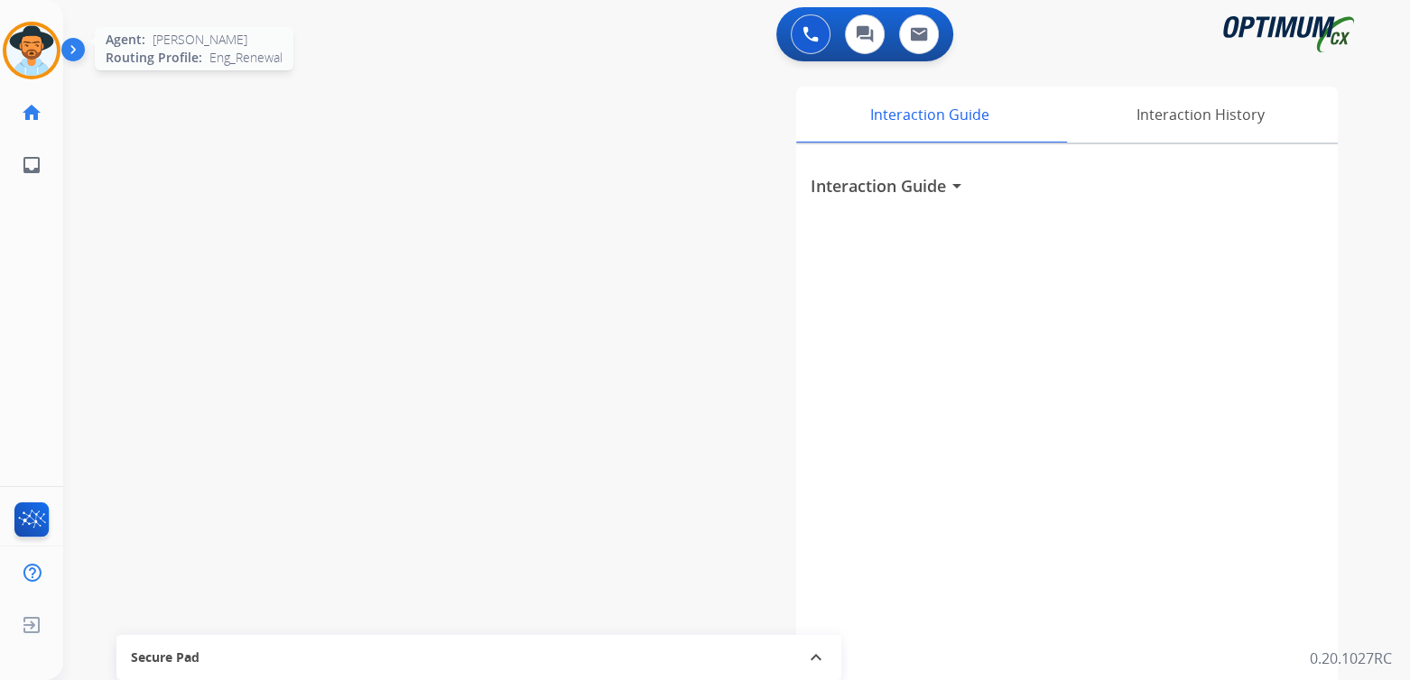
drag, startPoint x: 42, startPoint y: 51, endPoint x: 52, endPoint y: 54, distance: 10.6
click at [42, 51] on img at bounding box center [31, 50] width 51 height 51
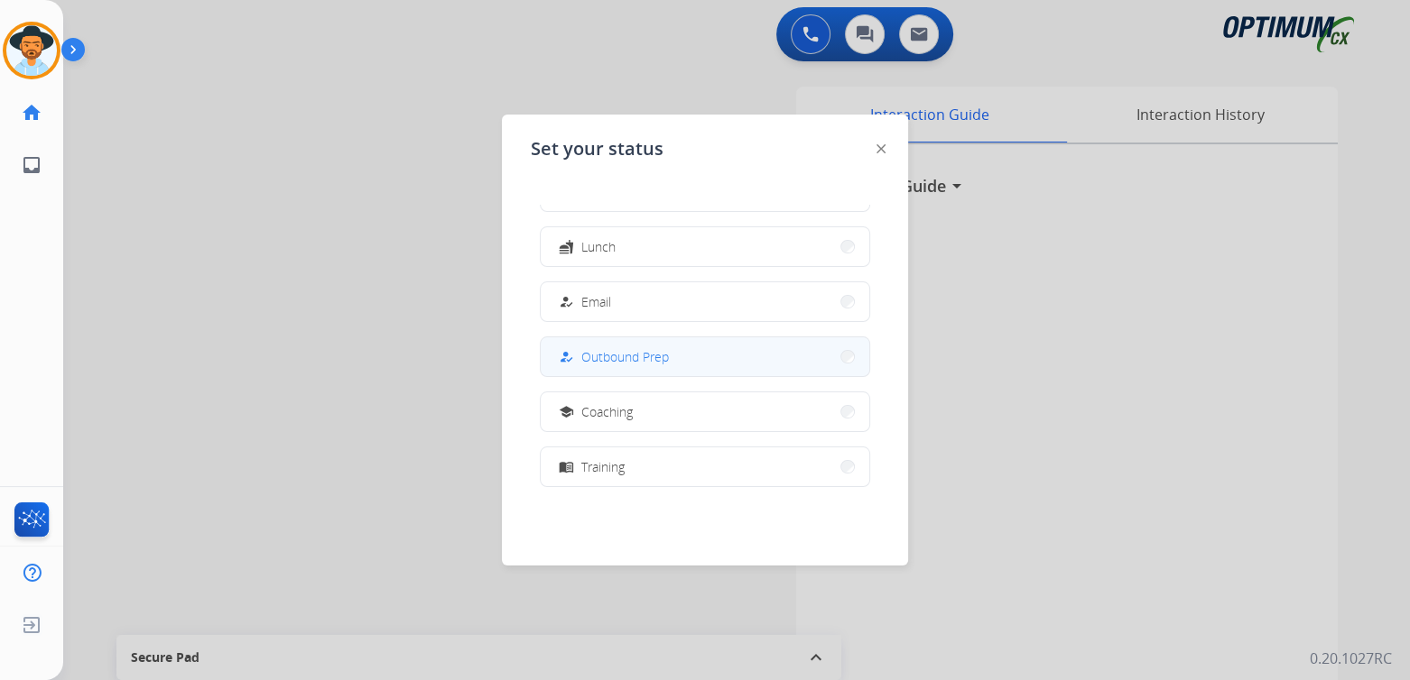
scroll to position [449, 0]
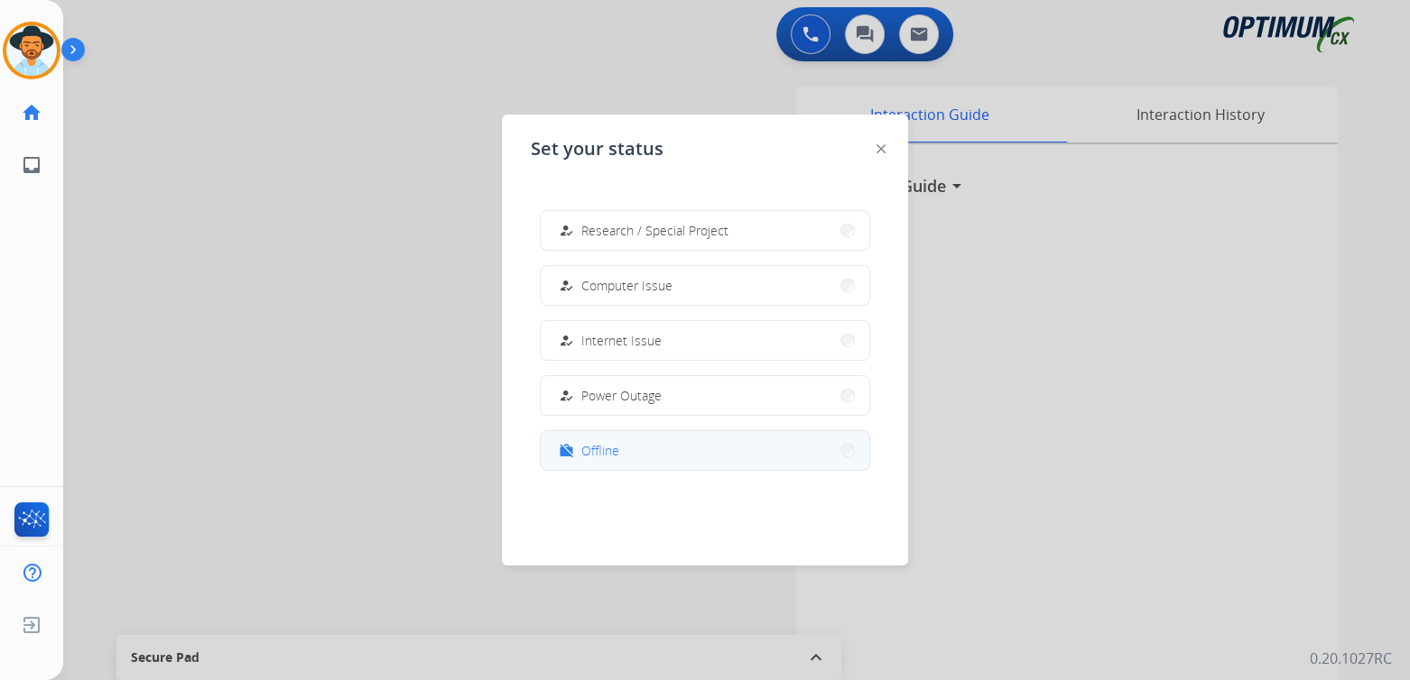
click at [606, 453] on span "Offline" at bounding box center [600, 450] width 38 height 19
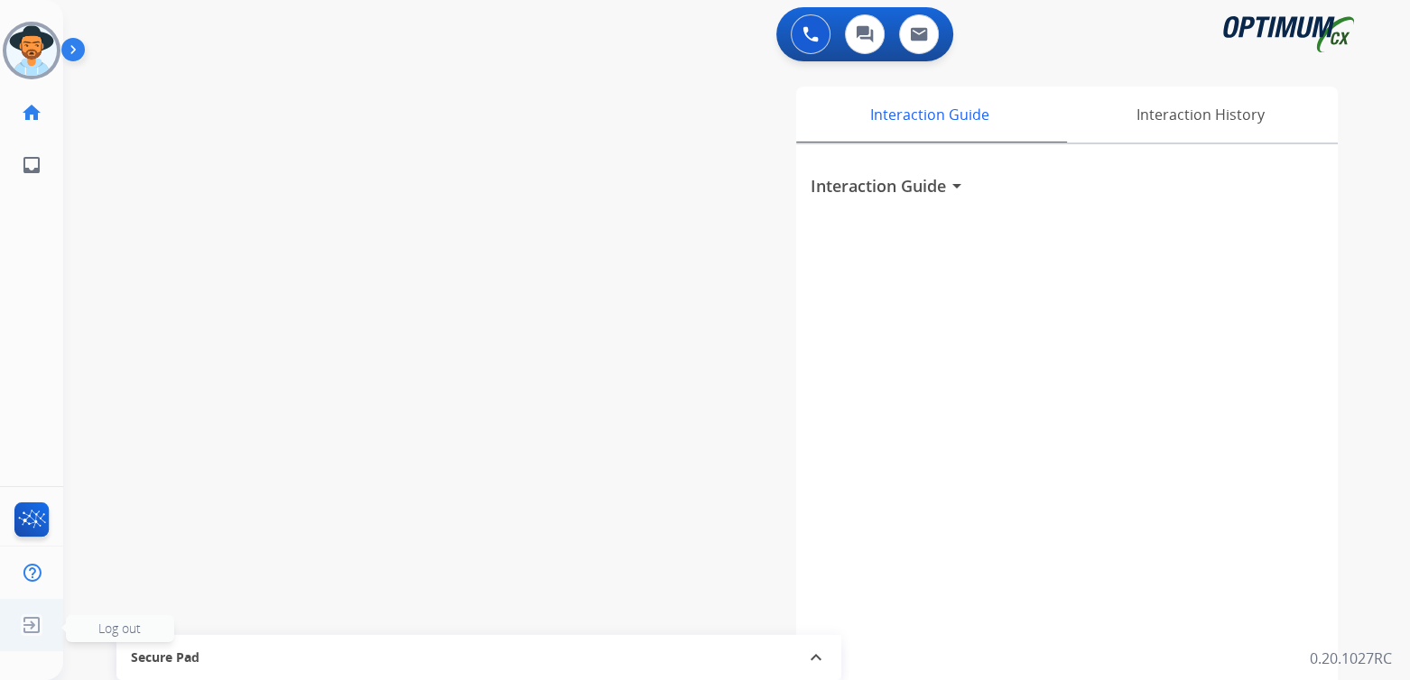
click at [31, 630] on img at bounding box center [31, 625] width 32 height 34
click at [121, 632] on span "Log out" at bounding box center [119, 628] width 42 height 17
